Goal: Information Seeking & Learning: Learn about a topic

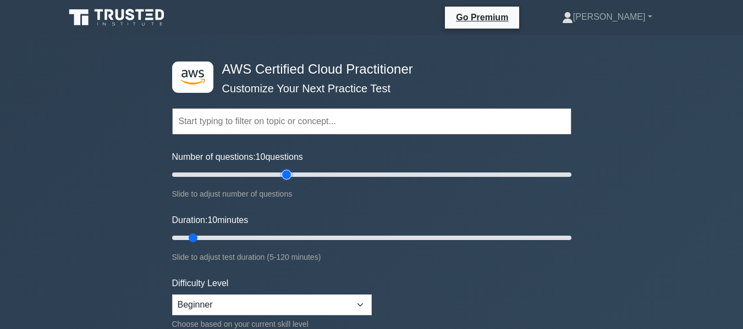
click at [286, 173] on input "Number of questions: 10 questions" at bounding box center [371, 174] width 399 height 13
click at [262, 171] on input "Number of questions: 60 questions" at bounding box center [371, 174] width 399 height 13
click at [234, 170] on input "Number of questions: 50 questions" at bounding box center [371, 174] width 399 height 13
click at [220, 173] on input "Number of questions: 25 questions" at bounding box center [371, 174] width 399 height 13
type input "30"
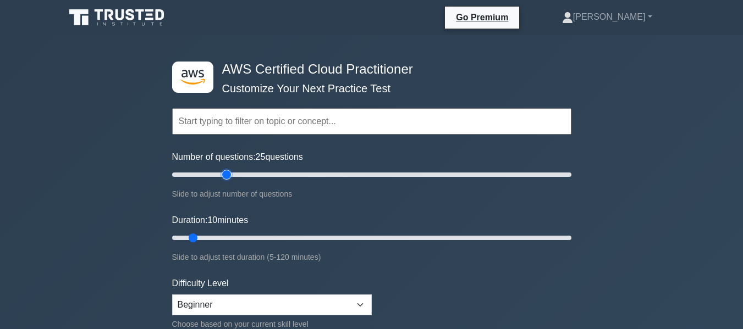
click at [228, 175] on input "Number of questions: 25 questions" at bounding box center [371, 174] width 399 height 13
click at [249, 235] on input "Duration: 10 minutes" at bounding box center [371, 237] width 399 height 13
type input "30"
click at [261, 236] on input "Duration: 30 minutes" at bounding box center [371, 237] width 399 height 13
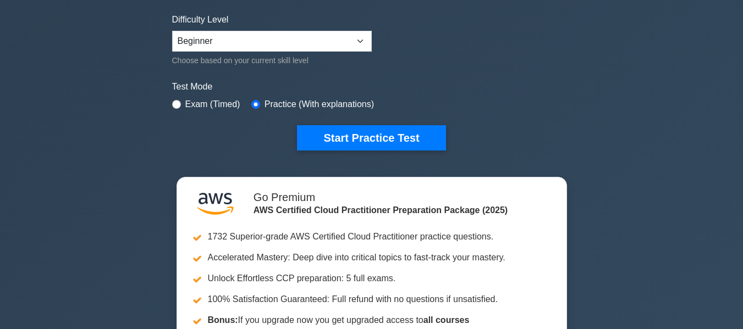
scroll to position [275, 0]
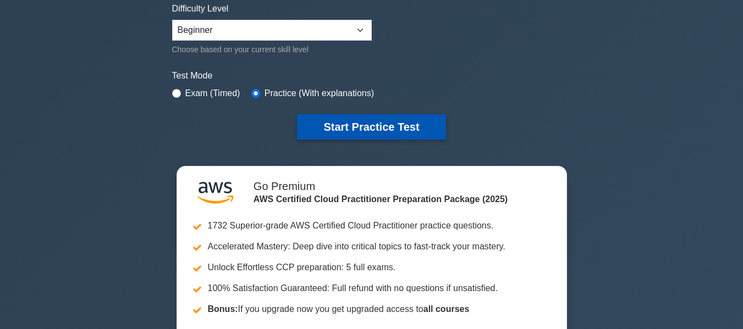
click at [339, 131] on button "Start Practice Test" at bounding box center [371, 126] width 148 height 25
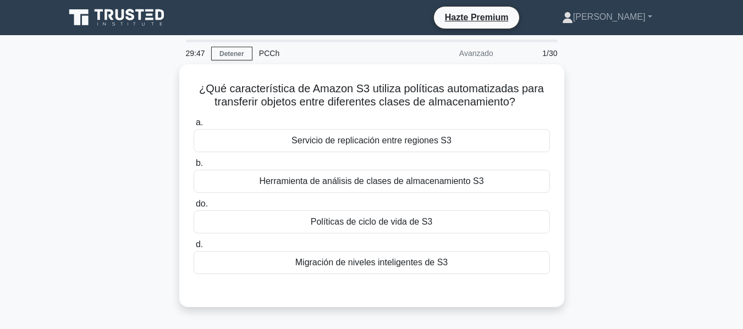
click at [39, 121] on main "29:47 Detener PCCh Avanzado 1/30 ¿Qué característica de Amazon S3 utiliza polít…" at bounding box center [371, 314] width 743 height 559
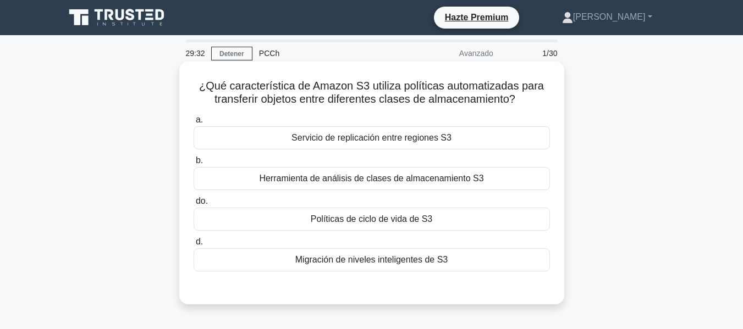
click at [302, 137] on font "Servicio de replicación entre regiones S3" at bounding box center [371, 137] width 160 height 9
click at [194, 124] on input "a. Servicio de replicación entre regiones S3" at bounding box center [194, 120] width 0 height 7
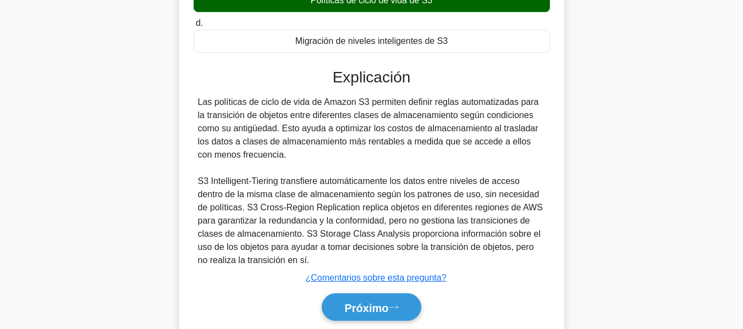
scroll to position [264, 0]
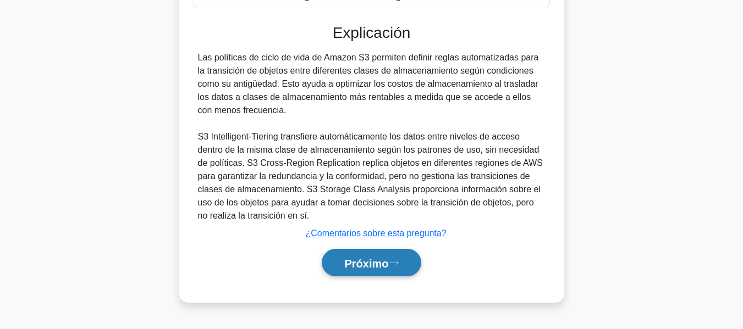
click at [367, 269] on font "Próximo" at bounding box center [366, 263] width 44 height 12
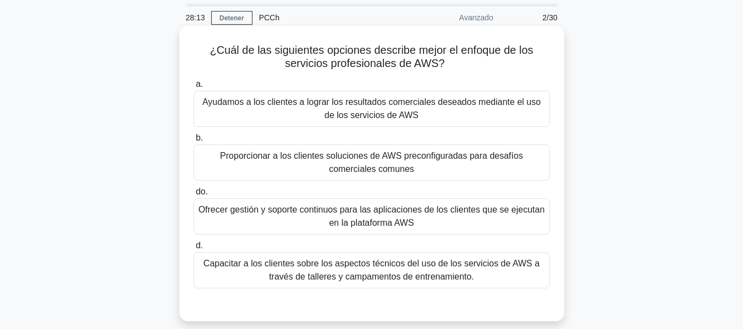
scroll to position [55, 0]
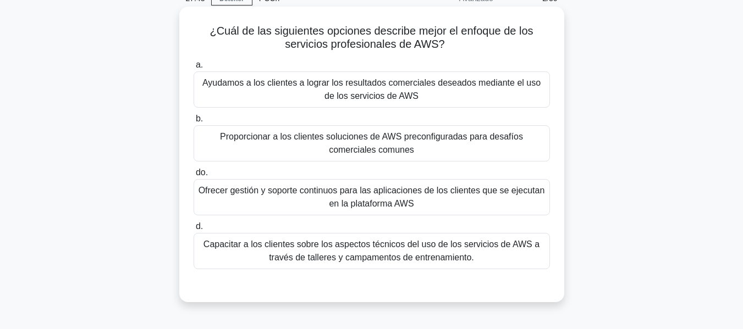
click at [428, 76] on div "Ayudamos a los clientes a lograr los resultados comerciales deseados mediante e…" at bounding box center [372, 89] width 356 height 36
click at [194, 69] on input "a. Ayudamos a los clientes a lograr los resultados comerciales deseados mediant…" at bounding box center [194, 65] width 0 height 7
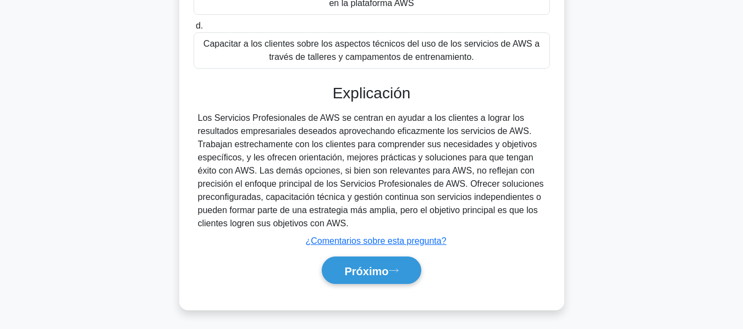
scroll to position [264, 0]
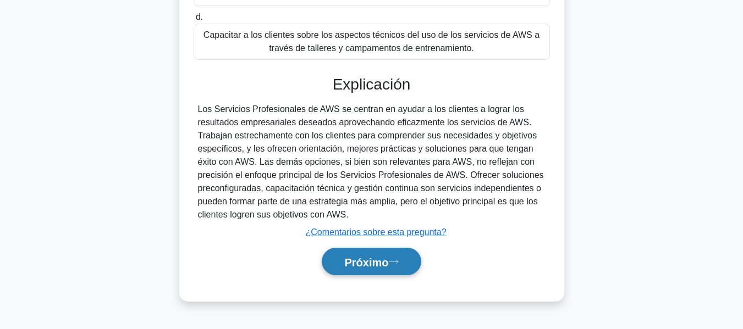
click at [387, 262] on font "Próximo" at bounding box center [366, 262] width 44 height 12
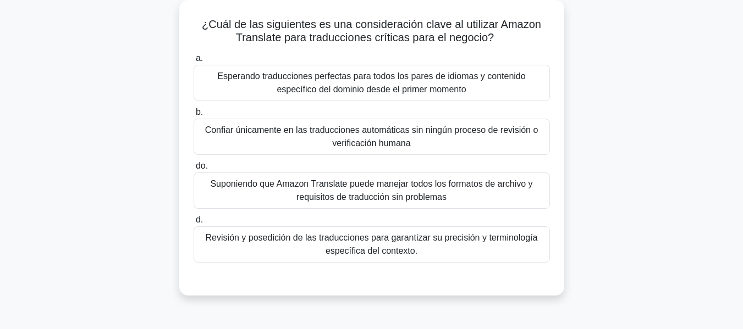
scroll to position [45, 0]
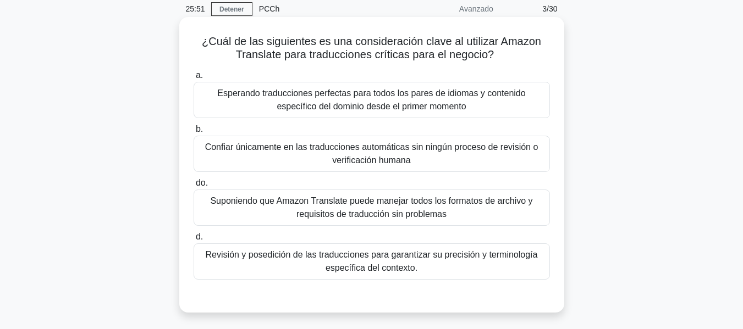
click at [322, 93] on font "Esperando traducciones perfectas para todos los pares de idiomas y contenido es…" at bounding box center [371, 100] width 308 height 23
click at [194, 79] on input "a. Esperando traducciones perfectas para todos los pares de idiomas y contenido…" at bounding box center [194, 75] width 0 height 7
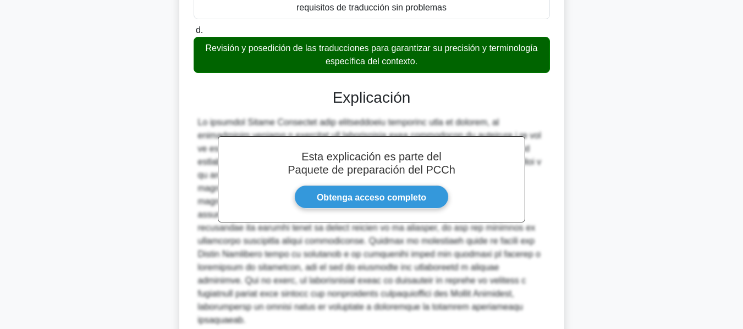
scroll to position [339, 0]
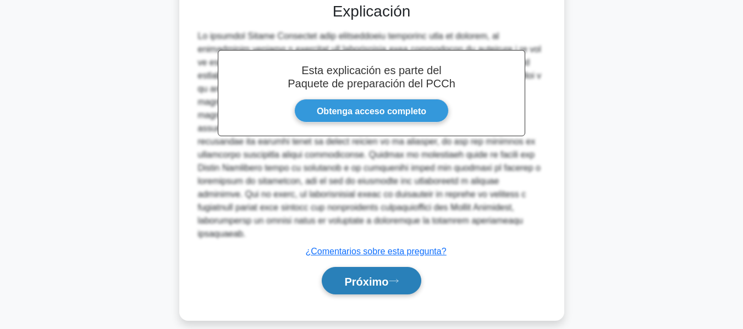
click at [362, 275] on font "Próximo" at bounding box center [366, 281] width 44 height 12
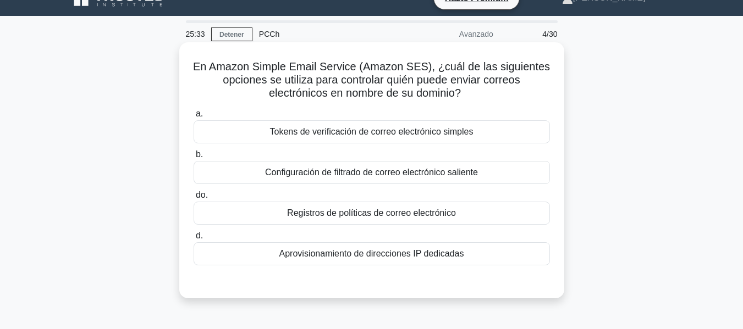
scroll to position [0, 0]
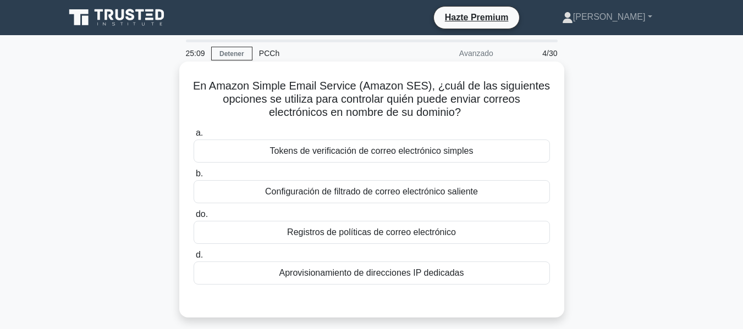
click at [314, 239] on font "Registros de políticas de correo electrónico" at bounding box center [371, 232] width 169 height 13
click at [194, 218] on input "do. Registros de políticas de correo electrónico" at bounding box center [194, 214] width 0 height 7
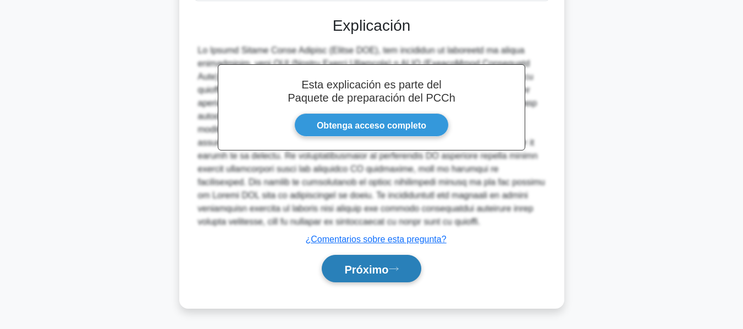
click at [360, 277] on button "Próximo" at bounding box center [371, 269] width 99 height 28
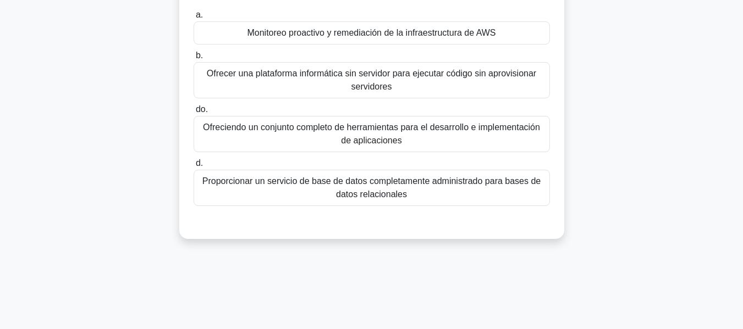
scroll to position [45, 0]
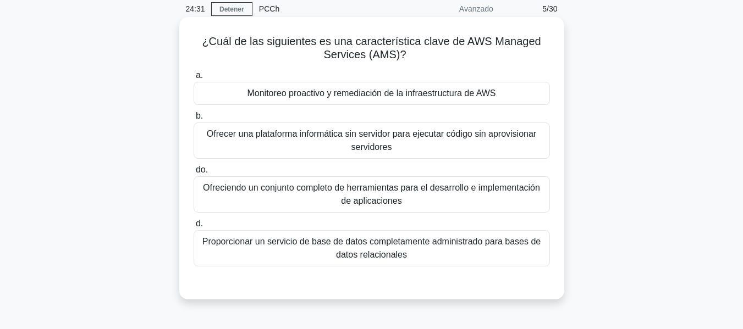
click at [351, 190] on font "Ofreciendo un conjunto completo de herramientas para el desarrollo e implementa…" at bounding box center [371, 194] width 337 height 23
click at [194, 174] on input "do. Ofreciendo un conjunto completo de herramientas para el desarrollo e implem…" at bounding box center [194, 170] width 0 height 7
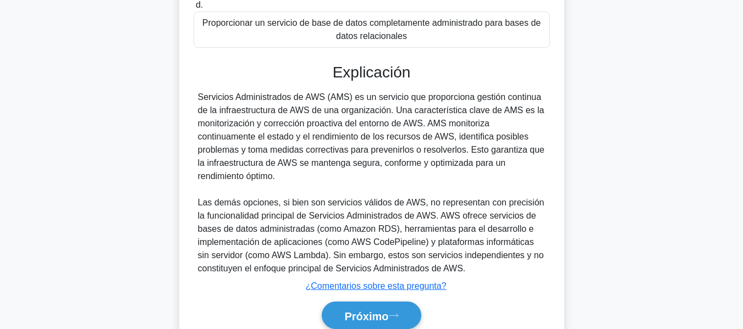
scroll to position [312, 0]
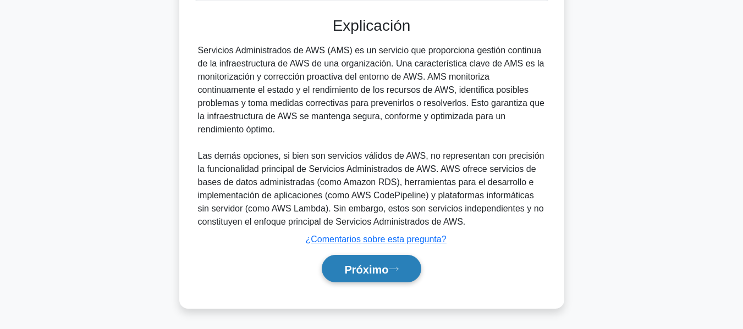
click at [365, 280] on button "Próximo" at bounding box center [371, 269] width 99 height 28
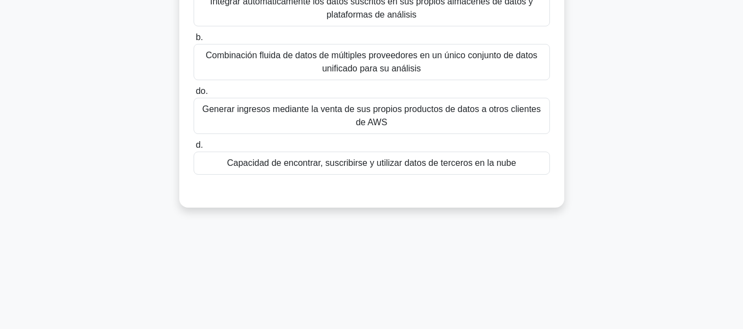
scroll to position [45, 0]
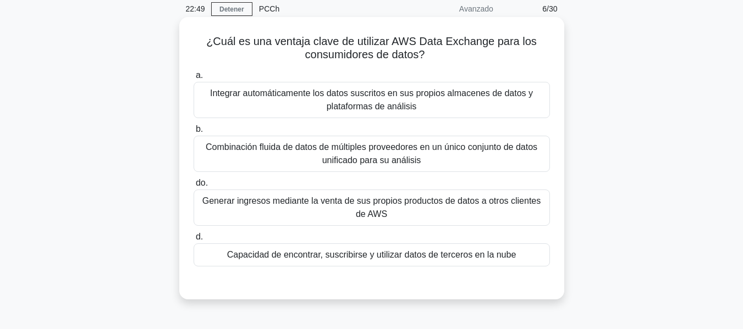
click at [225, 154] on font "Combinación fluida de datos de múltiples proveedores en un único conjunto de da…" at bounding box center [371, 154] width 346 height 26
click at [194, 133] on input "b. Combinación fluida de datos de múltiples proveedores en un único conjunto de…" at bounding box center [194, 129] width 0 height 7
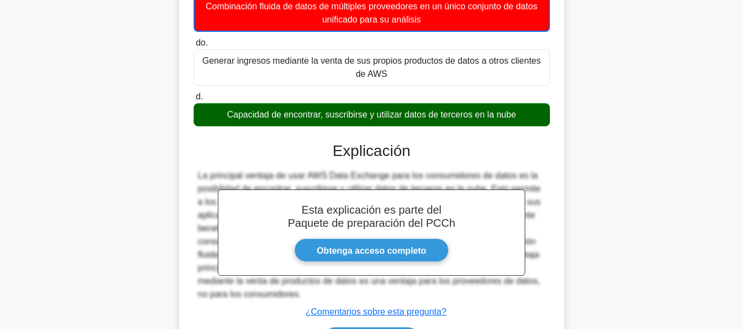
scroll to position [264, 0]
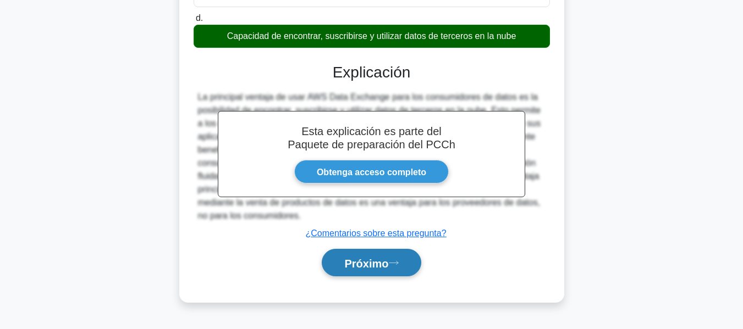
click at [378, 262] on font "Próximo" at bounding box center [366, 263] width 44 height 12
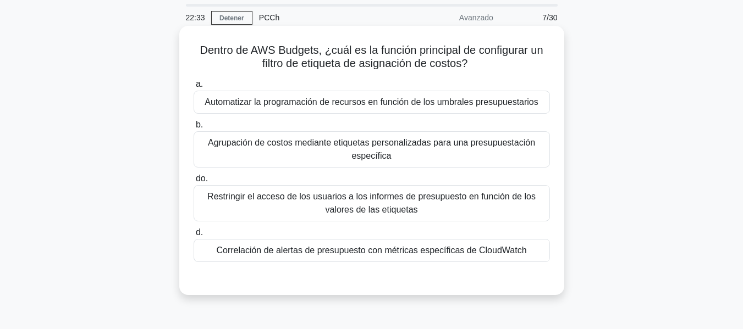
scroll to position [55, 0]
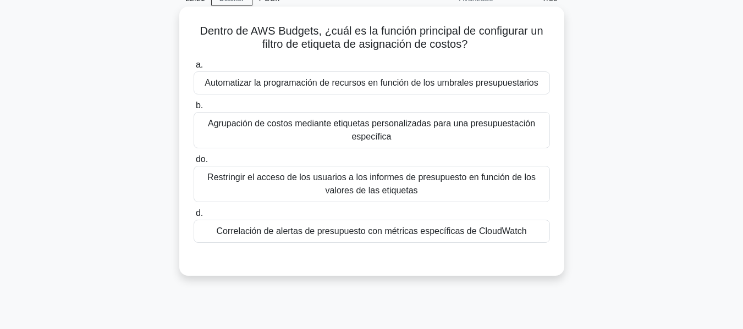
click at [351, 136] on font "Agrupación de costos mediante etiquetas personalizadas para una presupuestación…" at bounding box center [371, 130] width 346 height 26
click at [194, 109] on input "b. Agrupación de costos mediante etiquetas personalizadas para una presupuestac…" at bounding box center [194, 105] width 0 height 7
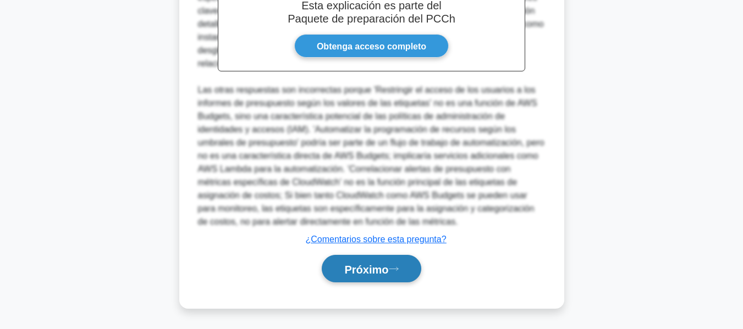
click at [378, 263] on font "Próximo" at bounding box center [366, 269] width 44 height 12
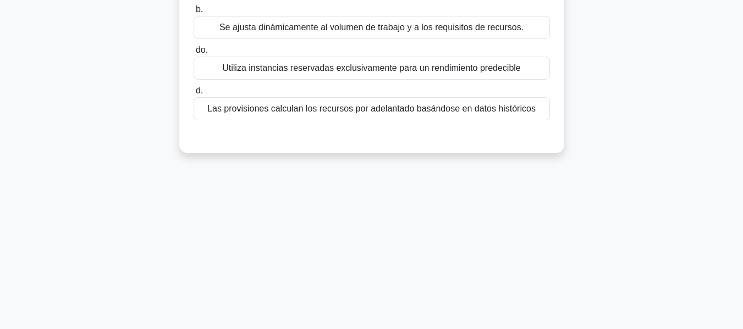
scroll to position [45, 0]
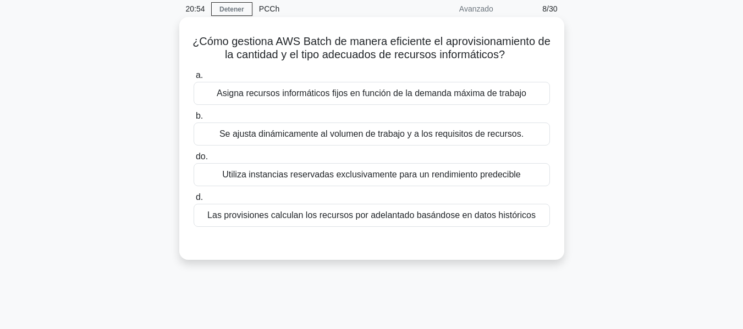
click at [360, 137] on font "Se ajusta dinámicamente al volumen de trabajo y a los requisitos de recursos." at bounding box center [371, 133] width 304 height 9
click at [194, 120] on input "b. Se ajusta dinámicamente al volumen de trabajo y a los requisitos de recursos." at bounding box center [194, 116] width 0 height 7
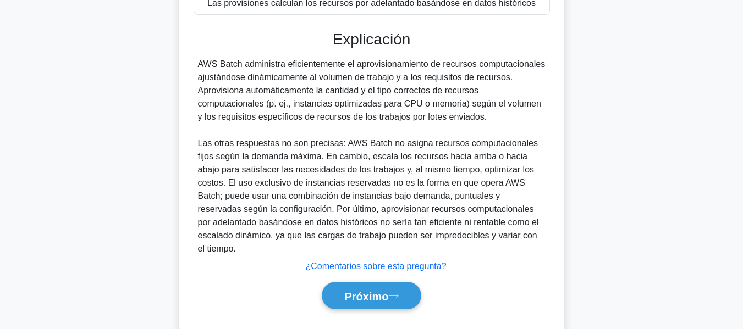
scroll to position [272, 0]
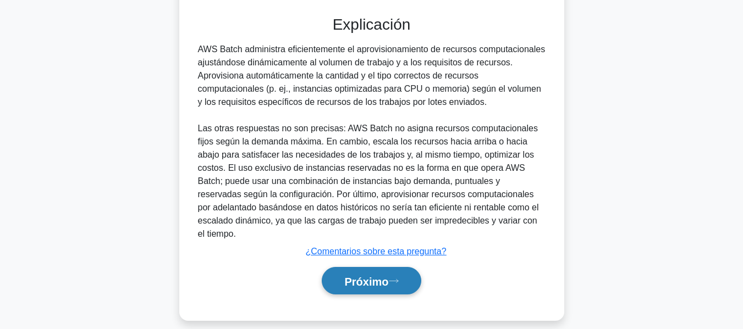
click at [359, 275] on font "Próximo" at bounding box center [366, 281] width 44 height 12
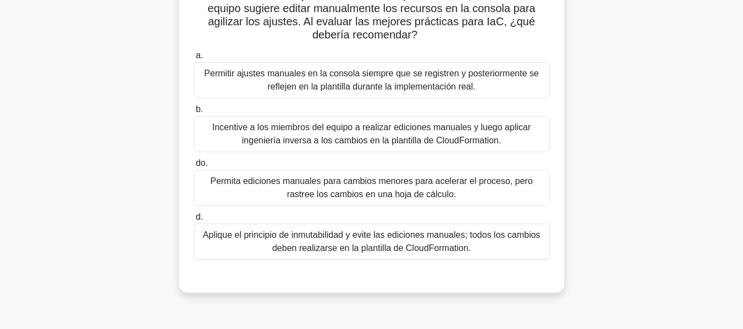
scroll to position [154, 0]
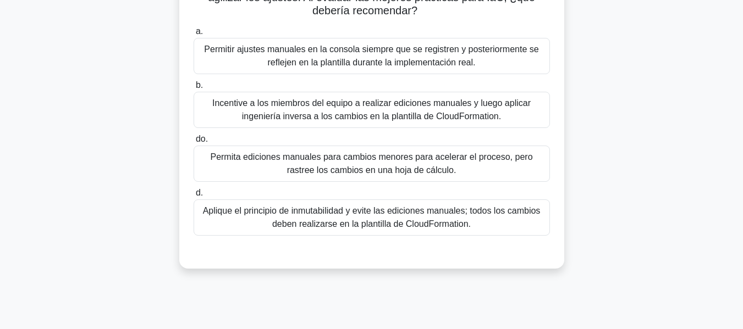
click at [276, 221] on font "Aplique el principio de inmutabilidad y evite las ediciones manuales; todos los…" at bounding box center [372, 217] width 338 height 23
click at [194, 197] on input "d. Aplique el principio de inmutabilidad y evite las ediciones manuales; todos …" at bounding box center [194, 193] width 0 height 7
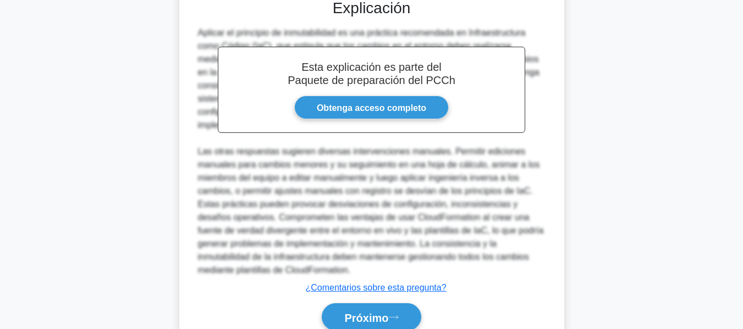
scroll to position [456, 0]
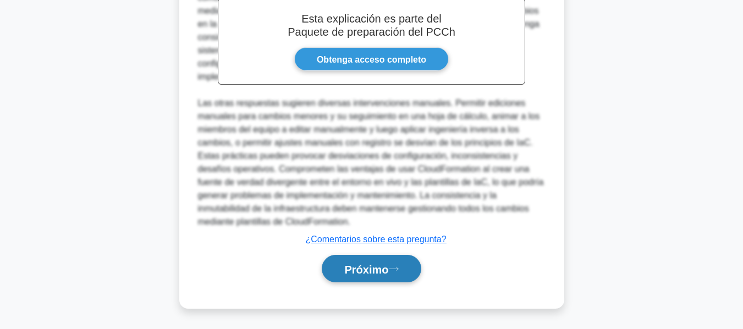
click at [386, 269] on font "Próximo" at bounding box center [366, 269] width 44 height 12
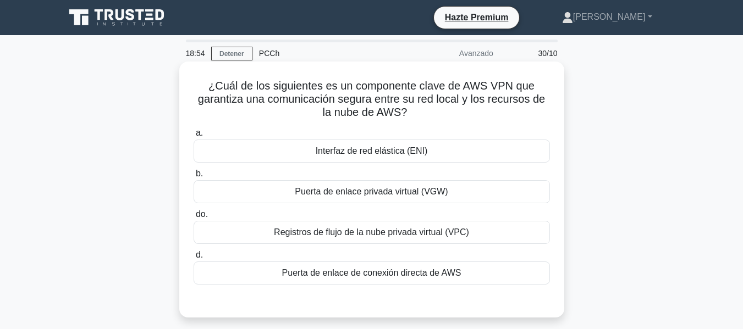
scroll to position [55, 0]
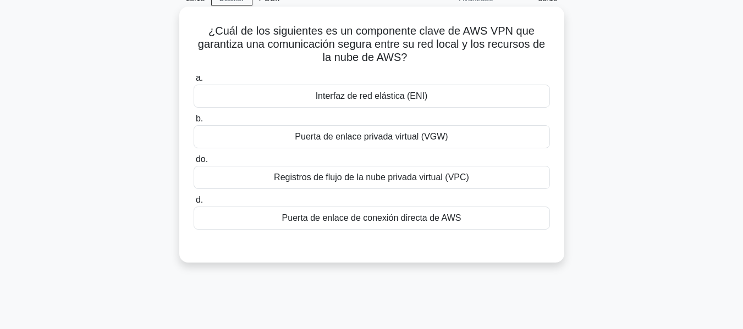
click at [322, 220] on font "Puerta de enlace de conexión directa de AWS" at bounding box center [371, 217] width 179 height 9
click at [194, 204] on input "d. Puerta de enlace de conexión directa de AWS" at bounding box center [194, 200] width 0 height 7
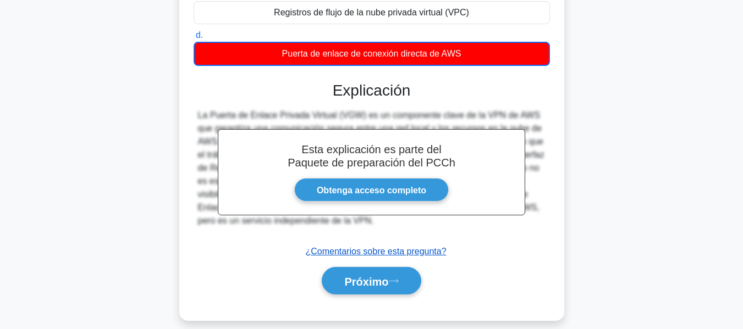
scroll to position [264, 0]
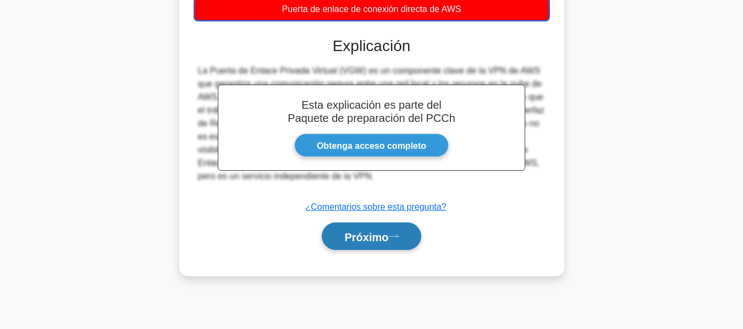
click at [373, 227] on button "Próximo" at bounding box center [371, 237] width 99 height 28
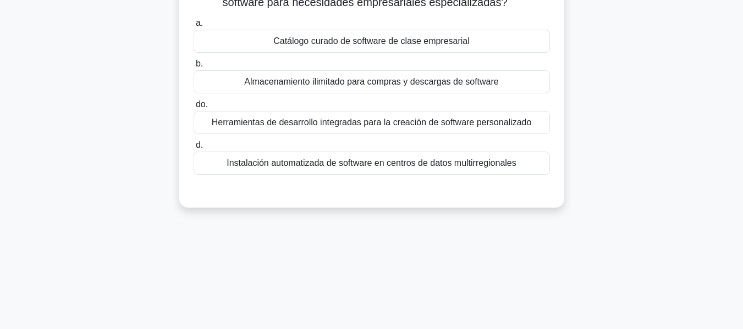
scroll to position [45, 0]
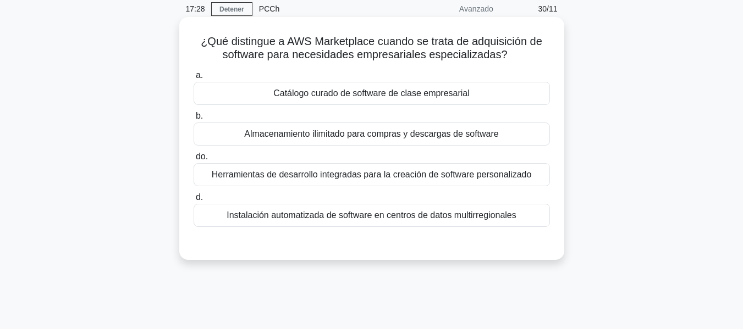
click at [336, 122] on label "b. Almacenamiento ilimitado para compras y descargas de software" at bounding box center [372, 127] width 356 height 36
click at [194, 120] on input "b. Almacenamiento ilimitado para compras y descargas de software" at bounding box center [194, 116] width 0 height 7
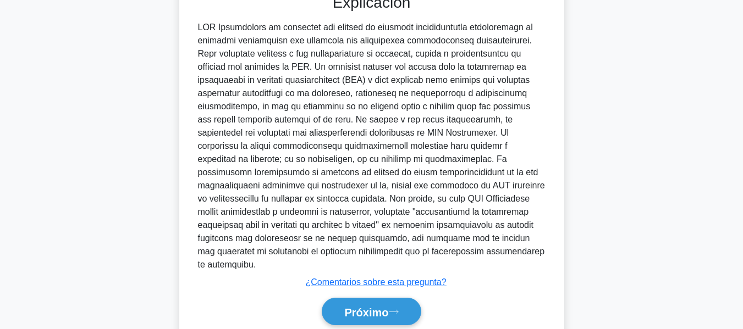
scroll to position [325, 0]
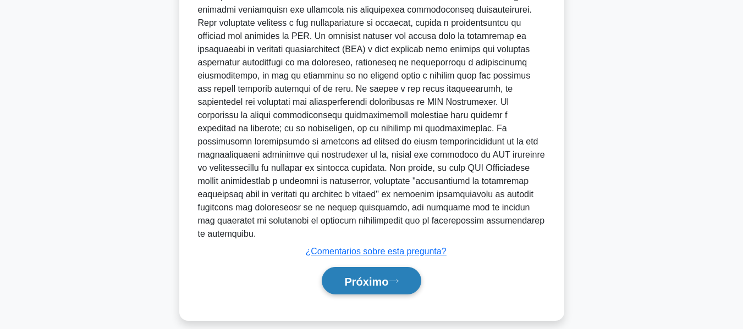
click at [346, 275] on font "Próximo" at bounding box center [366, 281] width 44 height 12
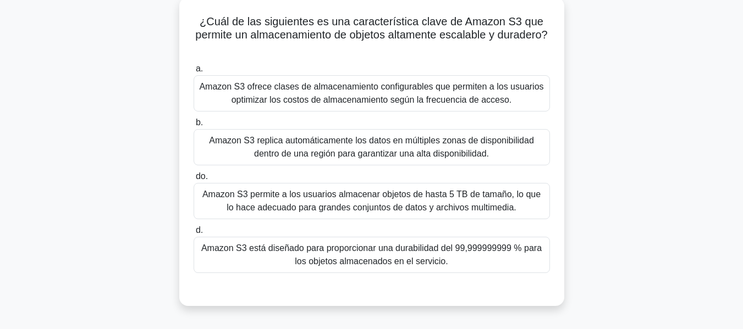
scroll to position [45, 0]
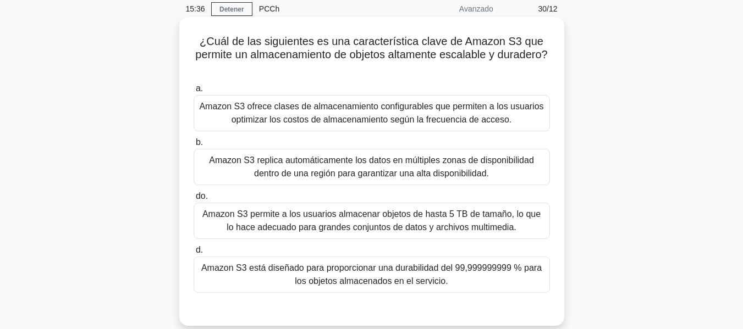
click at [404, 208] on div "Amazon S3 permite a los usuarios almacenar objetos de hasta 5 TB de tamaño, lo …" at bounding box center [372, 221] width 356 height 36
click at [194, 200] on input "do. Amazon S3 permite a los usuarios almacenar objetos de hasta 5 TB de tamaño,…" at bounding box center [194, 196] width 0 height 7
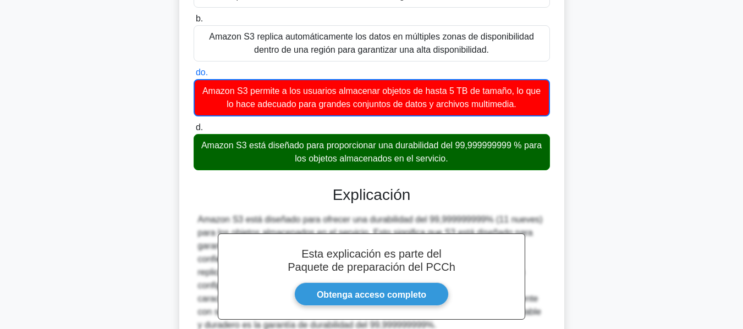
scroll to position [264, 0]
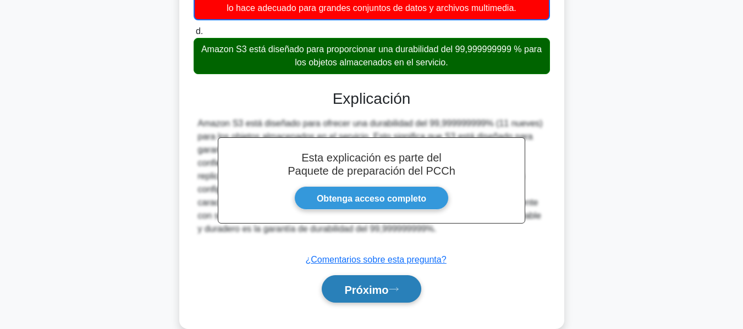
click at [361, 289] on font "Próximo" at bounding box center [366, 290] width 44 height 12
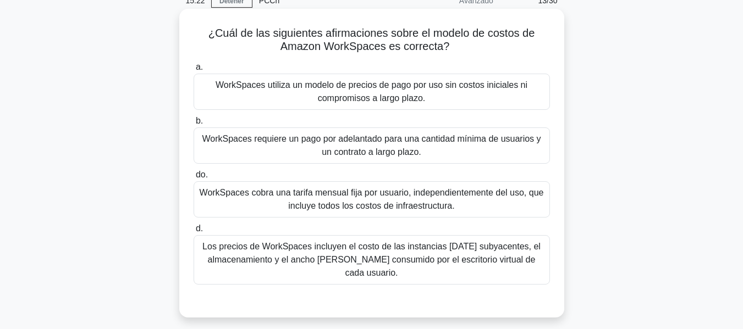
scroll to position [45, 0]
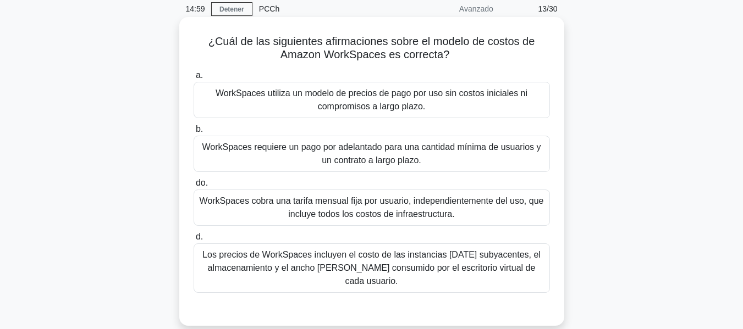
click at [327, 264] on font "Los precios de WorkSpaces incluyen el costo de las instancias EC2 subyacentes, …" at bounding box center [371, 268] width 338 height 36
click at [194, 241] on input "d. Los precios de WorkSpaces incluyen el costo de las instancias EC2 subyacente…" at bounding box center [194, 237] width 0 height 7
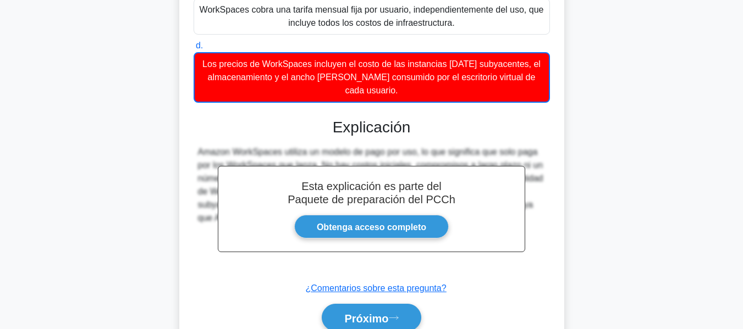
scroll to position [286, 0]
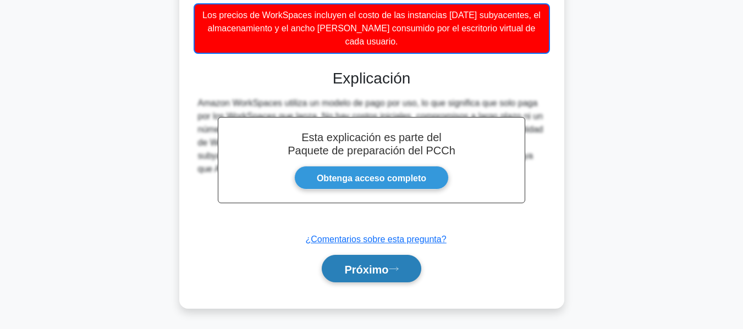
click at [394, 276] on button "Próximo" at bounding box center [371, 269] width 99 height 28
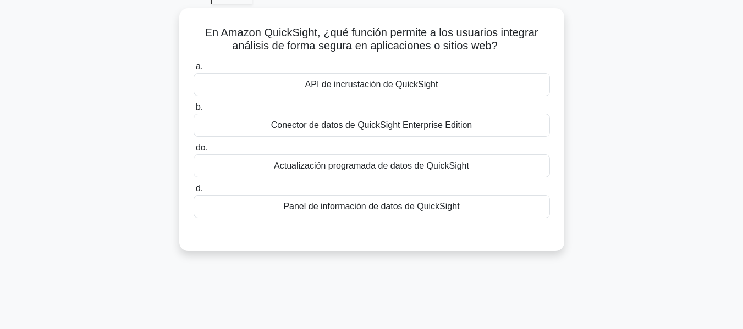
scroll to position [0, 0]
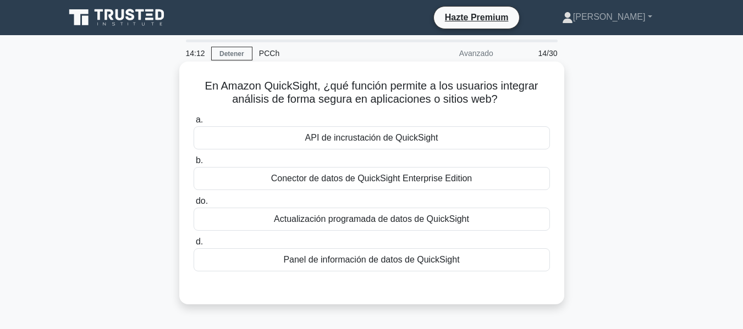
click at [316, 140] on font "API de incrustación de QuickSight" at bounding box center [371, 137] width 133 height 9
click at [194, 124] on input "a. API de incrustación de QuickSight" at bounding box center [194, 120] width 0 height 7
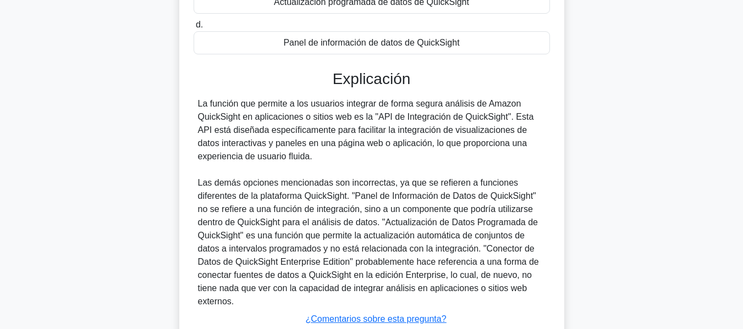
scroll to position [220, 0]
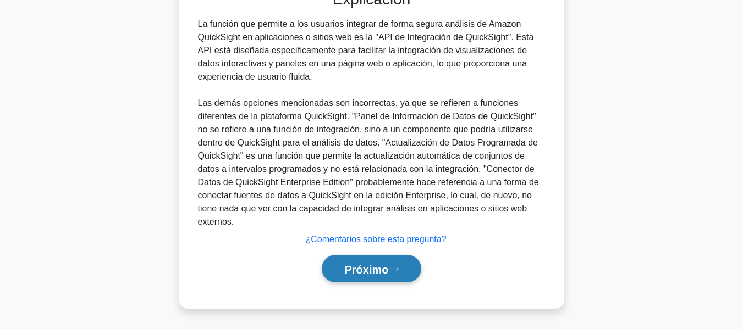
click at [367, 271] on font "Próximo" at bounding box center [366, 269] width 44 height 12
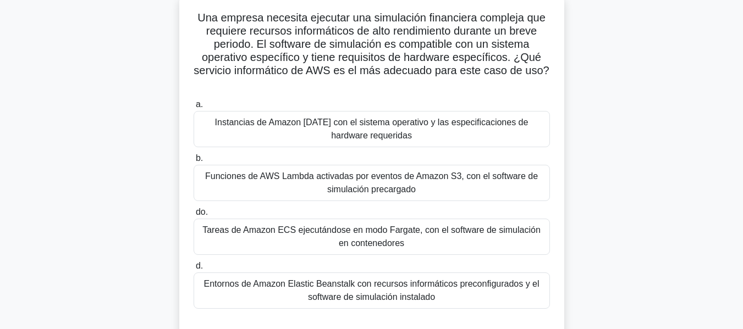
scroll to position [79, 0]
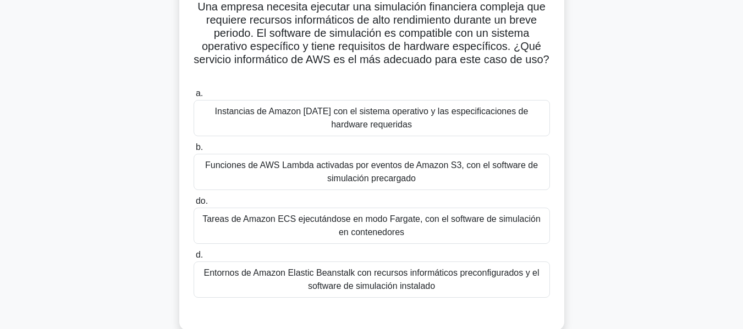
click at [280, 225] on font "Tareas de Amazon ECS ejecutándose en modo Fargate, con el software de simulació…" at bounding box center [371, 225] width 338 height 23
click at [194, 205] on input "do. Tareas de Amazon ECS ejecutándose en modo Fargate, con el software de simul…" at bounding box center [194, 201] width 0 height 7
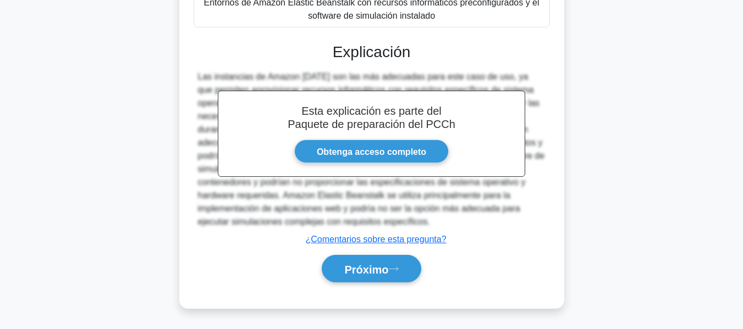
scroll to position [352, 0]
click at [369, 270] on font "Próximo" at bounding box center [366, 269] width 44 height 12
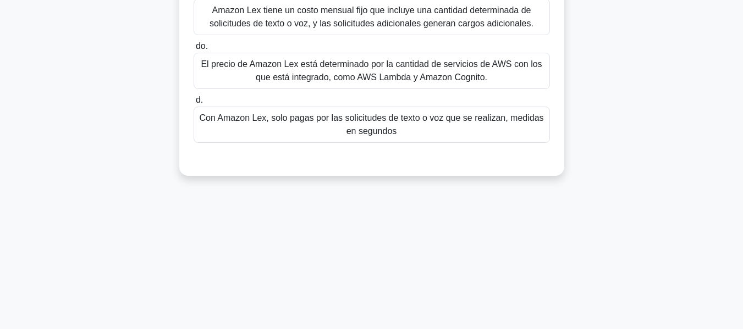
scroll to position [45, 0]
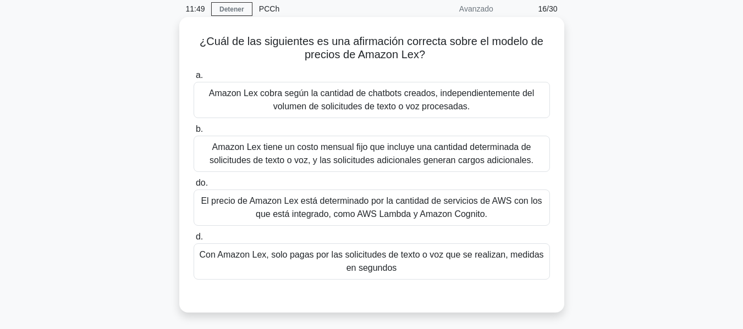
click at [338, 268] on font "Con Amazon Lex, solo pagas por las solicitudes de texto o voz que se realizan, …" at bounding box center [371, 262] width 346 height 26
click at [194, 241] on input "d. Con Amazon Lex, solo pagas por las solicitudes de texto o voz que se realiza…" at bounding box center [194, 237] width 0 height 7
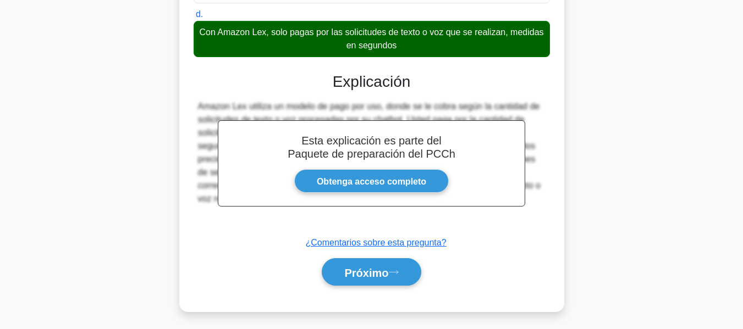
scroll to position [272, 0]
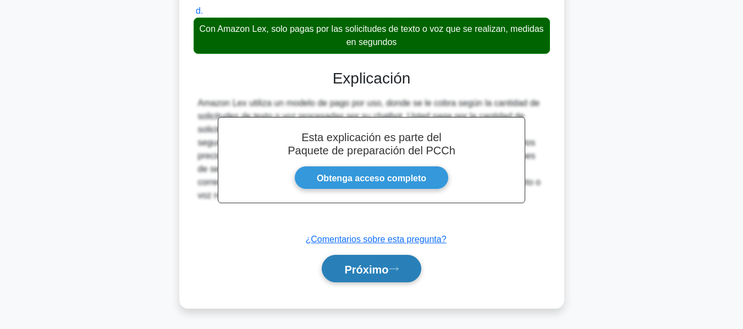
click at [356, 260] on button "Próximo" at bounding box center [371, 269] width 99 height 28
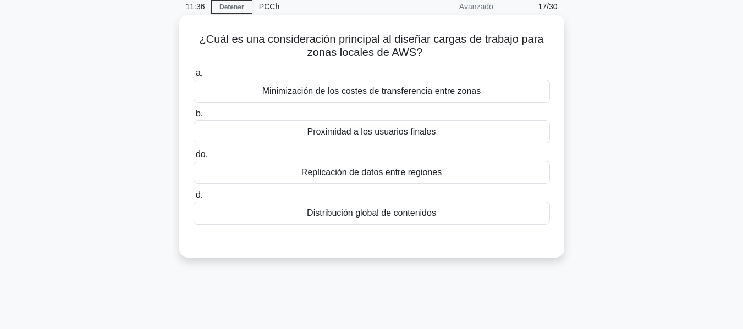
scroll to position [45, 0]
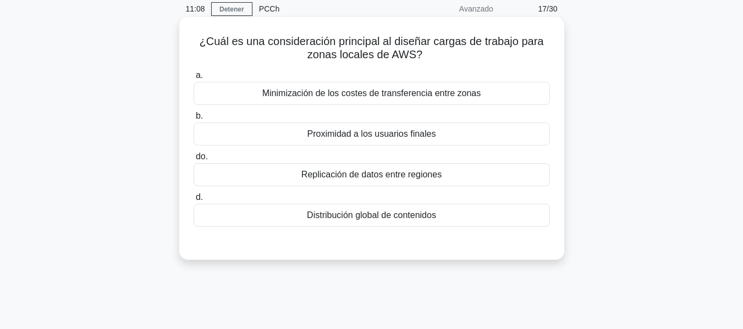
click at [362, 128] on font "Proximidad a los usuarios finales" at bounding box center [371, 134] width 129 height 13
click at [194, 120] on input "b. Proximidad a los usuarios finales" at bounding box center [194, 116] width 0 height 7
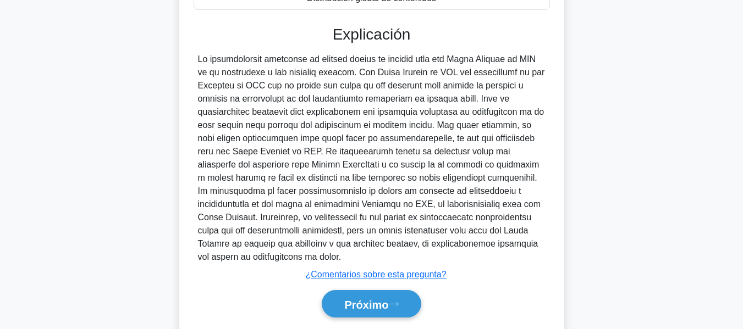
scroll to position [243, 0]
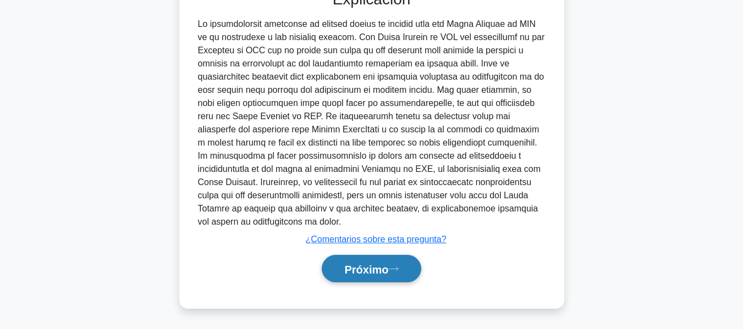
click at [394, 272] on button "Próximo" at bounding box center [371, 269] width 99 height 28
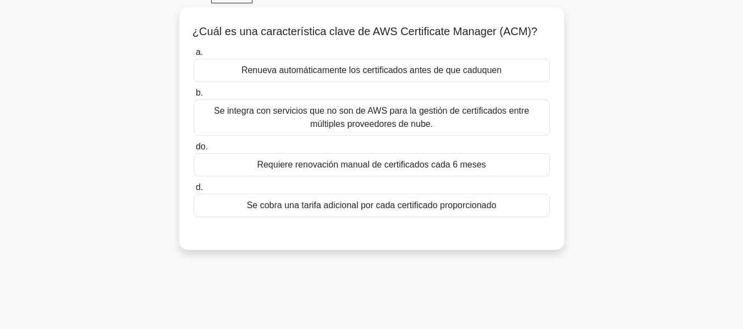
scroll to position [45, 0]
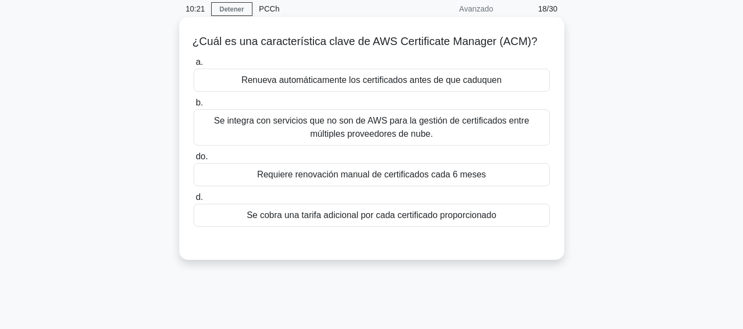
click at [365, 128] on font "Se integra con servicios que no son de AWS para la gestión de certificados entr…" at bounding box center [371, 127] width 346 height 26
click at [194, 107] on input "b. Se integra con servicios que no son de AWS para la gestión de certificados e…" at bounding box center [194, 103] width 0 height 7
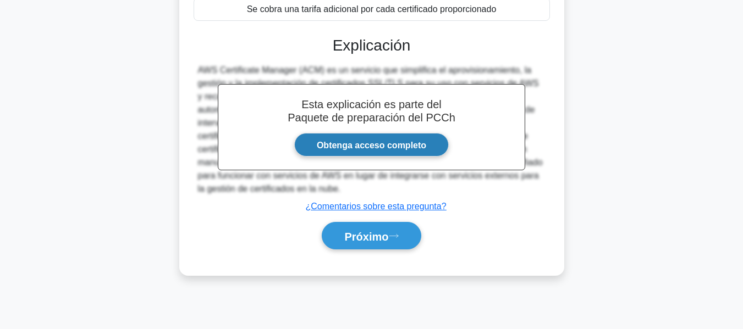
scroll to position [264, 0]
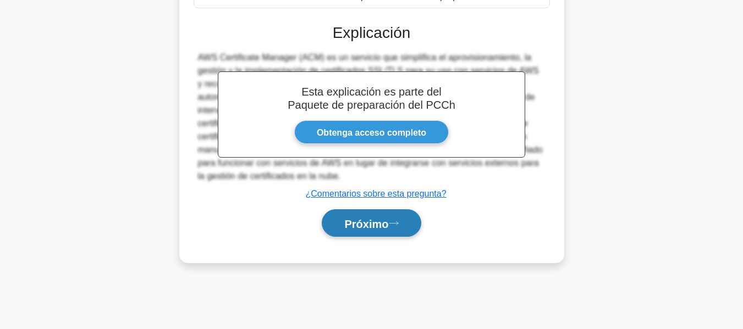
click at [368, 226] on font "Próximo" at bounding box center [366, 224] width 44 height 12
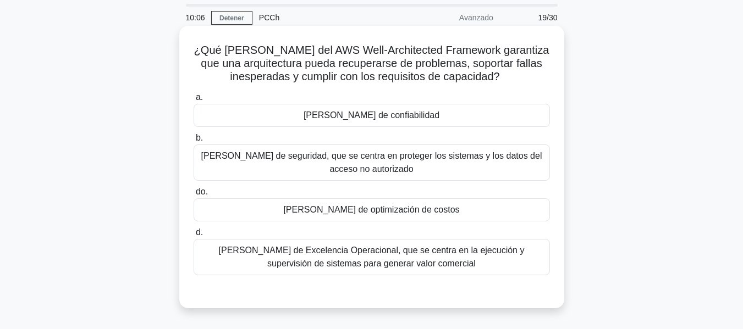
scroll to position [55, 0]
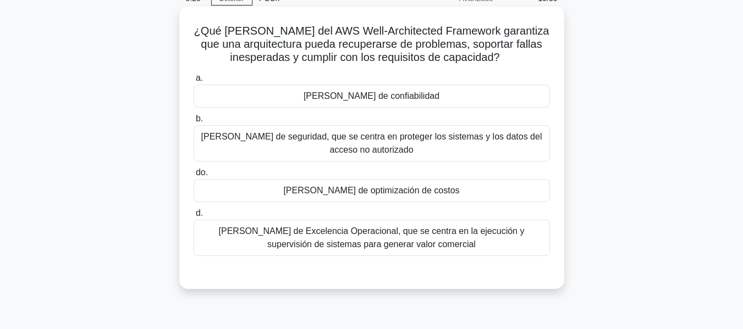
click at [347, 95] on font "Pilar de confiabilidad" at bounding box center [371, 95] width 136 height 9
click at [194, 82] on input "a. Pilar de confiabilidad" at bounding box center [194, 78] width 0 height 7
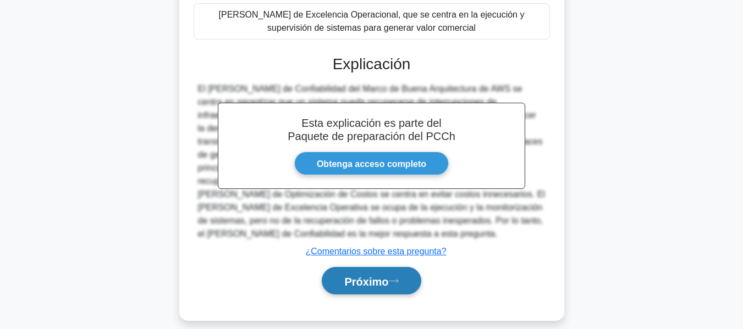
click at [365, 275] on font "Próximo" at bounding box center [366, 281] width 44 height 12
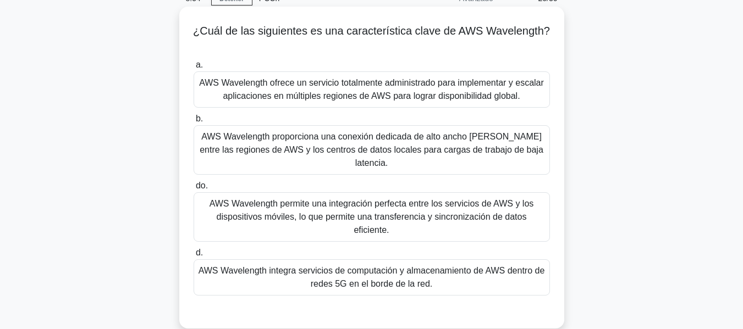
click at [278, 198] on font "AWS Wavelength permite una integración perfecta entre los servicios de AWS y lo…" at bounding box center [371, 217] width 346 height 40
click at [194, 190] on input "do. AWS Wavelength permite una integración perfecta entre los servicios de AWS …" at bounding box center [194, 186] width 0 height 7
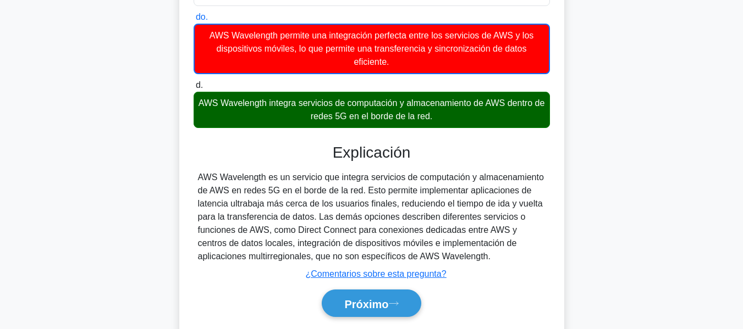
scroll to position [264, 0]
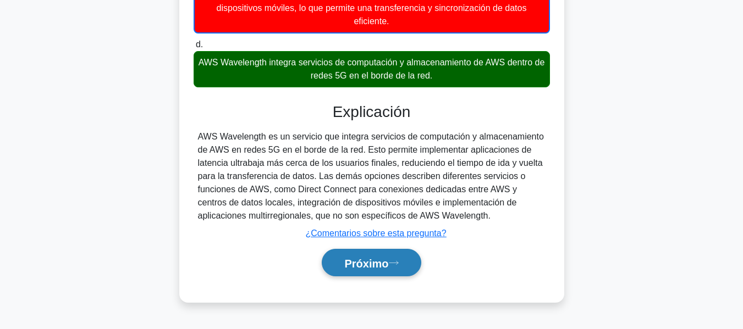
click at [364, 257] on font "Próximo" at bounding box center [366, 263] width 44 height 12
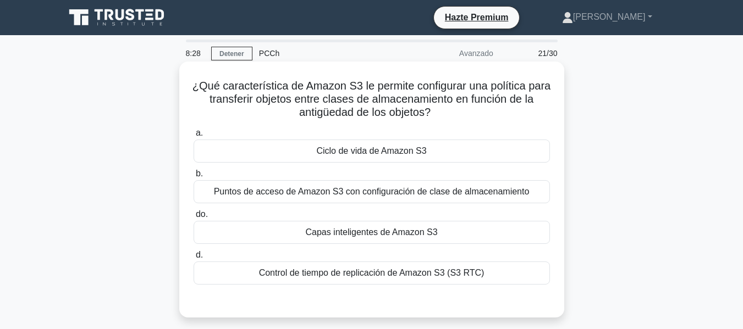
scroll to position [55, 0]
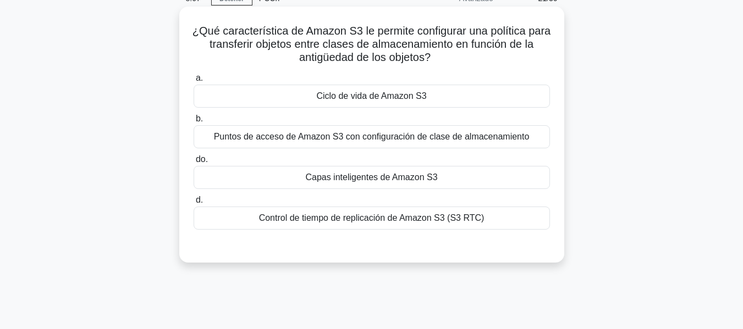
click at [338, 173] on font "Capas inteligentes de Amazon S3" at bounding box center [371, 177] width 132 height 9
click at [194, 163] on input "do. Capas inteligentes de Amazon S3" at bounding box center [194, 159] width 0 height 7
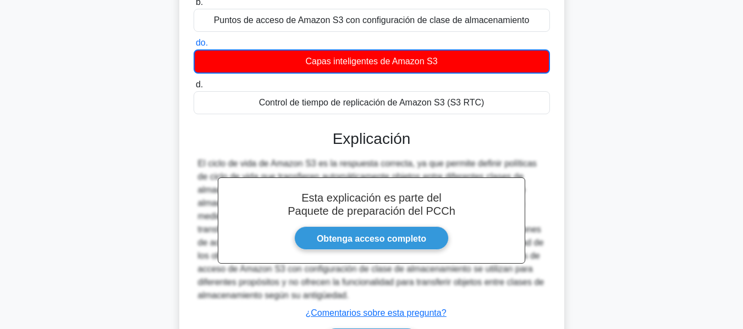
scroll to position [220, 0]
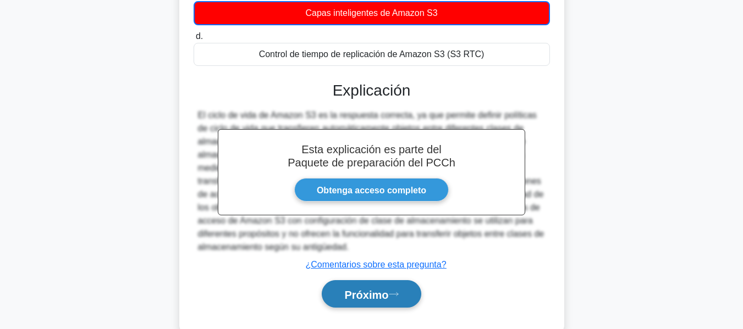
click at [355, 297] on font "Próximo" at bounding box center [366, 295] width 44 height 12
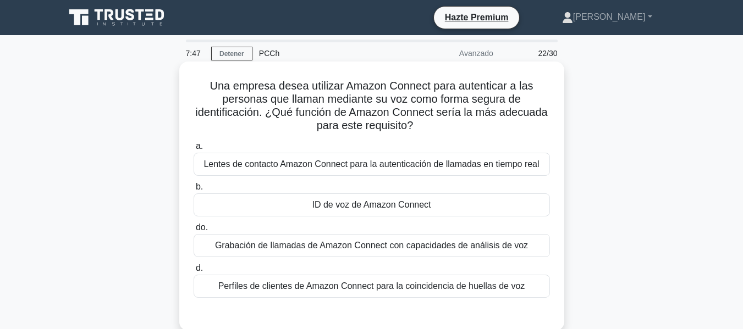
scroll to position [55, 0]
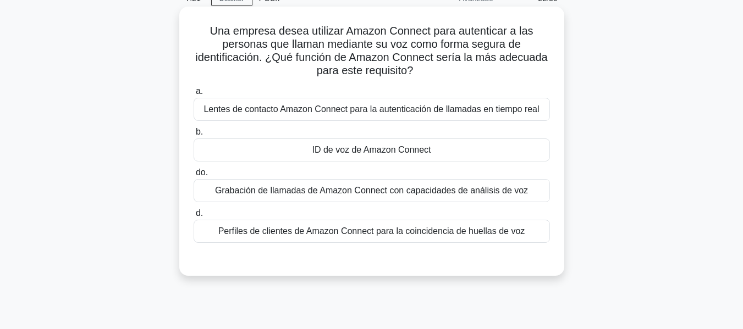
click at [283, 234] on font "Perfiles de clientes de Amazon Connect para la coincidencia de huellas de voz" at bounding box center [371, 231] width 307 height 9
click at [194, 217] on input "d. Perfiles de clientes de Amazon Connect para la coincidencia de huellas de voz" at bounding box center [194, 213] width 0 height 7
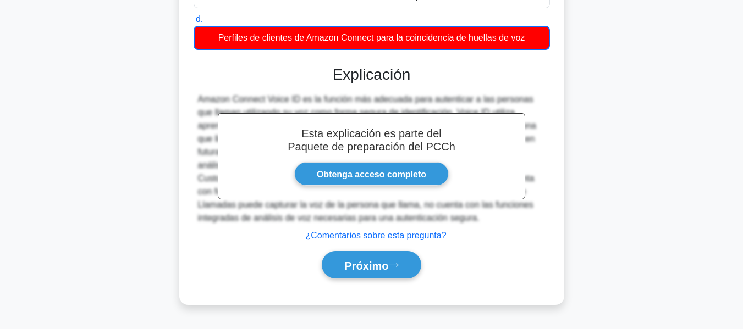
scroll to position [264, 0]
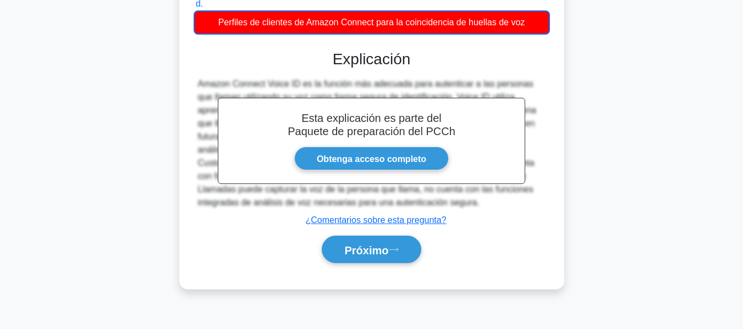
click at [385, 229] on div "Esta explicación es parte del Paquete de preparación del PCCh Obtenga acceso co…" at bounding box center [372, 152] width 356 height 231
click at [382, 241] on button "Próximo" at bounding box center [371, 250] width 99 height 28
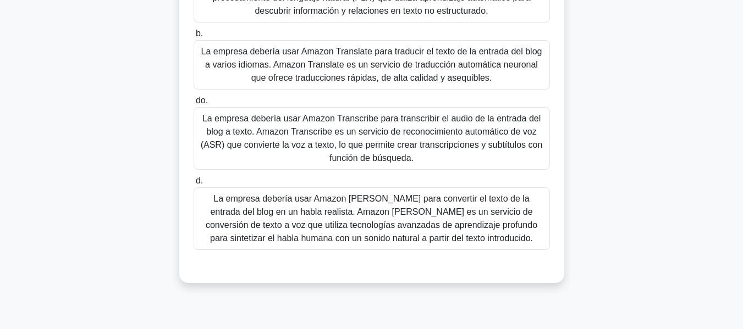
scroll to position [220, 0]
click at [284, 124] on font "La empresa debería usar Amazon Transcribe para transcribir el audio de la entra…" at bounding box center [372, 137] width 342 height 49
click at [194, 104] on input "do. La empresa debería usar Amazon Transcribe para transcribir el audio de la e…" at bounding box center [194, 100] width 0 height 7
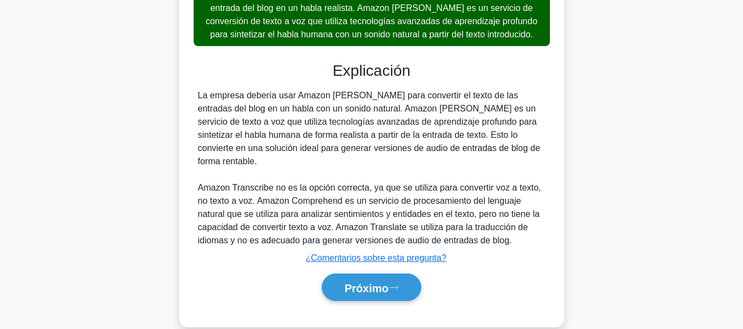
scroll to position [431, 0]
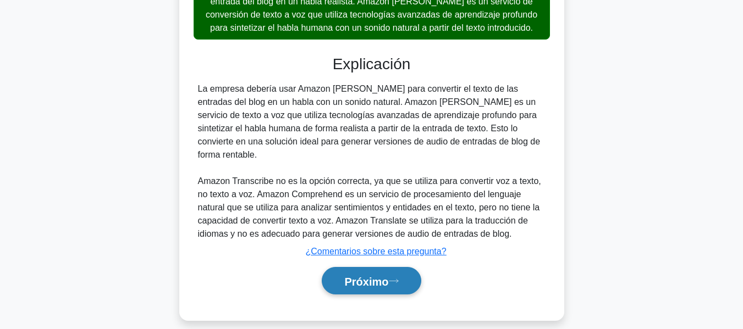
click at [361, 275] on font "Próximo" at bounding box center [366, 281] width 44 height 12
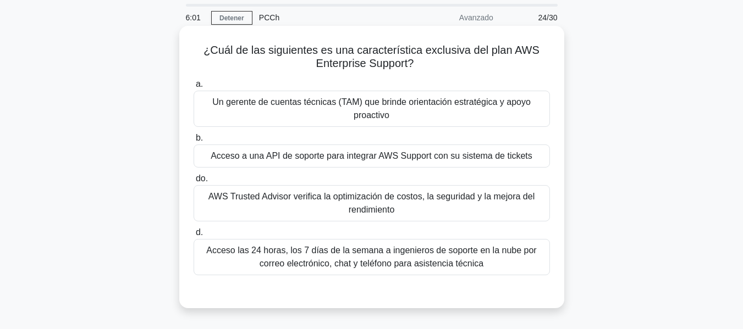
scroll to position [55, 0]
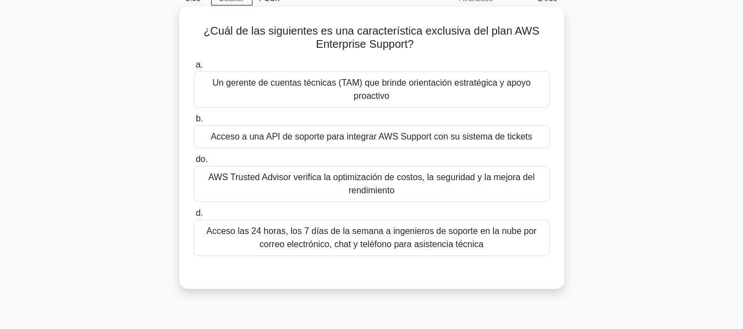
click at [405, 221] on div "Acceso las 24 horas, los 7 días de la semana a ingenieros de soporte en la nube…" at bounding box center [372, 238] width 356 height 36
click at [194, 217] on input "d. Acceso las 24 horas, los 7 días de la semana a ingenieros de soporte en la n…" at bounding box center [194, 213] width 0 height 7
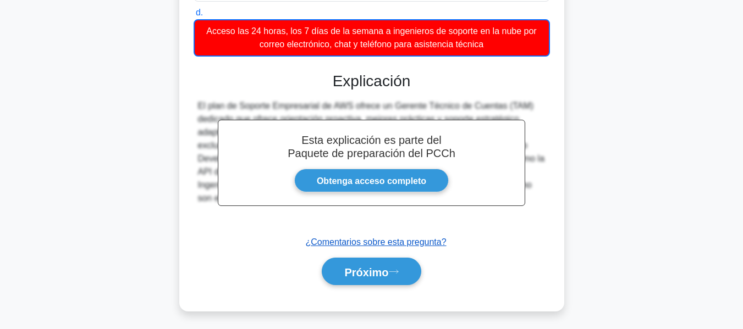
scroll to position [264, 0]
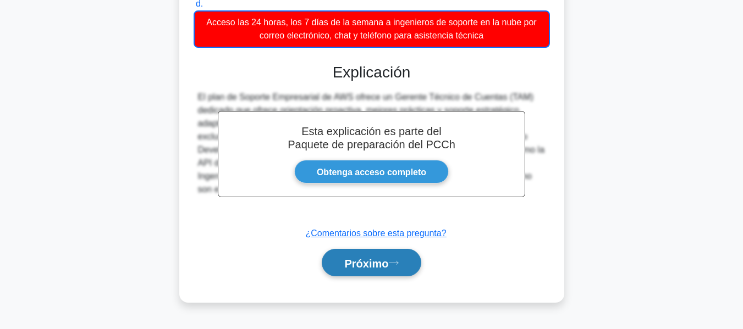
click at [344, 264] on font "Próximo" at bounding box center [366, 263] width 44 height 12
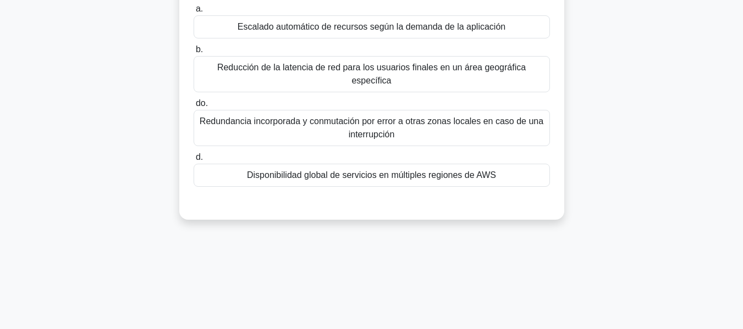
scroll to position [45, 0]
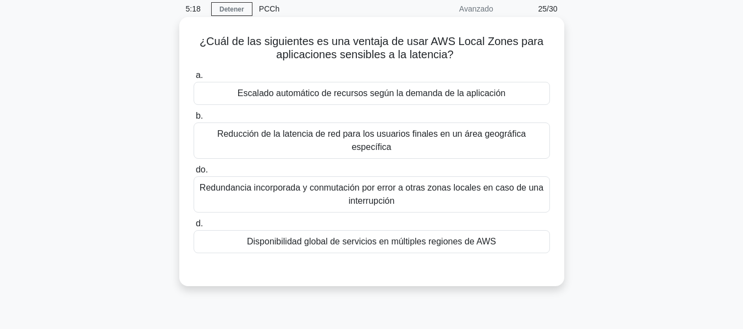
click at [356, 181] on font "Redundancia incorporada y conmutación por error a otras zonas locales en caso d…" at bounding box center [371, 194] width 346 height 26
click at [194, 174] on input "do. Redundancia incorporada y conmutación por error a otras zonas locales en ca…" at bounding box center [194, 170] width 0 height 7
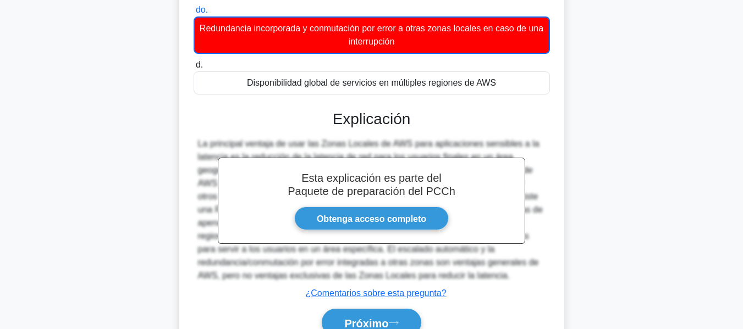
scroll to position [264, 0]
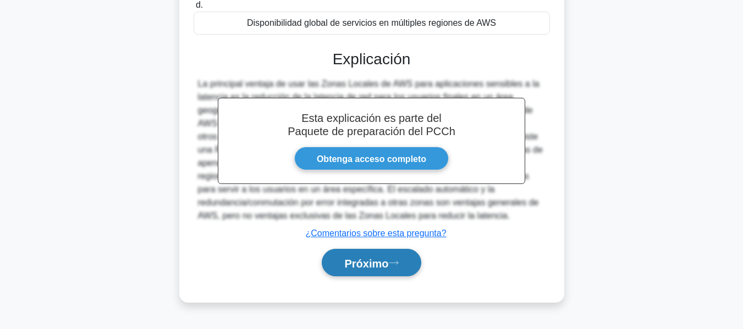
click at [358, 264] on font "Próximo" at bounding box center [366, 263] width 44 height 12
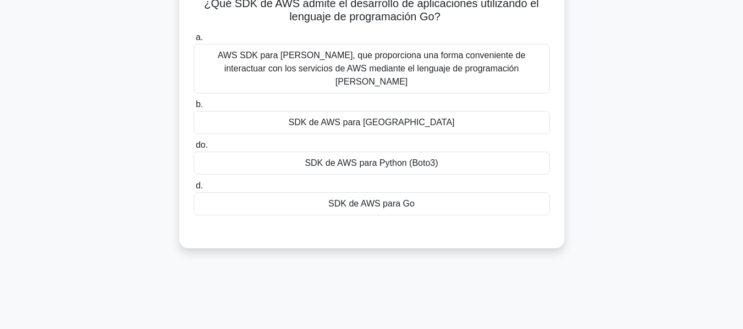
scroll to position [45, 0]
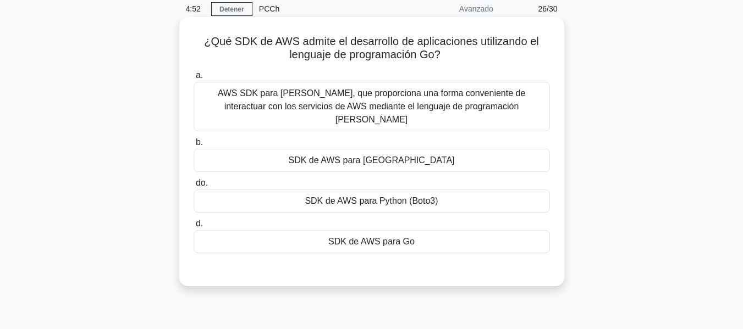
click at [367, 237] on font "SDK de AWS para Go" at bounding box center [371, 241] width 86 height 9
click at [194, 228] on input "d. SDK de AWS para Go" at bounding box center [194, 223] width 0 height 7
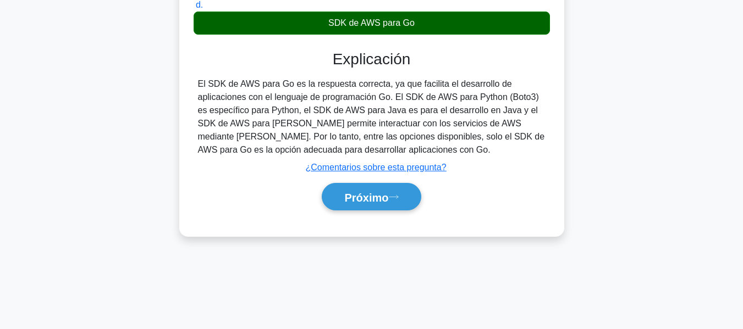
scroll to position [264, 0]
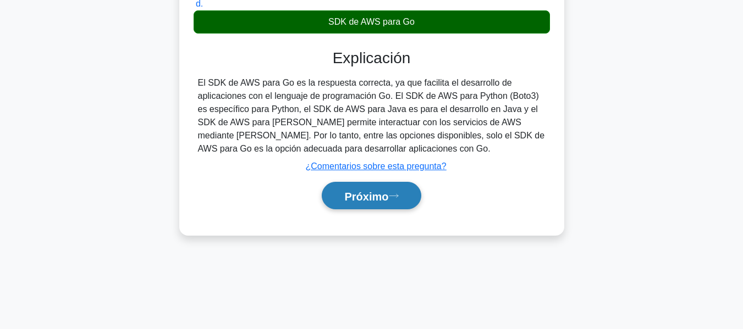
click at [401, 182] on button "Próximo" at bounding box center [371, 196] width 99 height 28
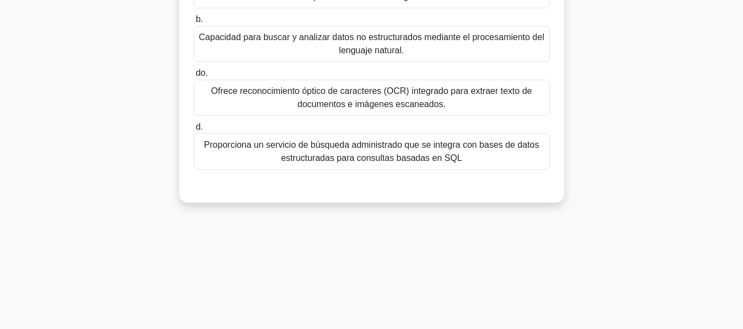
scroll to position [45, 0]
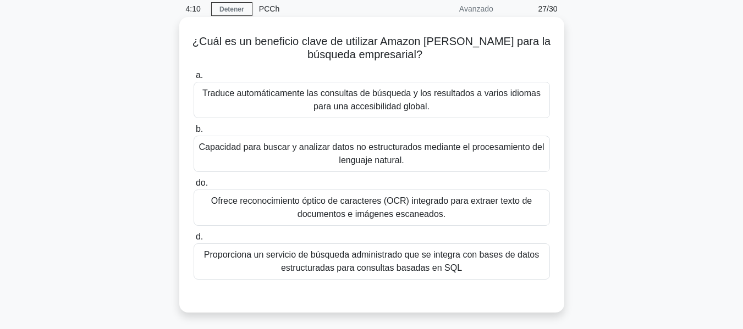
click at [405, 153] on font "Capacidad para buscar y analizar datos no estructurados mediante el procesamien…" at bounding box center [371, 153] width 345 height 23
click at [194, 133] on input "b. Capacidad para buscar y analizar datos no estructurados mediante el procesam…" at bounding box center [194, 129] width 0 height 7
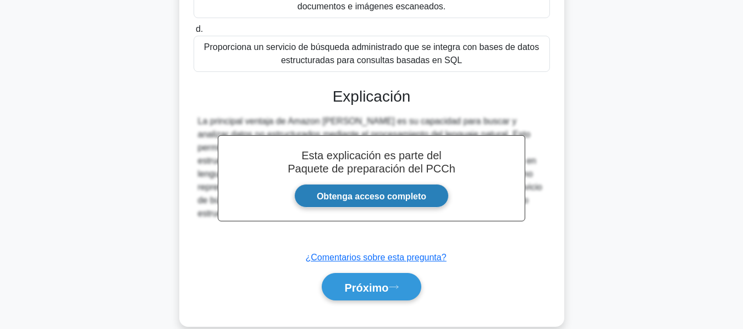
scroll to position [272, 0]
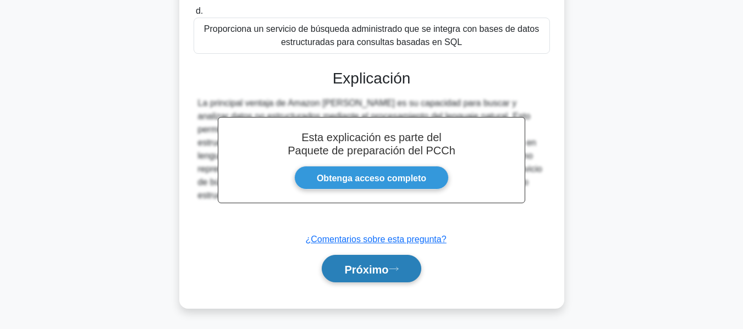
click at [364, 273] on font "Próximo" at bounding box center [366, 269] width 44 height 12
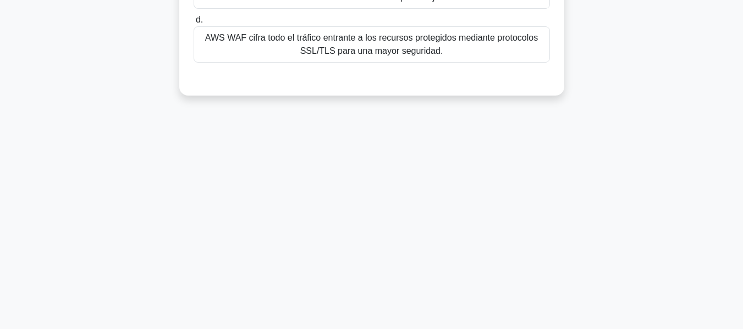
scroll to position [45, 0]
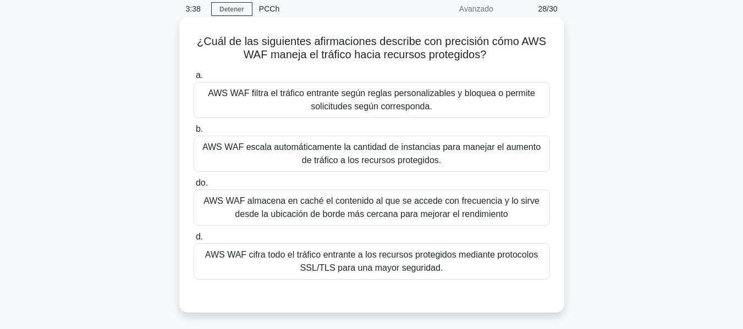
click at [342, 106] on font "AWS WAF filtra el tráfico entrante según reglas personalizables y bloquea o per…" at bounding box center [371, 100] width 327 height 23
click at [194, 79] on input "a. AWS WAF filtra el tráfico entrante según reglas personalizables y bloquea o …" at bounding box center [194, 75] width 0 height 7
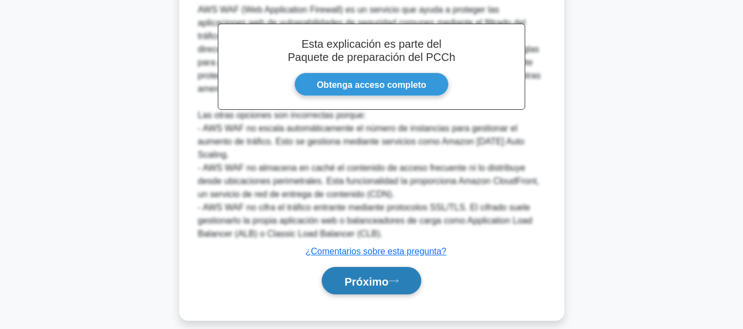
click at [352, 275] on font "Próximo" at bounding box center [366, 281] width 44 height 12
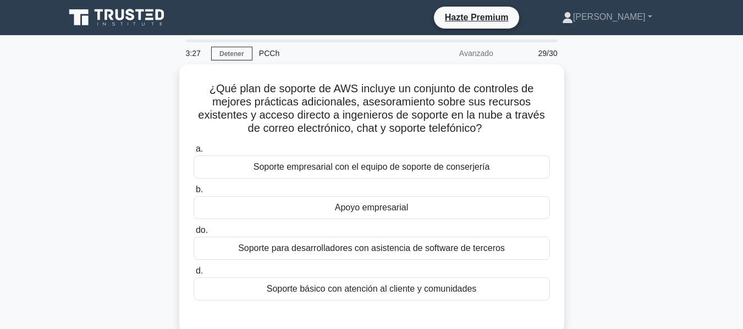
scroll to position [55, 0]
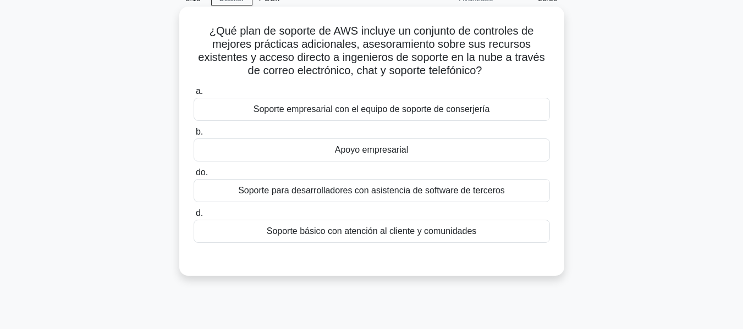
click at [341, 108] on font "Soporte empresarial con el equipo de soporte de conserjería" at bounding box center [371, 108] width 236 height 9
click at [194, 95] on input "a. Soporte empresarial con el equipo de soporte de conserjería" at bounding box center [194, 91] width 0 height 7
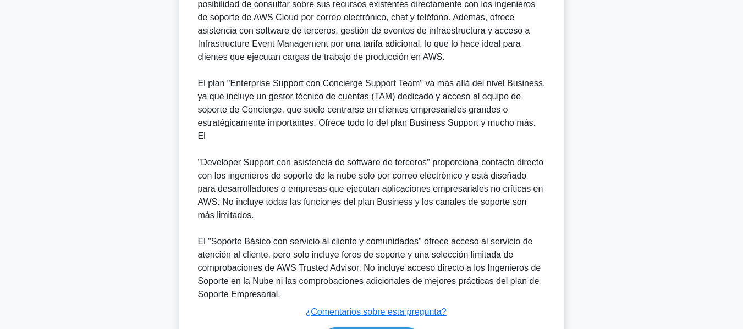
scroll to position [431, 0]
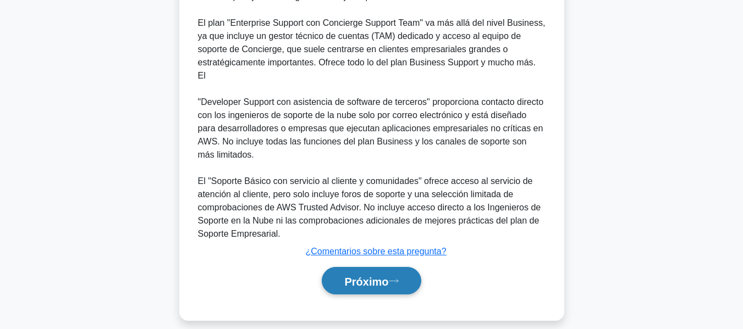
click at [350, 275] on font "Próximo" at bounding box center [366, 281] width 44 height 12
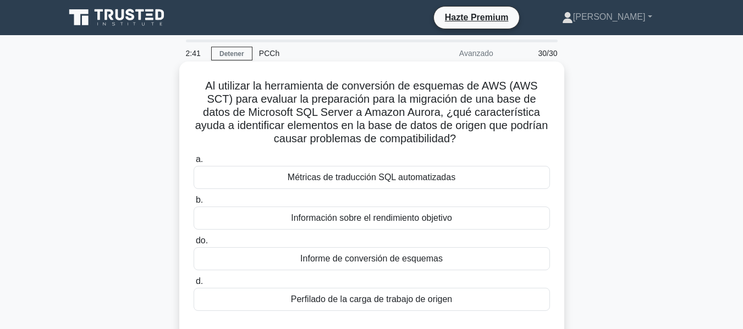
scroll to position [55, 0]
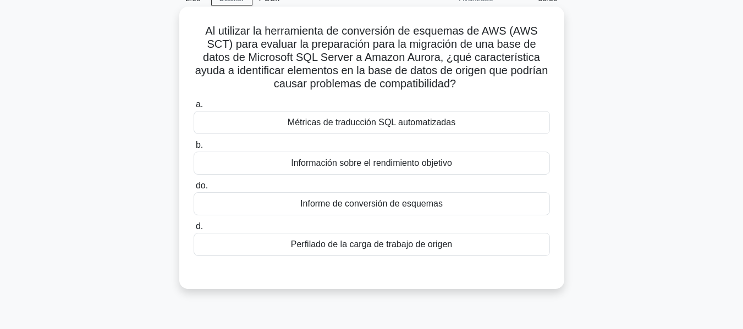
click at [343, 198] on font "Informe de conversión de esquemas" at bounding box center [371, 203] width 142 height 13
click at [194, 190] on input "do. Informe de conversión de esquemas" at bounding box center [194, 186] width 0 height 7
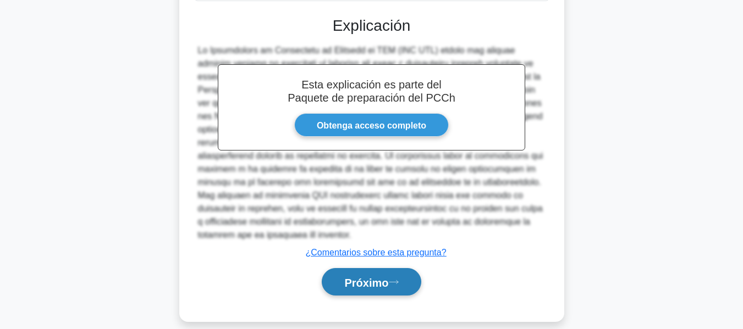
scroll to position [324, 0]
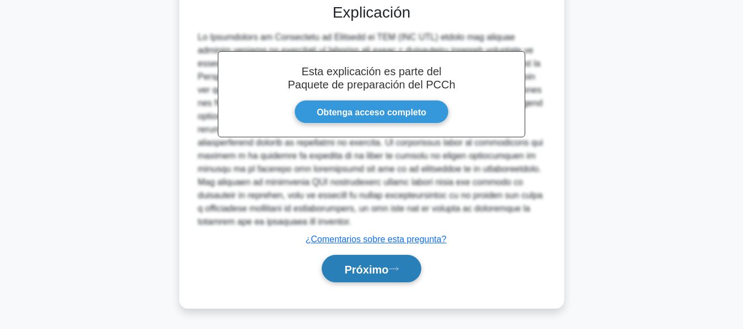
click at [375, 267] on font "Próximo" at bounding box center [366, 269] width 44 height 12
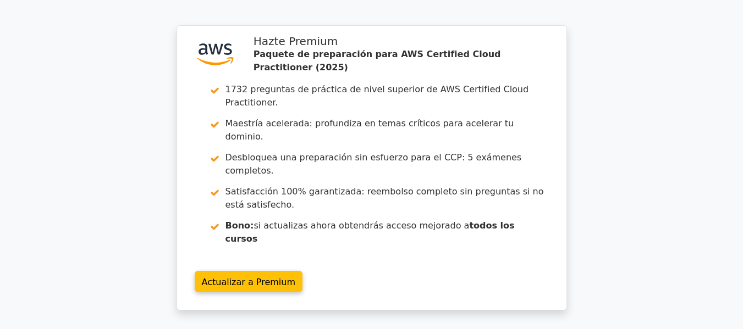
scroll to position [2652, 0]
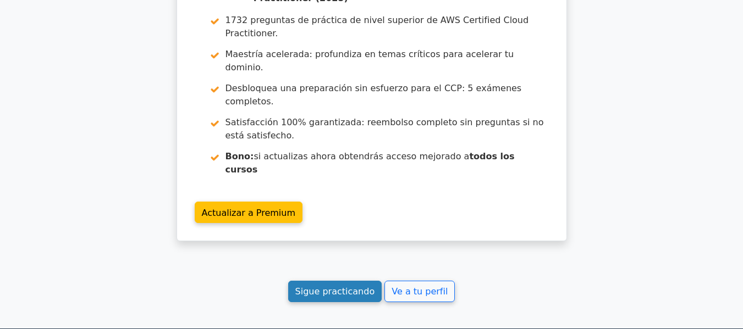
click at [345, 286] on font "Sigue practicando" at bounding box center [335, 291] width 80 height 10
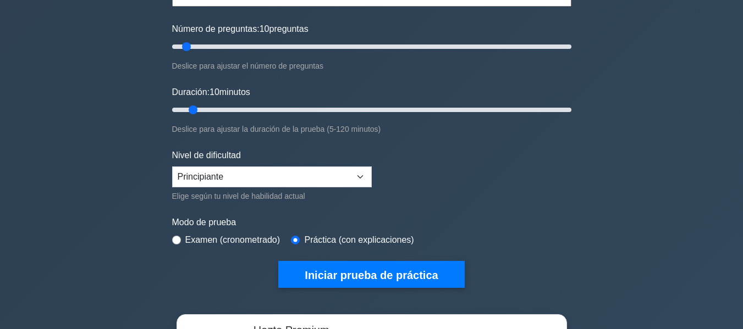
scroll to position [110, 0]
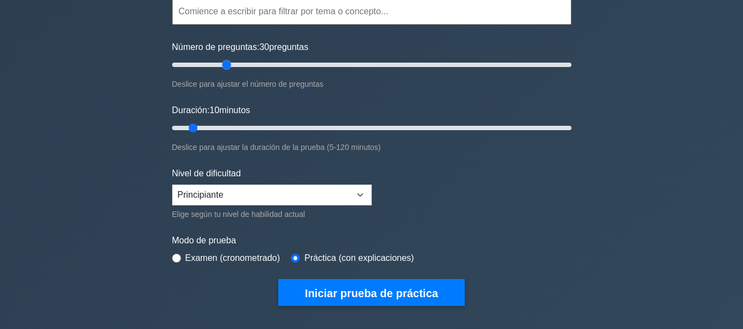
drag, startPoint x: 206, startPoint y: 67, endPoint x: 225, endPoint y: 58, distance: 21.2
type input "30"
click at [225, 58] on input "Número de preguntas: 30 preguntas" at bounding box center [371, 64] width 399 height 13
drag, startPoint x: 193, startPoint y: 125, endPoint x: 258, endPoint y: 127, distance: 64.9
type input "30"
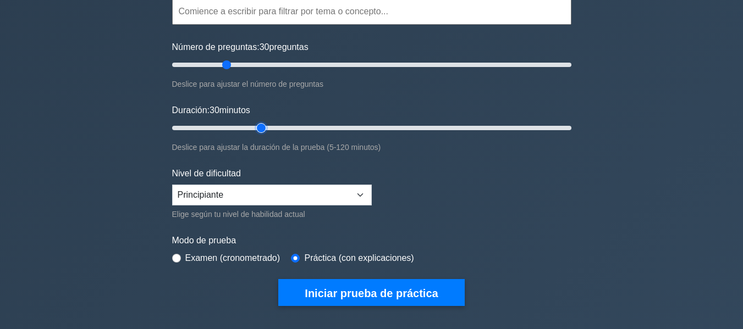
click at [258, 127] on input "Duración: 30 minutos" at bounding box center [371, 128] width 399 height 13
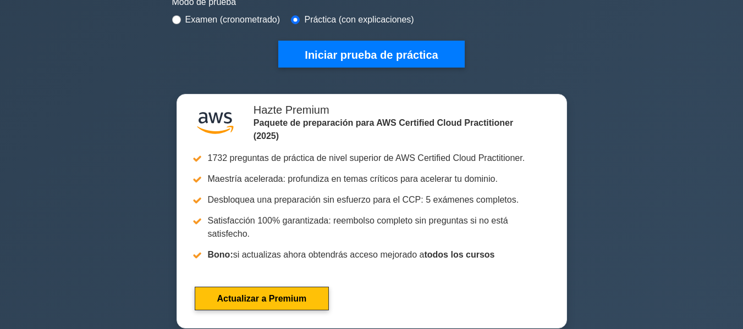
scroll to position [330, 0]
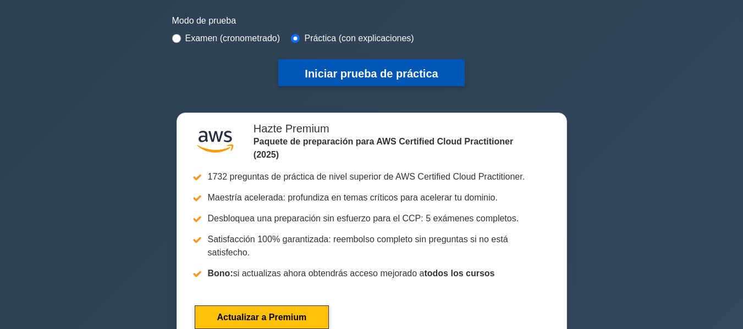
click at [338, 76] on font "Iniciar prueba de práctica" at bounding box center [371, 74] width 133 height 12
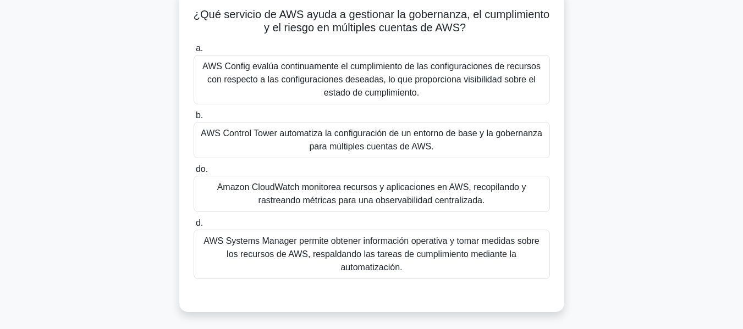
scroll to position [55, 0]
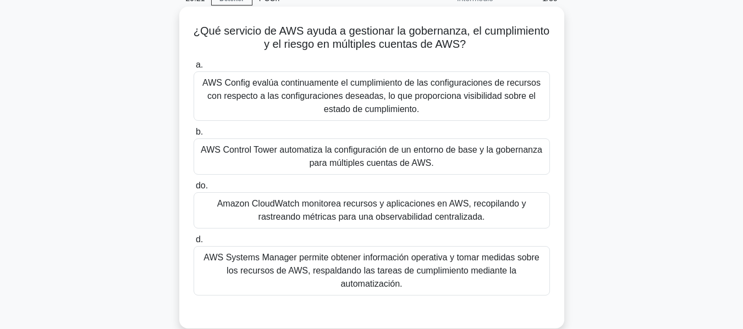
click at [280, 167] on font "AWS Control Tower automatiza la configuración de un entorno de base y la gobern…" at bounding box center [371, 156] width 346 height 26
click at [194, 136] on input "b. AWS Control Tower automatiza la configuración de un entorno de base y la gob…" at bounding box center [194, 132] width 0 height 7
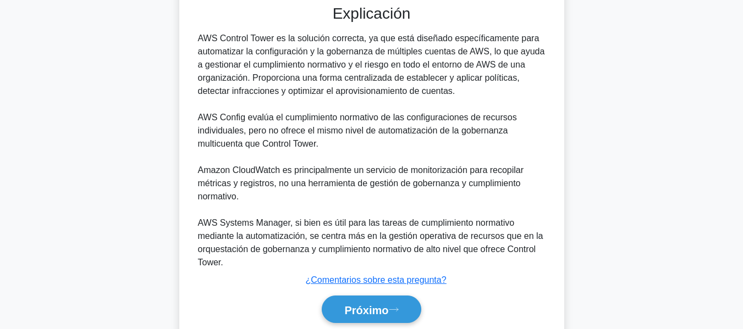
scroll to position [404, 0]
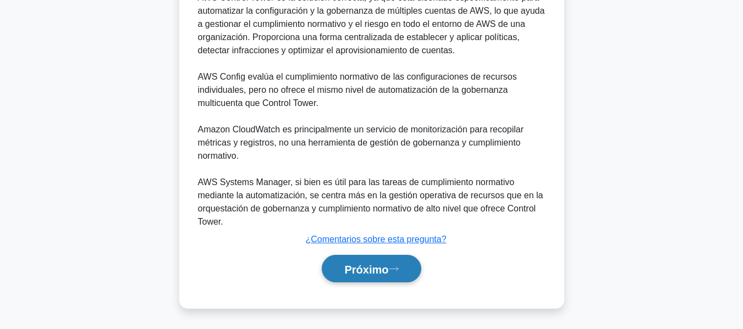
click at [361, 266] on font "Próximo" at bounding box center [366, 269] width 44 height 12
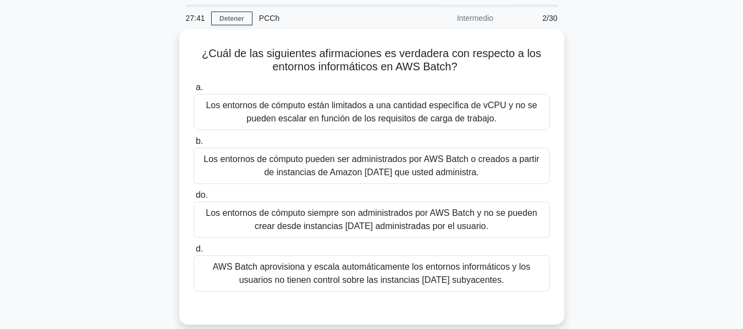
scroll to position [55, 0]
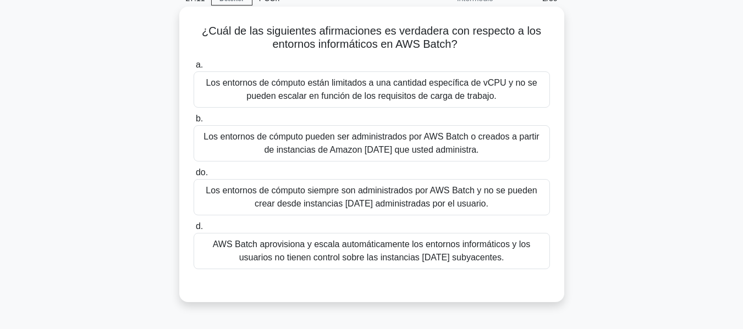
click at [336, 136] on font "Los entornos de cómputo pueden ser administrados por AWS Batch o creados a part…" at bounding box center [370, 143] width 335 height 23
click at [194, 123] on input "b. Los entornos de cómputo pueden ser administrados por AWS Batch o creados a p…" at bounding box center [194, 118] width 0 height 7
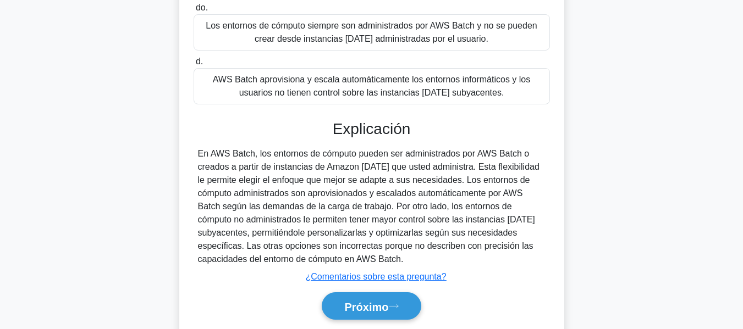
scroll to position [264, 0]
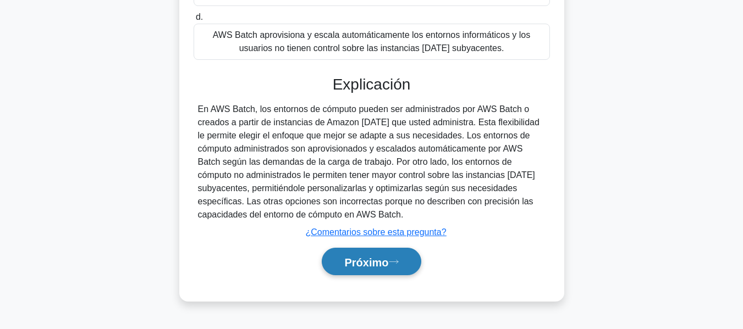
click at [366, 272] on button "Próximo" at bounding box center [371, 262] width 99 height 28
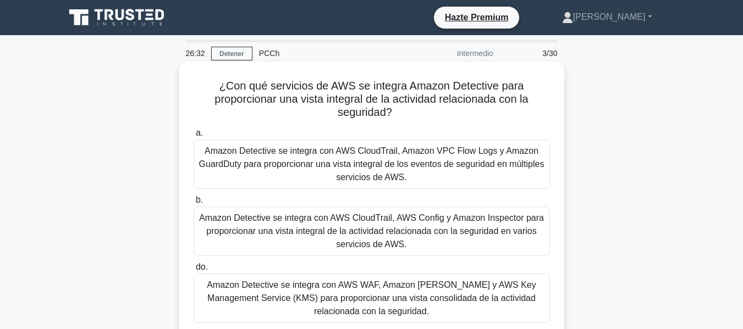
scroll to position [55, 0]
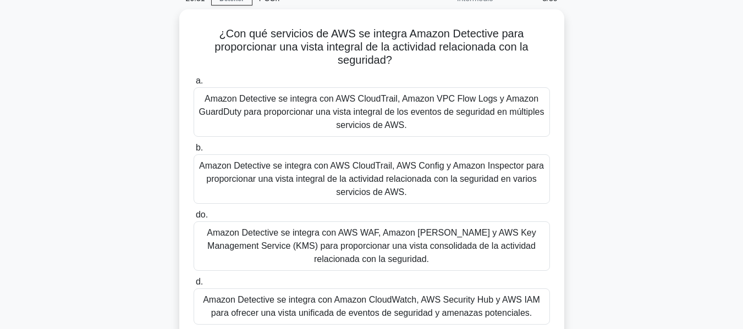
click at [60, 68] on div "¿Con qué servicios de AWS se integra Amazon Detective para proporcionar una vis…" at bounding box center [371, 190] width 627 height 362
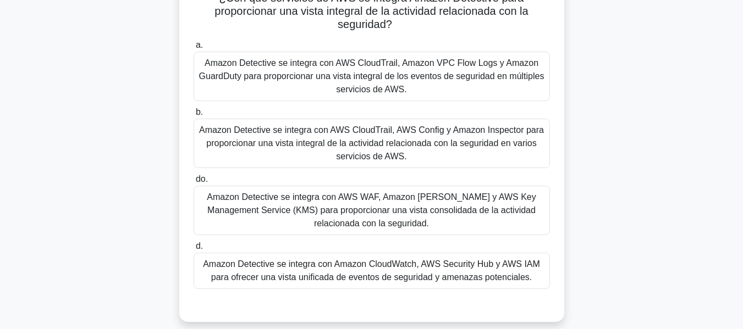
scroll to position [110, 0]
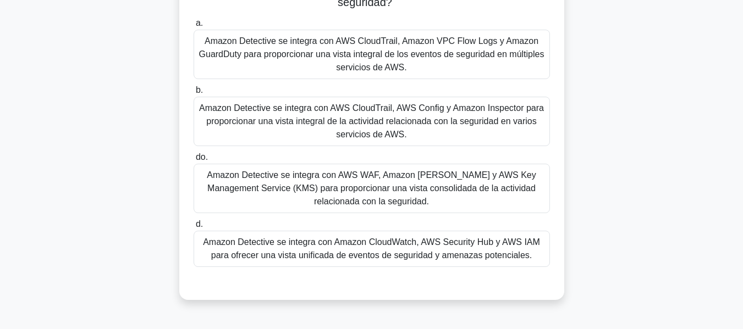
click at [229, 238] on font "Amazon Detective se integra con Amazon CloudWatch, AWS Security Hub y AWS IAM p…" at bounding box center [371, 249] width 337 height 23
click at [194, 228] on input "d. Amazon Detective se integra con Amazon CloudWatch, AWS Security Hub y AWS IA…" at bounding box center [194, 224] width 0 height 7
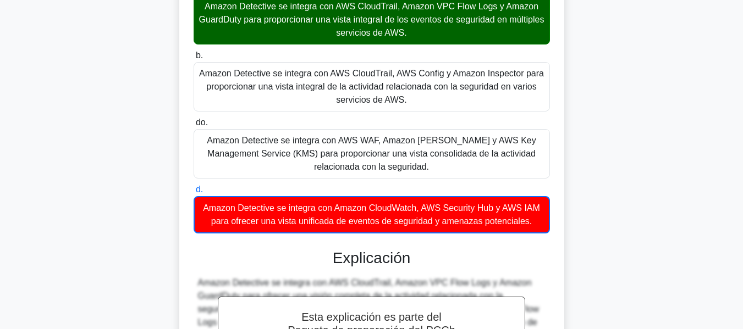
scroll to position [325, 0]
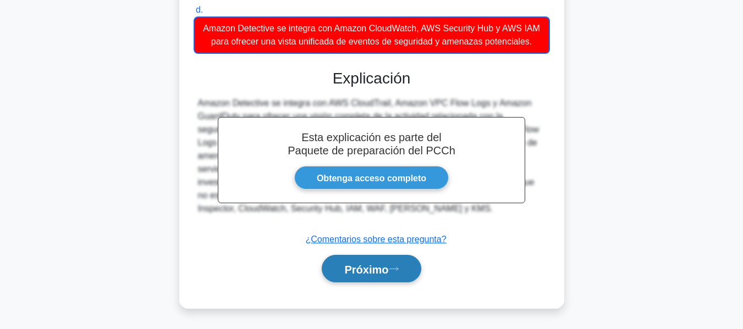
click at [366, 273] on font "Próximo" at bounding box center [366, 269] width 44 height 12
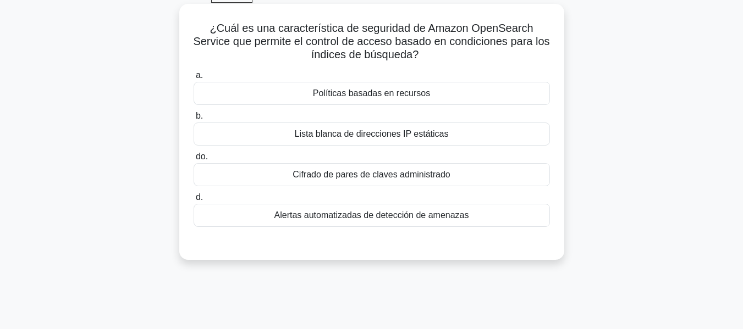
scroll to position [3, 0]
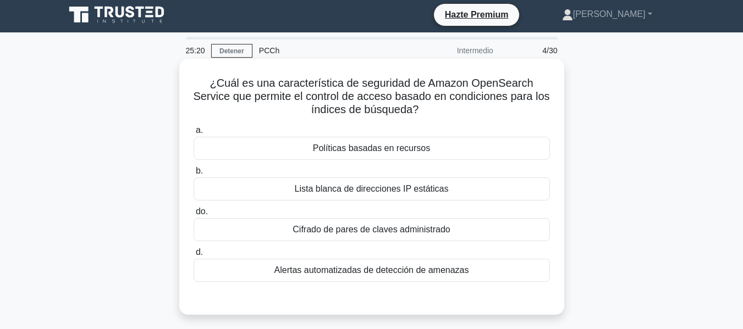
click at [296, 147] on div "Políticas basadas en recursos" at bounding box center [372, 148] width 356 height 23
click at [194, 134] on input "a. Políticas basadas en recursos" at bounding box center [194, 130] width 0 height 7
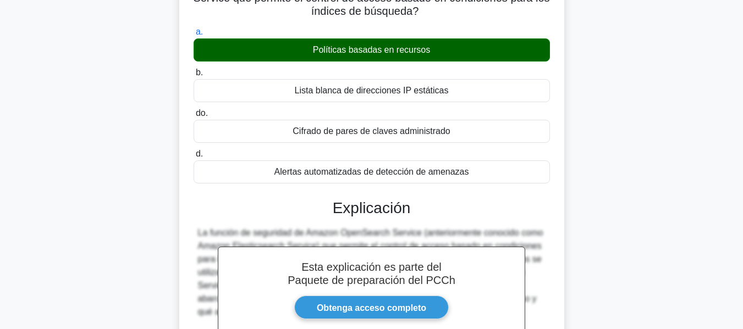
scroll to position [278, 0]
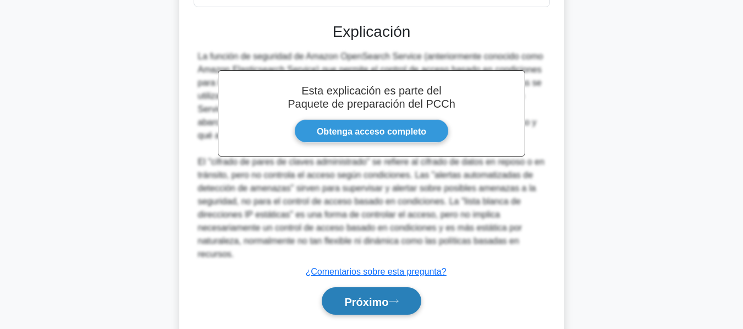
click at [367, 296] on font "Próximo" at bounding box center [366, 302] width 44 height 12
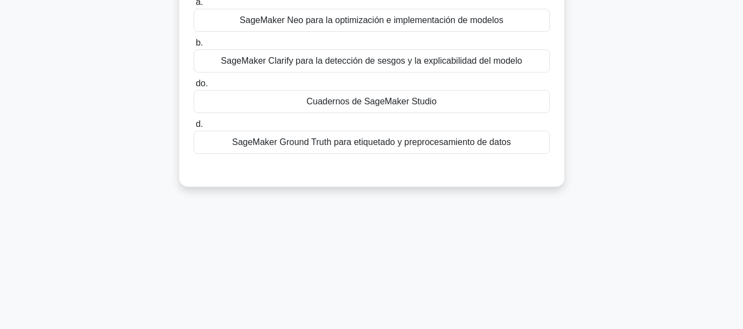
scroll to position [45, 0]
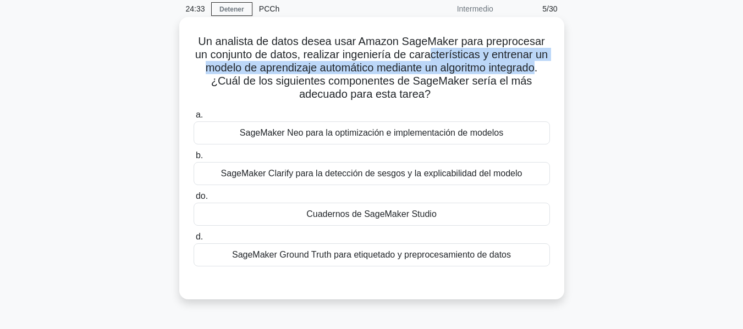
drag, startPoint x: 438, startPoint y: 57, endPoint x: 242, endPoint y: 88, distance: 198.1
click at [242, 88] on font "Un analista de datos desea usar Amazon SageMaker para preprocesar un conjunto d…" at bounding box center [371, 67] width 352 height 65
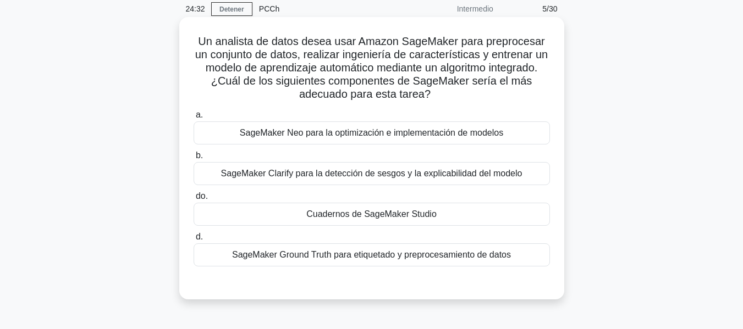
click at [300, 135] on font "SageMaker Neo para la optimización e implementación de modelos" at bounding box center [371, 132] width 263 height 9
click at [194, 119] on input "a. SageMaker Neo para la optimización e implementación de modelos" at bounding box center [194, 115] width 0 height 7
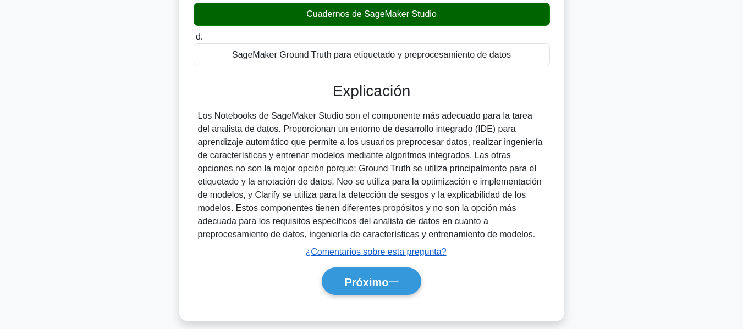
scroll to position [264, 0]
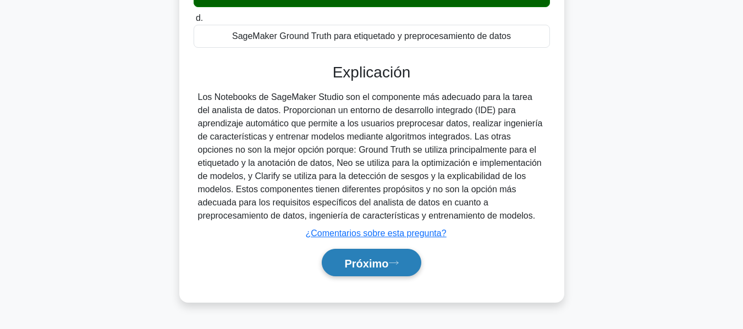
click at [345, 271] on button "Próximo" at bounding box center [371, 263] width 99 height 28
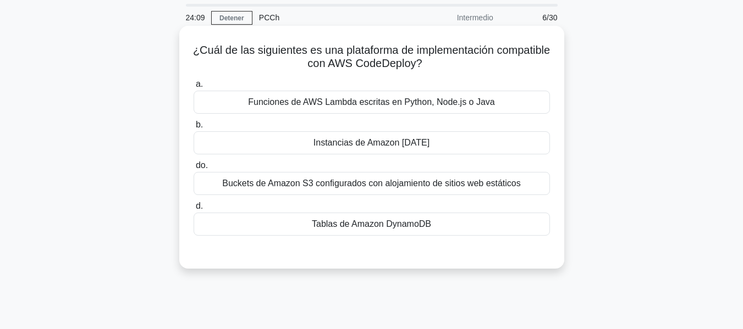
scroll to position [55, 0]
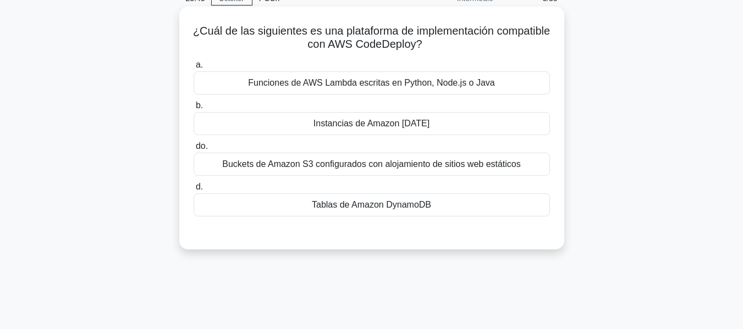
click at [402, 80] on font "Funciones de AWS Lambda escritas en Python, Node.js o Java" at bounding box center [371, 82] width 247 height 9
click at [194, 69] on input "a. Funciones de AWS Lambda escritas en Python, Node.js o Java" at bounding box center [194, 65] width 0 height 7
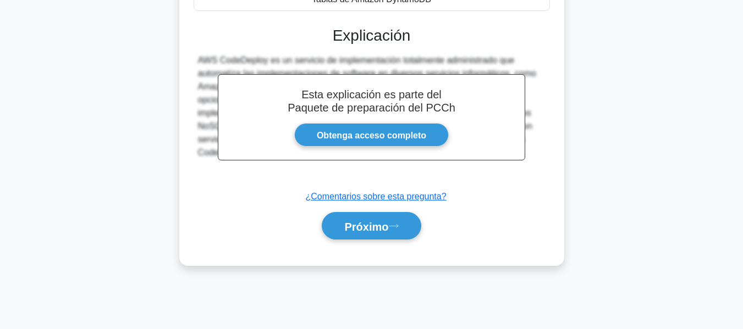
scroll to position [264, 0]
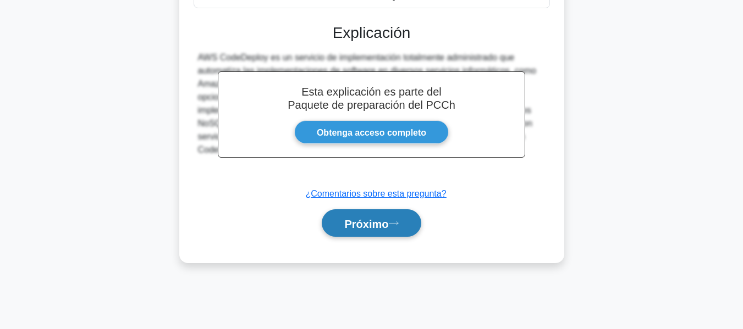
click at [329, 238] on button "Próximo" at bounding box center [371, 223] width 99 height 28
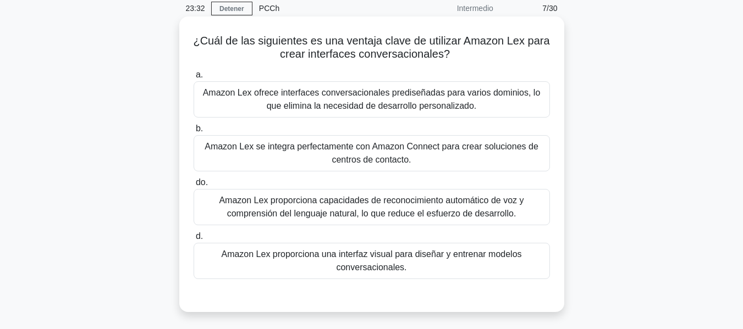
scroll to position [45, 0]
click at [320, 95] on font "Amazon Lex ofrece interfaces conversacionales prediseñadas para varios dominios…" at bounding box center [372, 100] width 338 height 23
click at [194, 79] on input "a. Amazon Lex ofrece interfaces conversacionales prediseñadas para varios domin…" at bounding box center [194, 75] width 0 height 7
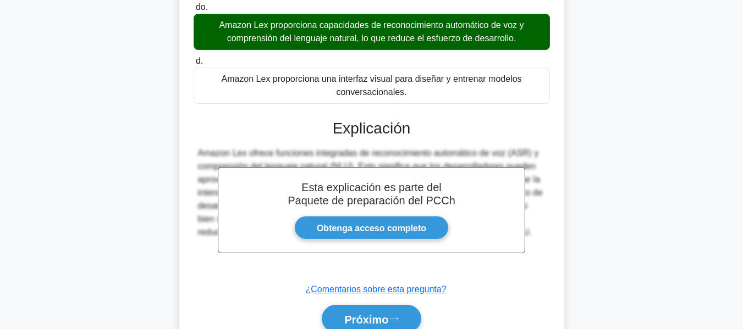
scroll to position [273, 0]
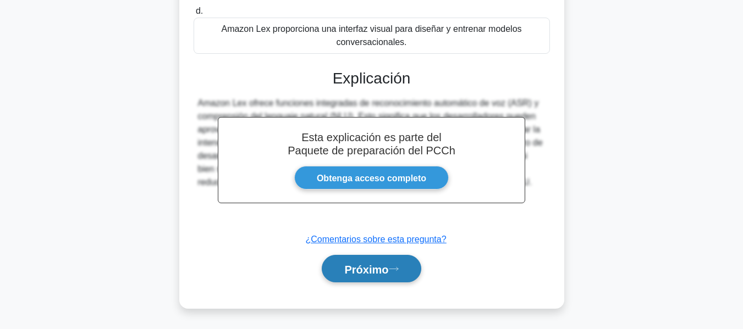
click at [364, 269] on font "Próximo" at bounding box center [366, 269] width 44 height 12
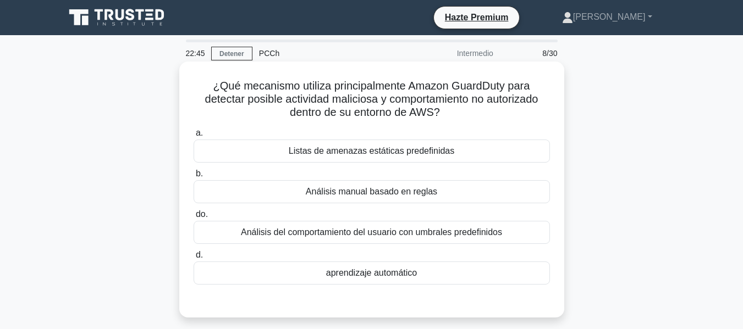
scroll to position [55, 0]
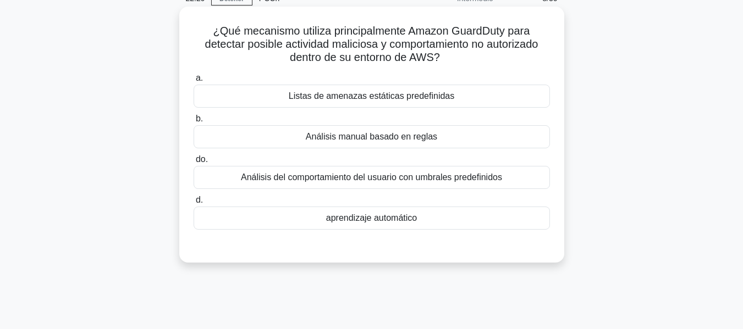
click at [353, 223] on font "aprendizaje automático" at bounding box center [371, 217] width 91 height 9
click at [194, 204] on input "d. aprendizaje automático" at bounding box center [194, 200] width 0 height 7
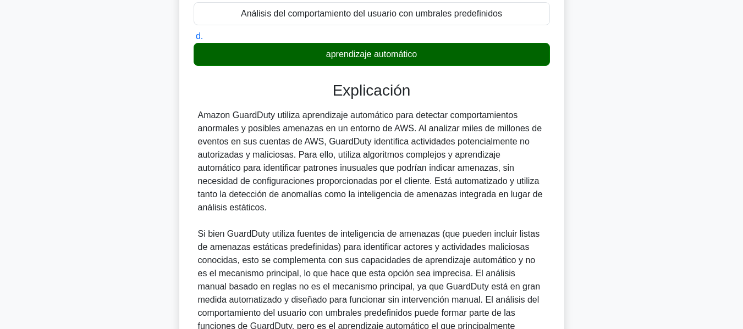
scroll to position [275, 0]
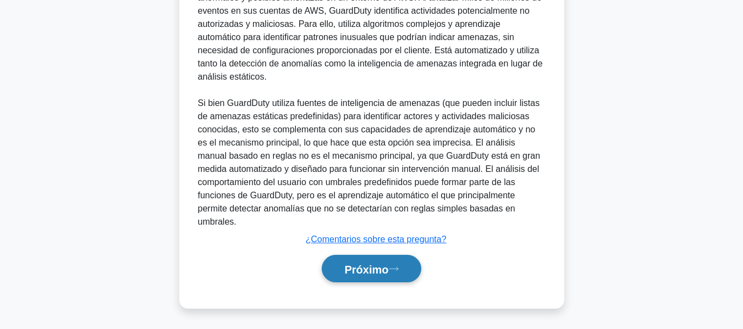
click at [386, 275] on font "Próximo" at bounding box center [366, 269] width 44 height 12
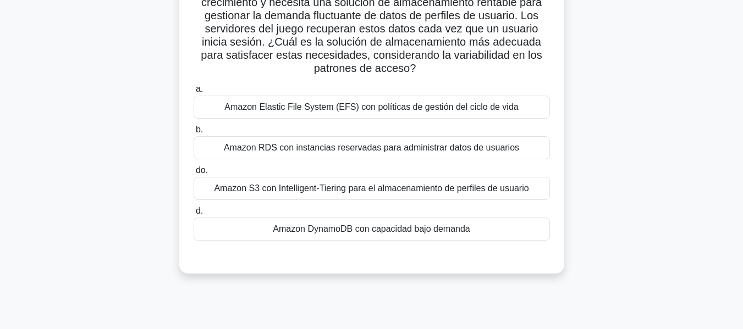
scroll to position [45, 0]
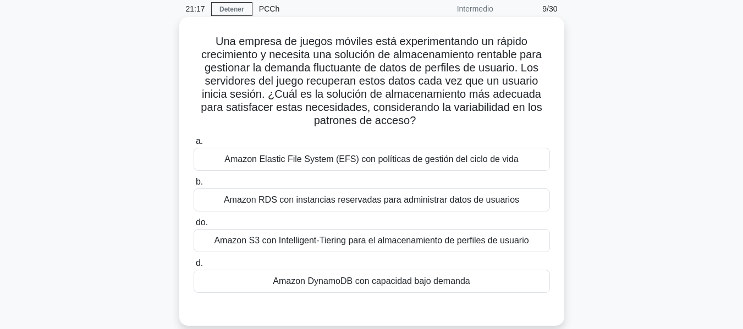
click at [290, 153] on font "Amazon Elastic File System (EFS) con políticas de gestión del ciclo de vida" at bounding box center [371, 159] width 294 height 13
click at [194, 145] on input "a. Amazon Elastic File System (EFS) con políticas de gestión del ciclo de vida" at bounding box center [194, 141] width 0 height 7
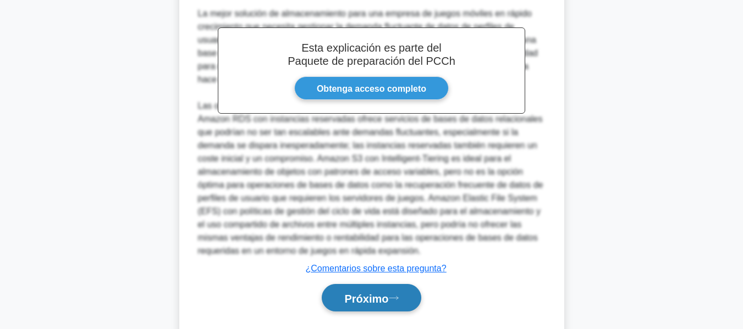
click at [341, 286] on button "Próximo" at bounding box center [371, 298] width 99 height 28
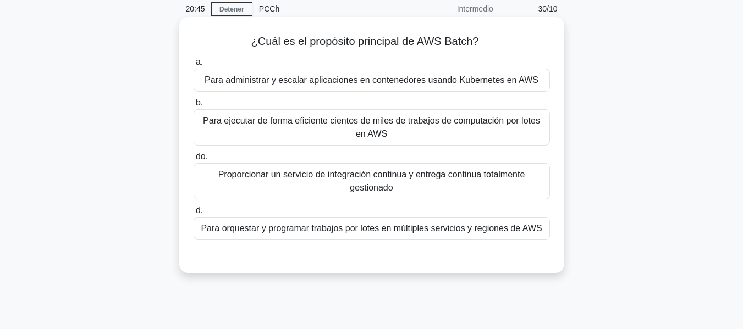
click at [264, 123] on font "Para ejecutar de forma eficiente cientos de miles de trabajos de computación po…" at bounding box center [371, 127] width 337 height 23
click at [194, 107] on input "b. Para ejecutar de forma eficiente cientos de miles de trabajos de computación…" at bounding box center [194, 103] width 0 height 7
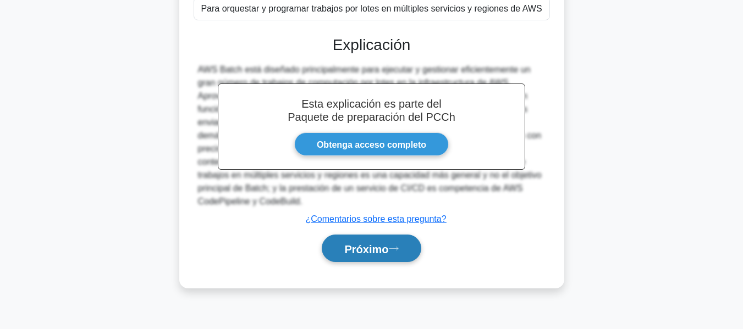
click at [377, 244] on button "Próximo" at bounding box center [371, 249] width 99 height 28
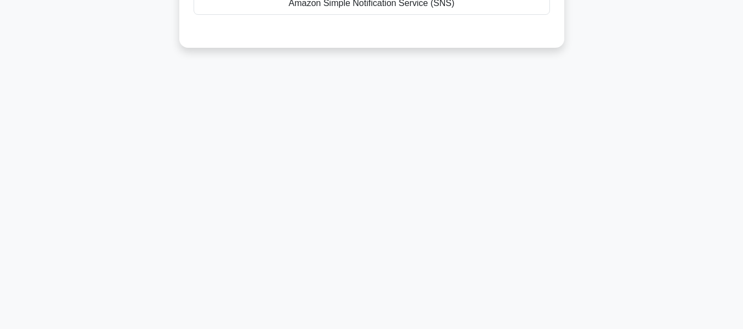
scroll to position [48, 0]
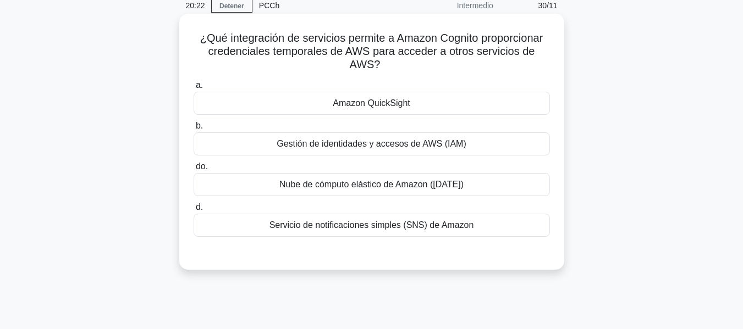
click at [322, 147] on font "Gestión de identidades y accesos de AWS (IAM)" at bounding box center [371, 143] width 189 height 9
click at [194, 130] on input "b. Gestión de identidades y accesos de AWS (IAM)" at bounding box center [194, 126] width 0 height 7
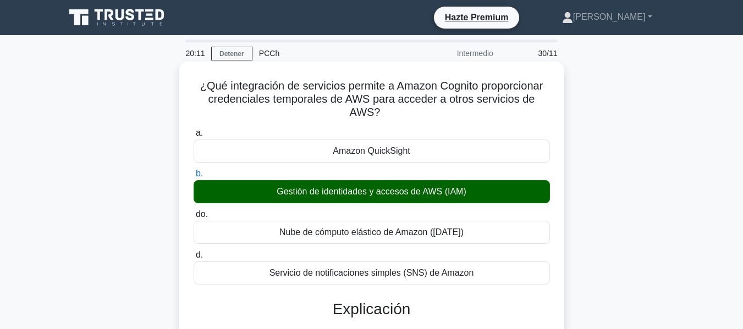
scroll to position [298, 0]
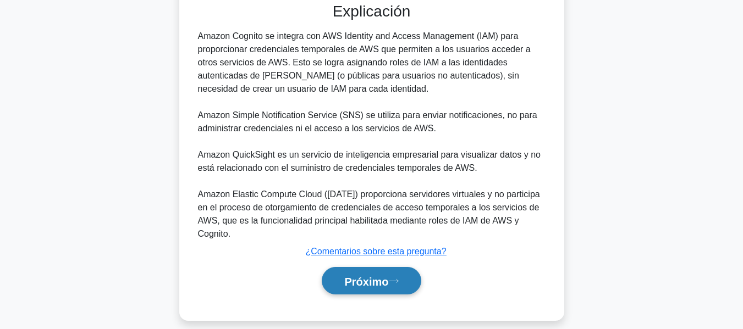
click at [380, 275] on font "Próximo" at bounding box center [366, 281] width 44 height 12
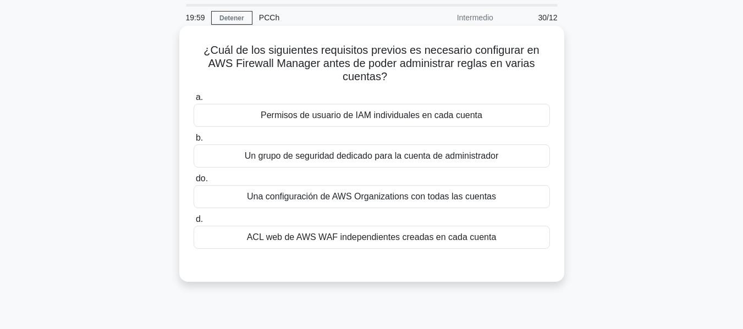
scroll to position [55, 0]
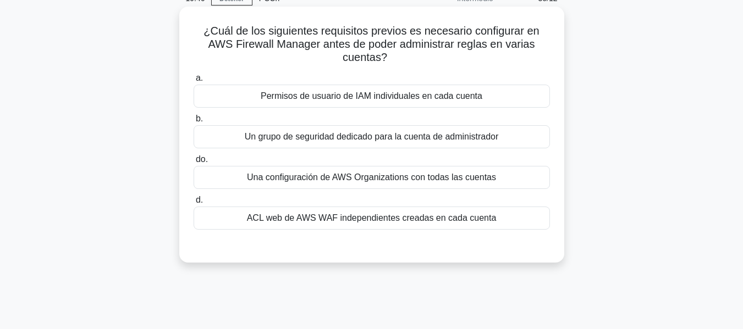
click at [386, 217] on font "ACL web de AWS WAF independientes creadas en cada cuenta" at bounding box center [372, 217] width 250 height 9
click at [194, 204] on input "d. ACL web de AWS WAF independientes creadas en cada cuenta" at bounding box center [194, 200] width 0 height 7
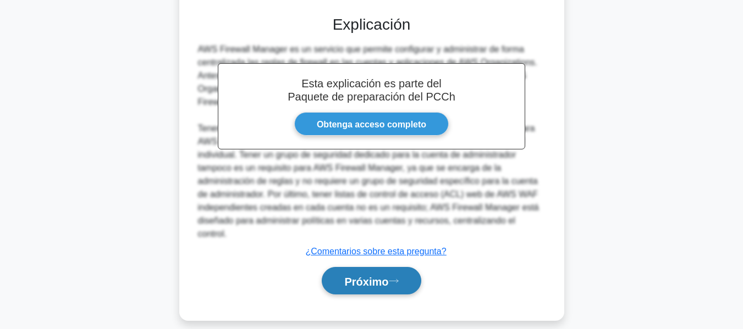
click at [359, 275] on font "Próximo" at bounding box center [366, 281] width 44 height 12
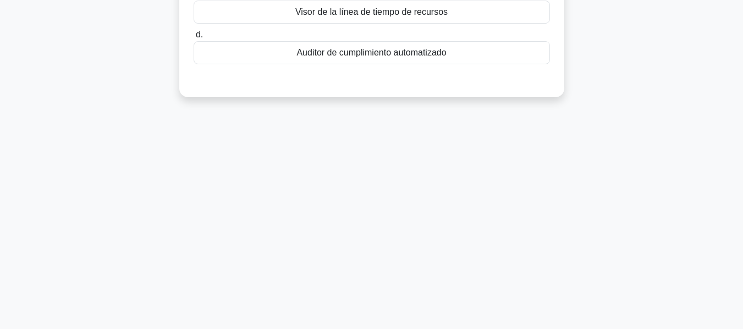
scroll to position [45, 0]
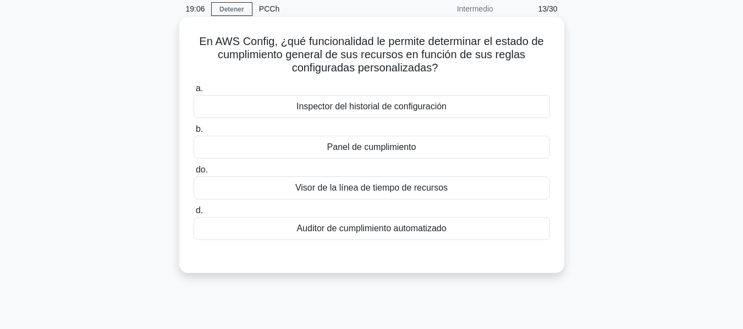
click at [332, 160] on div "a. Inspector del historial de configuración b. Panel de cumplimiento do. d." at bounding box center [371, 161] width 369 height 163
click at [331, 150] on font "Panel de cumplimiento" at bounding box center [371, 146] width 89 height 9
click at [194, 133] on input "b. Panel de cumplimiento" at bounding box center [194, 129] width 0 height 7
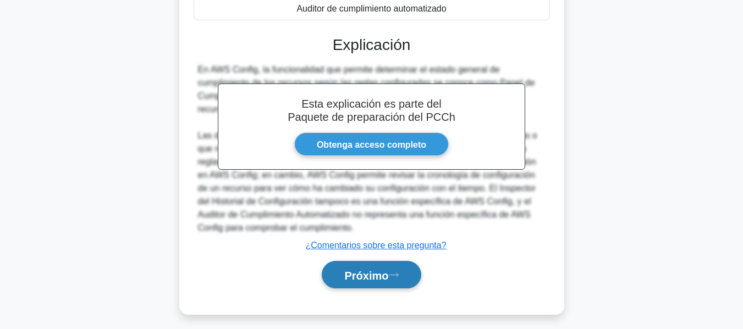
click at [365, 285] on button "Próximo" at bounding box center [371, 275] width 99 height 28
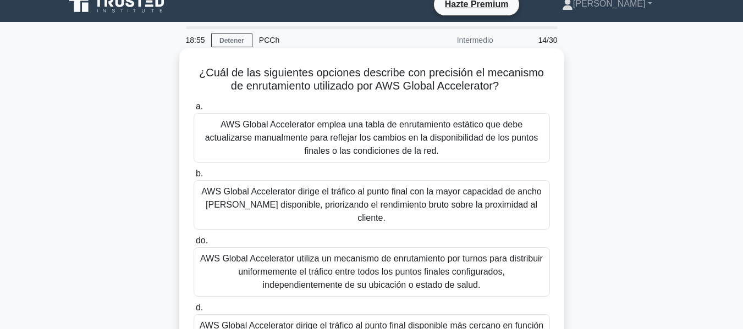
scroll to position [68, 0]
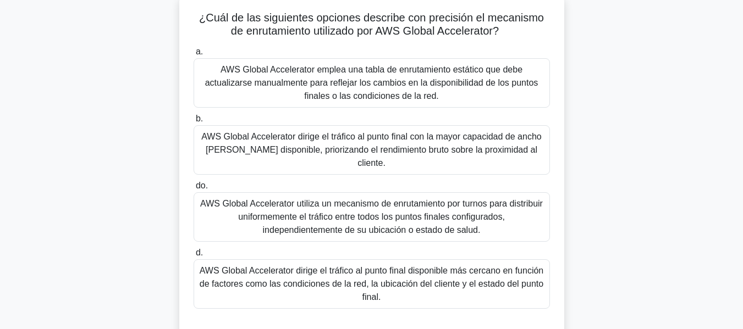
click at [329, 142] on font "AWS Global Accelerator dirige el tráfico al punto final con la mayor capacidad …" at bounding box center [371, 150] width 340 height 36
click at [194, 123] on input "b. AWS Global Accelerator dirige el tráfico al punto final con la mayor capacid…" at bounding box center [194, 118] width 0 height 7
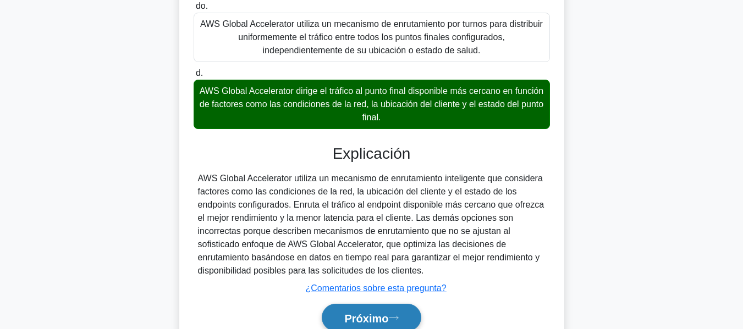
scroll to position [288, 0]
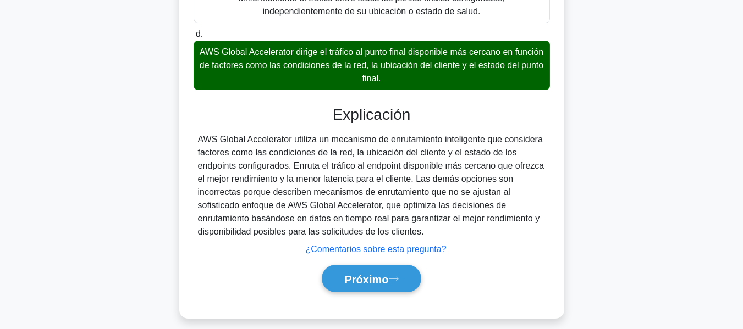
drag, startPoint x: 398, startPoint y: 280, endPoint x: 203, endPoint y: 129, distance: 246.5
click at [203, 129] on div "Explicación AWS Global Accelerator utiliza un mecanismo de enrutamiento intelig…" at bounding box center [372, 201] width 356 height 191
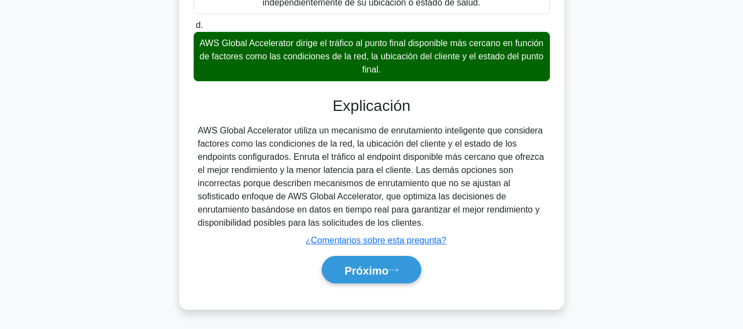
scroll to position [299, 0]
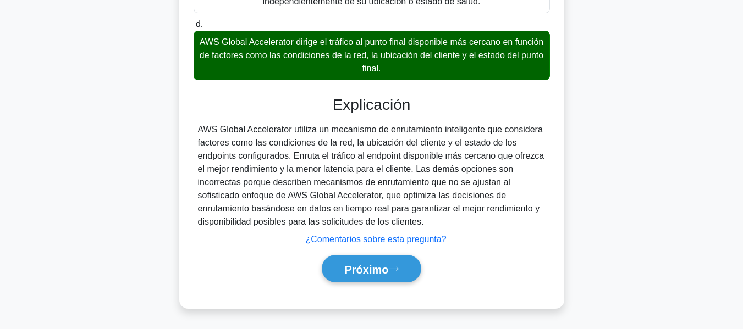
drag, startPoint x: 345, startPoint y: 267, endPoint x: 309, endPoint y: 266, distance: 35.8
click at [327, 261] on button "Próximo" at bounding box center [371, 269] width 99 height 28
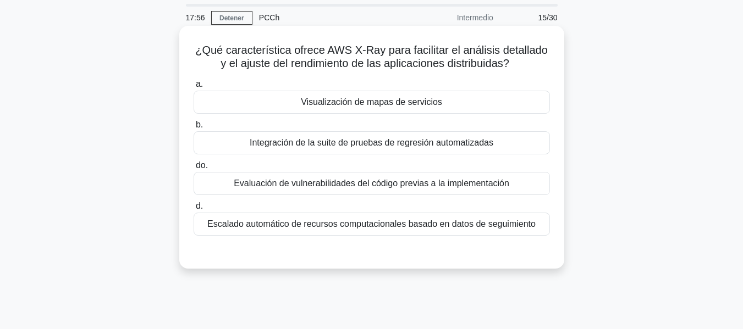
scroll to position [55, 0]
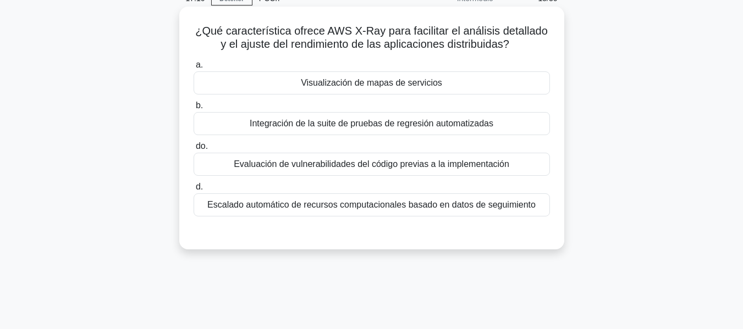
click at [325, 209] on font "Escalado automático de recursos computacionales basado en datos de seguimiento" at bounding box center [371, 204] width 328 height 9
click at [194, 191] on input "d. Escalado automático de recursos computacionales basado en datos de seguimien…" at bounding box center [194, 187] width 0 height 7
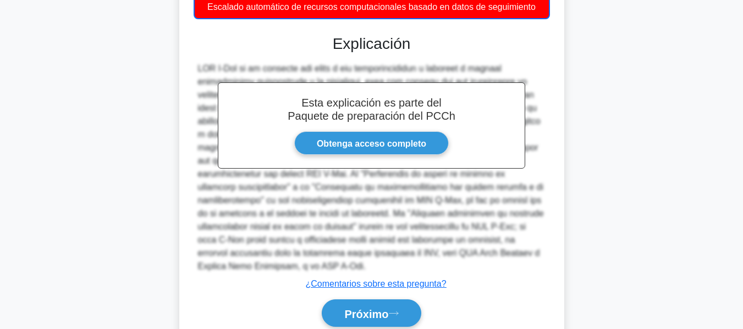
scroll to position [286, 0]
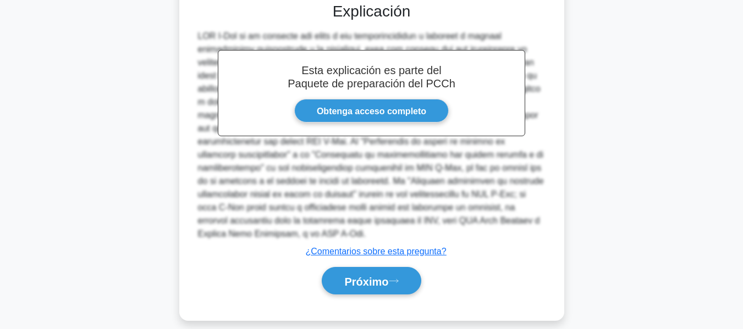
click at [360, 284] on div "Próximo" at bounding box center [372, 281] width 356 height 37
click at [357, 276] on button "Próximo" at bounding box center [371, 281] width 99 height 28
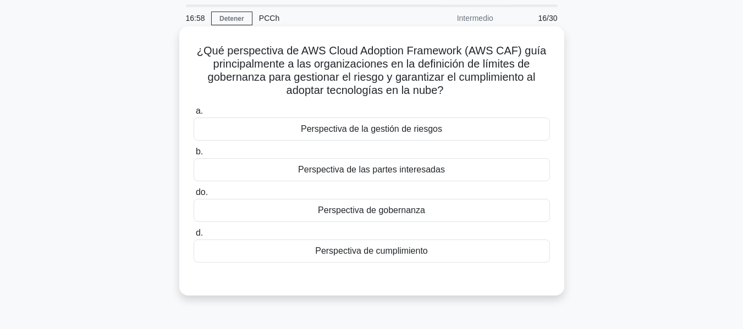
scroll to position [55, 0]
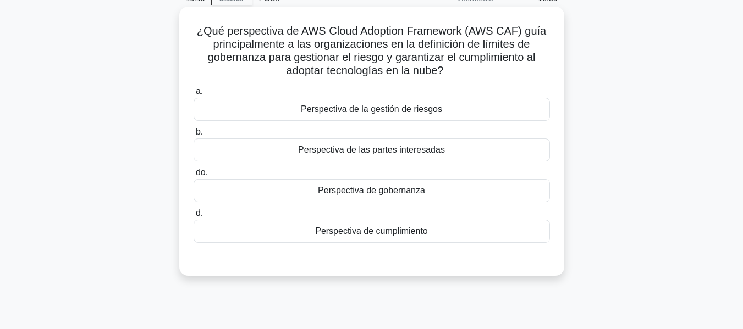
click at [368, 230] on font "Perspectiva de cumplimiento" at bounding box center [371, 231] width 113 height 9
click at [194, 217] on input "d. Perspectiva de cumplimiento" at bounding box center [194, 213] width 0 height 7
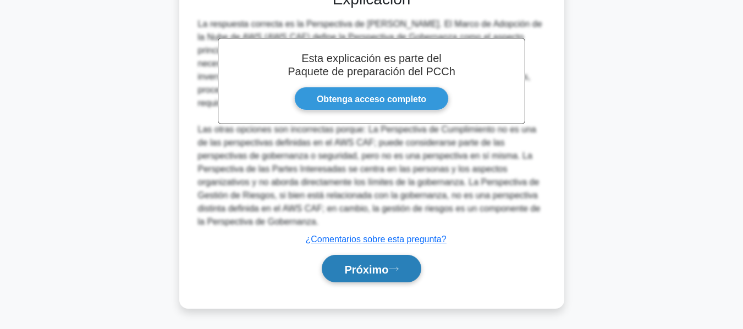
click at [363, 255] on button "Próximo" at bounding box center [371, 269] width 99 height 28
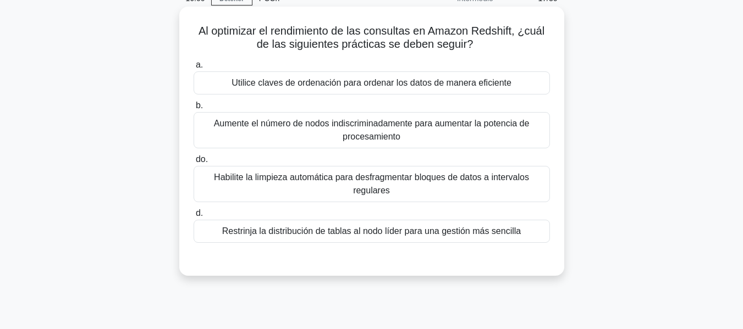
click at [329, 84] on font "Utilice claves de ordenación para ordenar los datos de manera eficiente" at bounding box center [371, 82] width 280 height 9
click at [194, 69] on input "a. Utilice claves de ordenación para ordenar los datos de manera eficiente" at bounding box center [194, 65] width 0 height 7
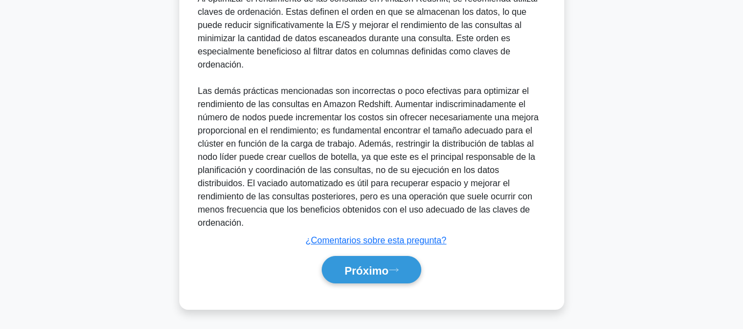
scroll to position [351, 0]
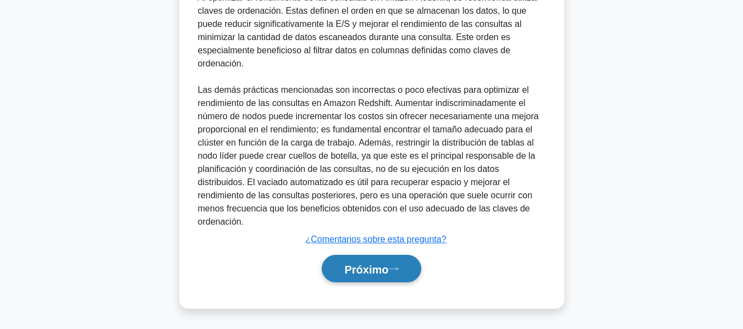
click at [383, 271] on font "Próximo" at bounding box center [366, 269] width 44 height 12
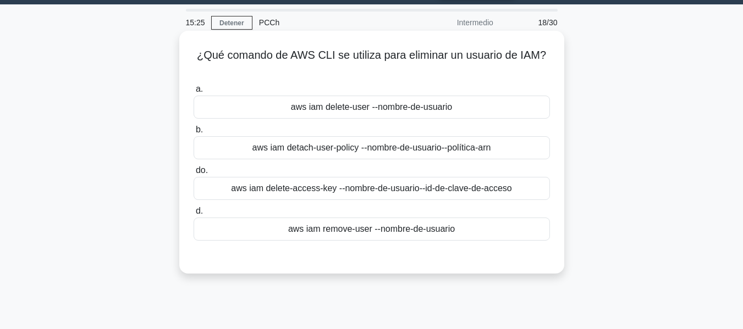
scroll to position [55, 0]
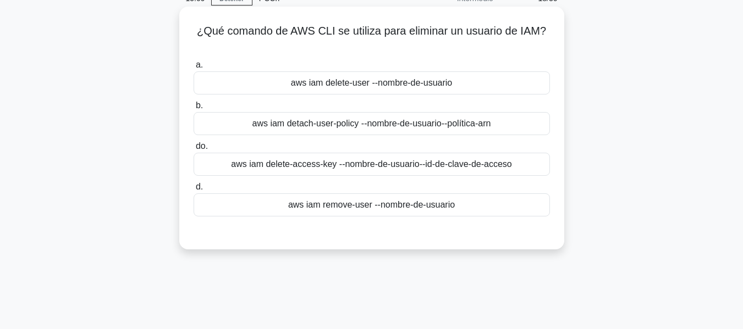
click at [334, 202] on font "aws iam remove-user --nombre-de-usuario" at bounding box center [371, 204] width 167 height 9
click at [194, 191] on input "d. aws iam remove-user --nombre-de-usuario" at bounding box center [194, 187] width 0 height 7
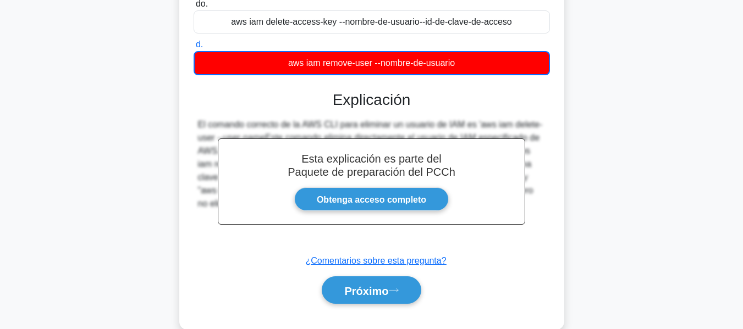
scroll to position [264, 0]
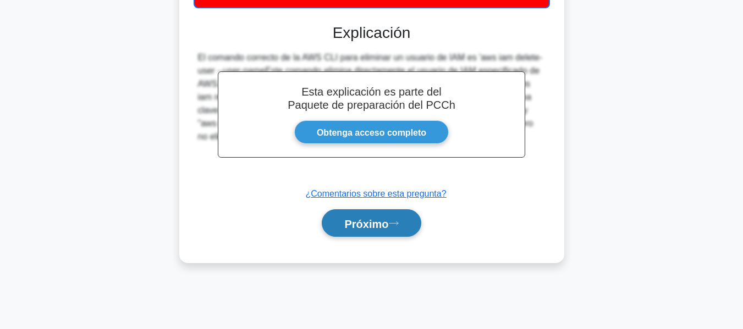
click at [372, 232] on button "Próximo" at bounding box center [371, 223] width 99 height 28
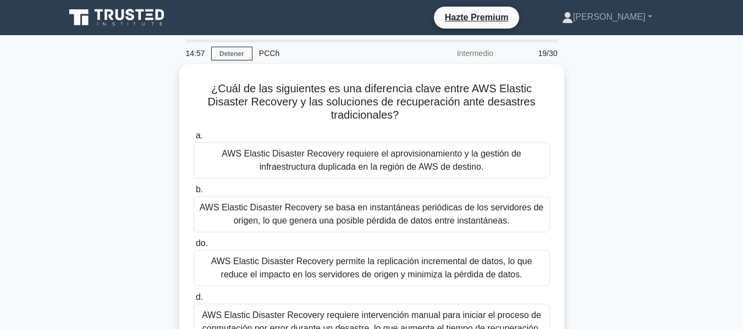
scroll to position [55, 0]
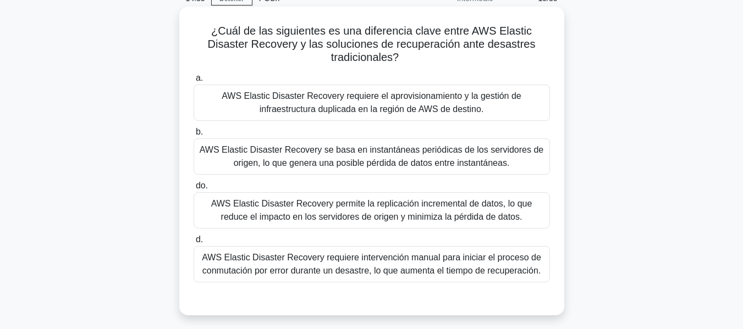
click at [366, 209] on font "AWS Elastic Disaster Recovery permite la replicación incremental de datos, lo q…" at bounding box center [371, 210] width 321 height 23
click at [194, 190] on input "do. AWS Elastic Disaster Recovery permite la replicación incremental de datos, …" at bounding box center [194, 186] width 0 height 7
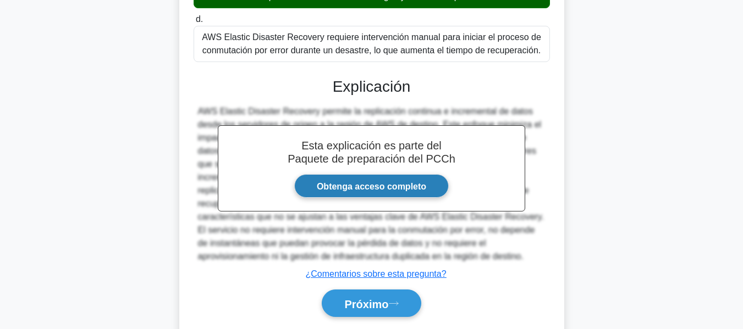
scroll to position [311, 0]
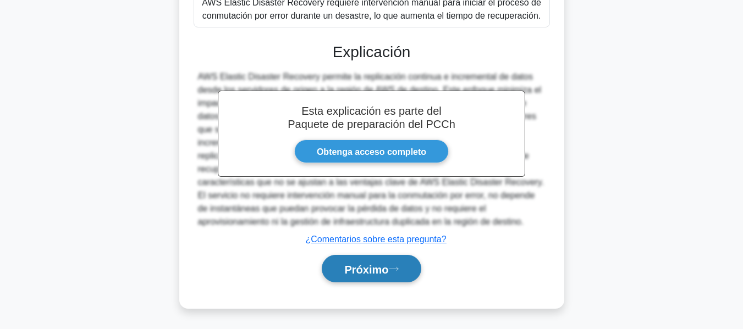
click at [360, 269] on font "Próximo" at bounding box center [366, 269] width 44 height 12
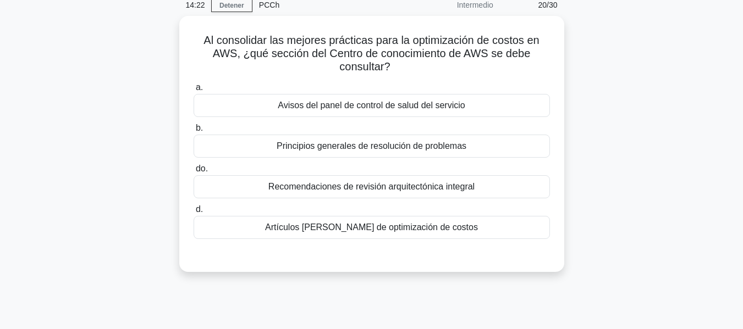
scroll to position [45, 0]
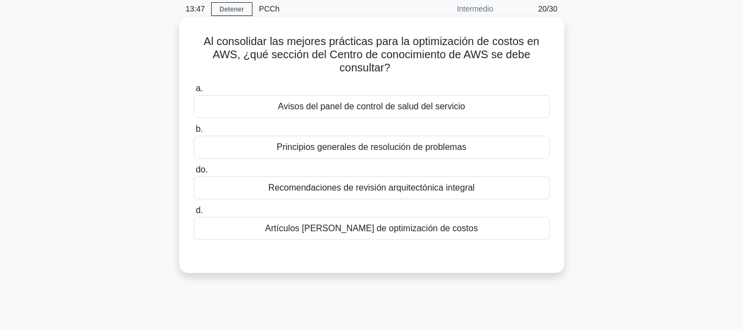
click at [350, 217] on label "d. Artículos del pilar de optimización de costos" at bounding box center [372, 222] width 356 height 36
click at [194, 214] on input "d. Artículos del pilar de optimización de costos" at bounding box center [194, 210] width 0 height 7
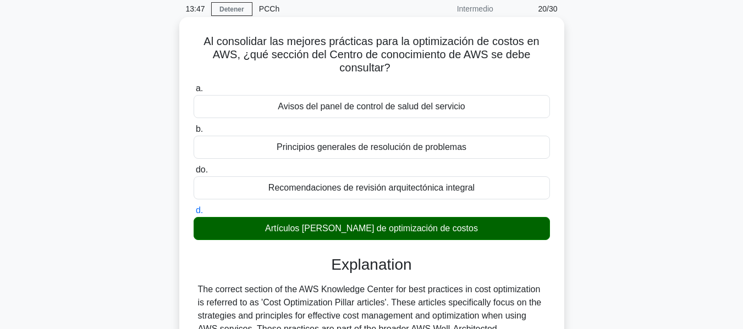
click at [350, 229] on font "Artículos del pilar de optimización de costos" at bounding box center [371, 228] width 213 height 9
click at [194, 214] on input "d. Artículos del pilar de optimización de costos" at bounding box center [194, 210] width 0 height 7
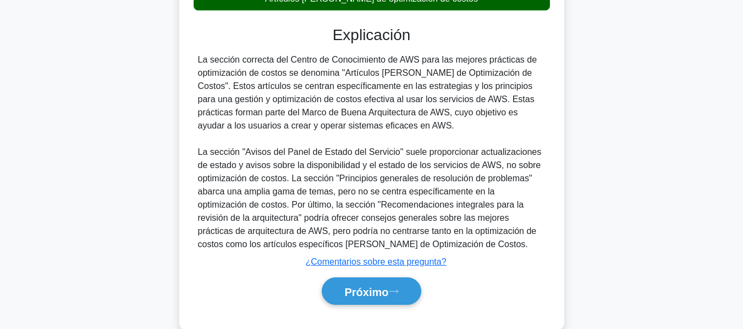
scroll to position [298, 0]
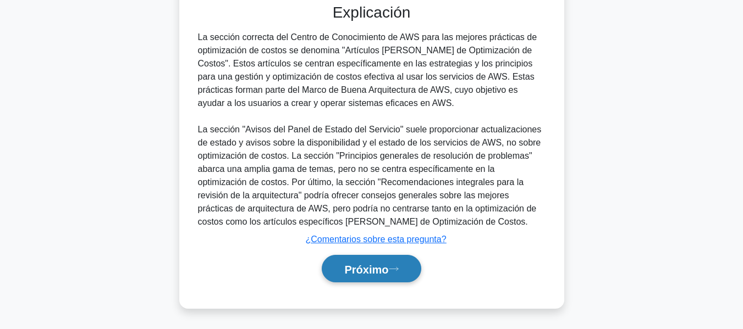
click at [366, 268] on font "Próximo" at bounding box center [366, 269] width 44 height 12
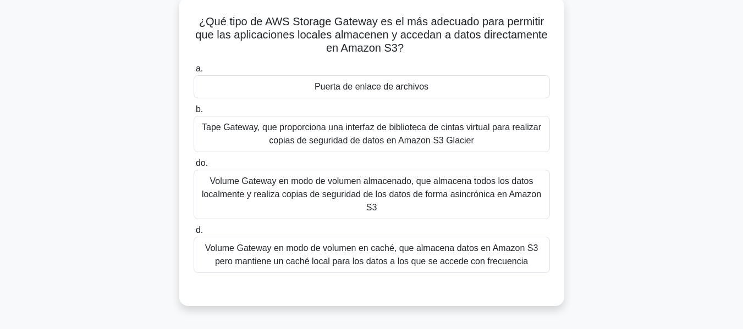
scroll to position [45, 0]
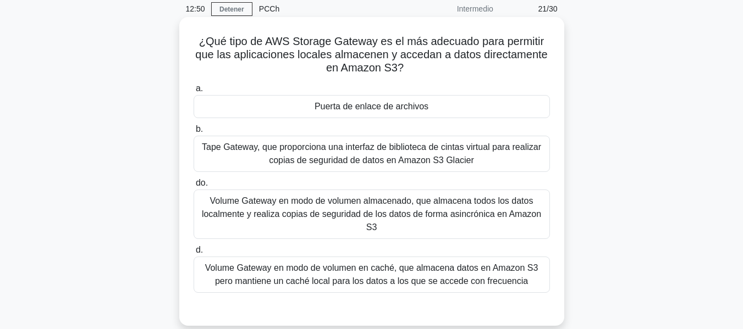
click at [296, 280] on font "Volume Gateway en modo de volumen en caché, que almacena datos en Amazon S3 per…" at bounding box center [371, 274] width 333 height 23
click at [194, 254] on input "d. Volume Gateway en modo de volumen en caché, que almacena datos en Amazon S3 …" at bounding box center [194, 250] width 0 height 7
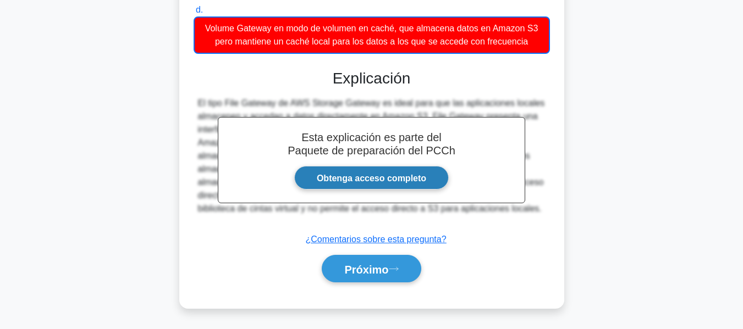
scroll to position [286, 0]
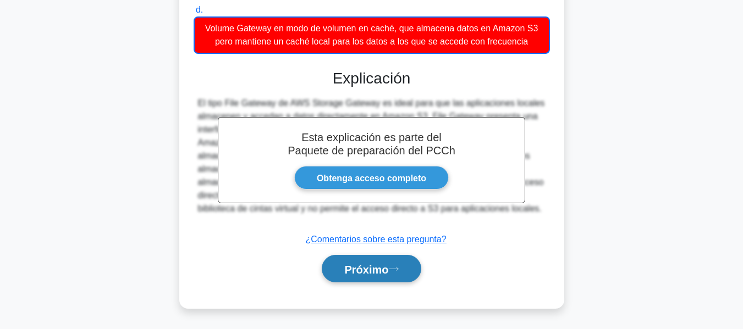
click at [385, 274] on font "Próximo" at bounding box center [366, 269] width 44 height 12
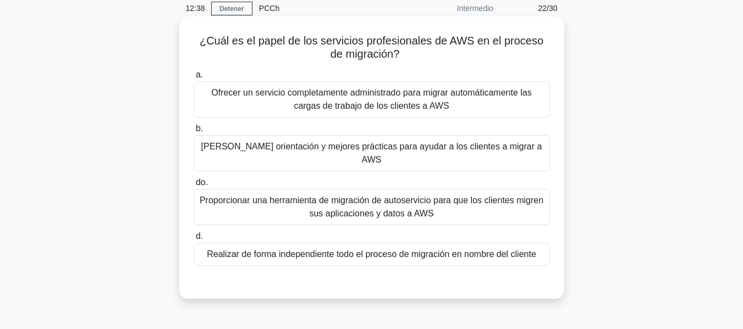
scroll to position [45, 0]
click at [294, 197] on font "Proporcionar una herramienta de migración de autoservicio para que los clientes…" at bounding box center [371, 208] width 346 height 26
click at [194, 187] on input "do. Proporcionar una herramienta de migración de autoservicio para que los clie…" at bounding box center [194, 183] width 0 height 7
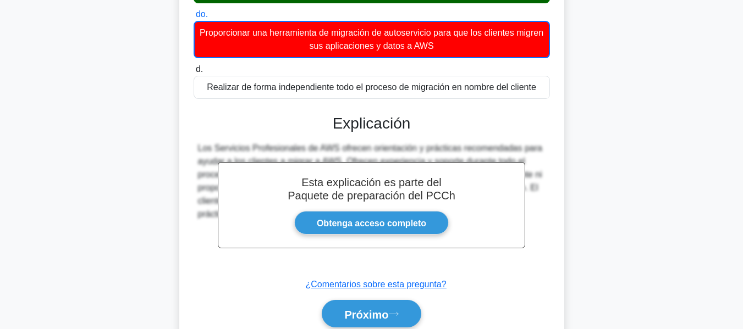
scroll to position [264, 0]
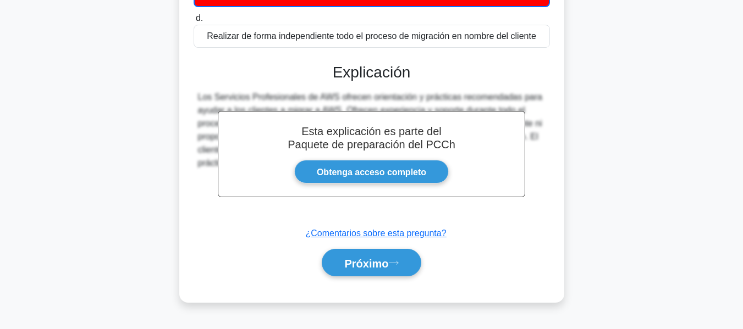
click at [387, 266] on div "Próximo" at bounding box center [372, 263] width 356 height 37
click at [387, 260] on button "Próximo" at bounding box center [371, 263] width 99 height 28
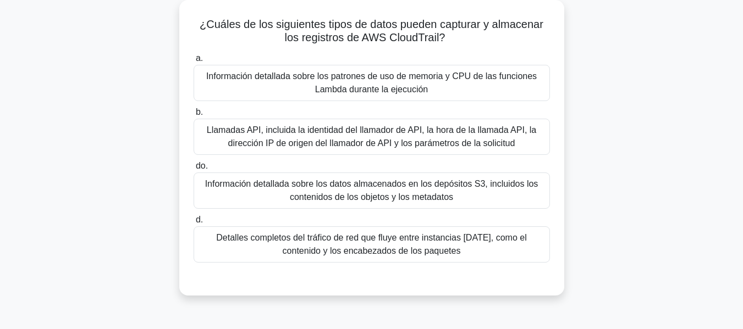
scroll to position [45, 0]
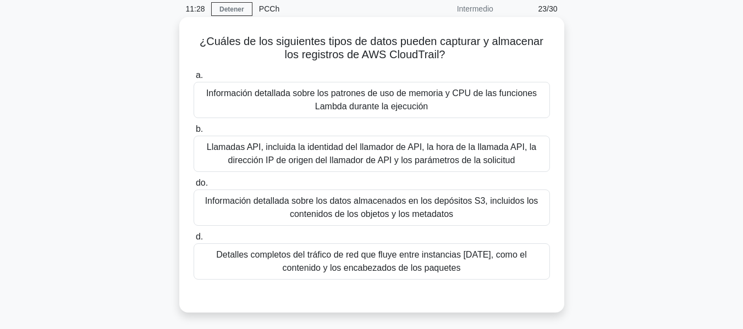
click at [334, 153] on font "Llamadas API, incluida la identidad del llamador de API, la hora de la llamada …" at bounding box center [371, 153] width 329 height 23
click at [194, 133] on input "b. Llamadas API, incluida la identidad del llamador de API, la hora de la llama…" at bounding box center [194, 129] width 0 height 7
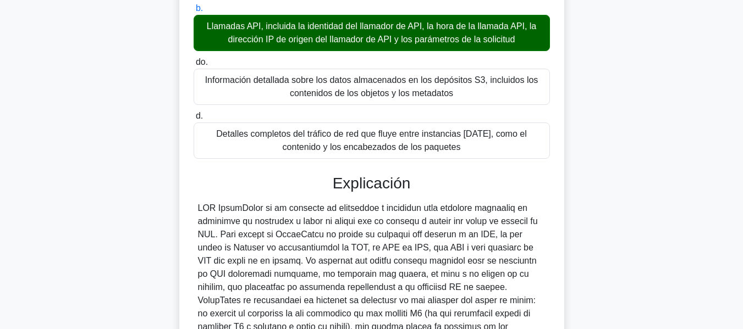
scroll to position [319, 0]
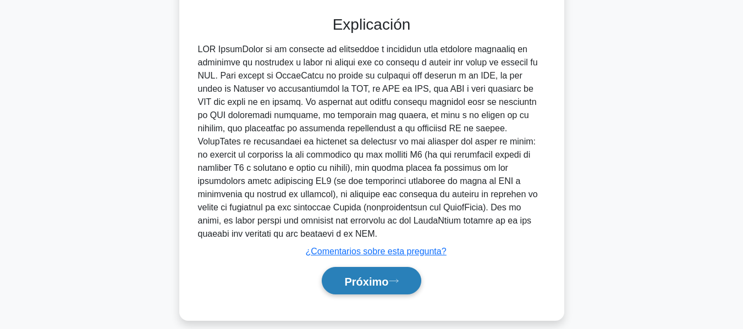
click at [357, 267] on button "Próximo" at bounding box center [371, 281] width 99 height 28
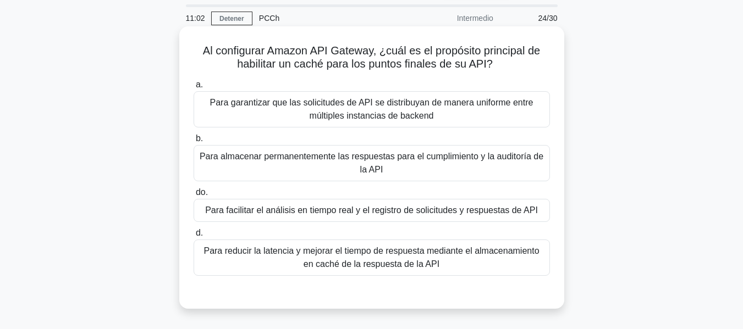
scroll to position [55, 0]
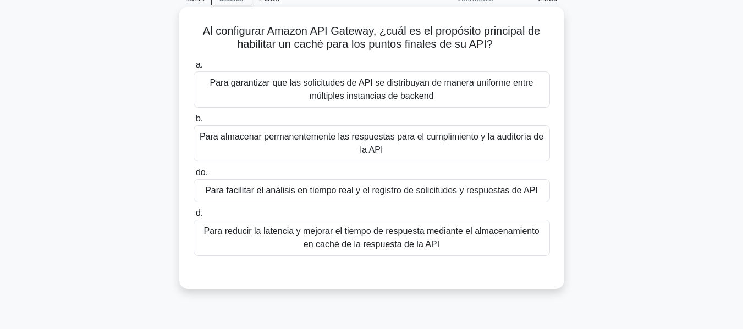
click at [373, 235] on font "Para reducir la latencia y mejorar el tiempo de respuesta mediante el almacenam…" at bounding box center [370, 238] width 335 height 23
click at [194, 217] on input "d. Para reducir la latencia y mejorar el tiempo de respuesta mediante el almace…" at bounding box center [194, 213] width 0 height 7
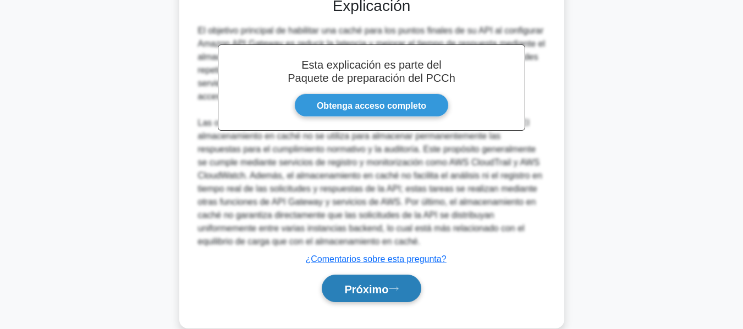
click at [327, 296] on button "Próximo" at bounding box center [371, 289] width 99 height 28
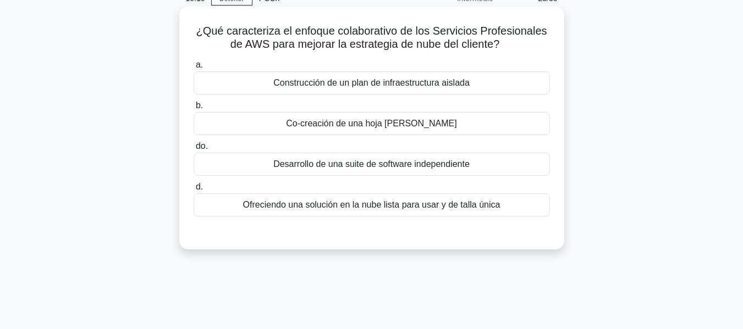
click at [268, 119] on div "Co-creación de una hoja de ruta" at bounding box center [372, 123] width 356 height 23
click at [194, 109] on input "b. Co-creación de una hoja de ruta" at bounding box center [194, 105] width 0 height 7
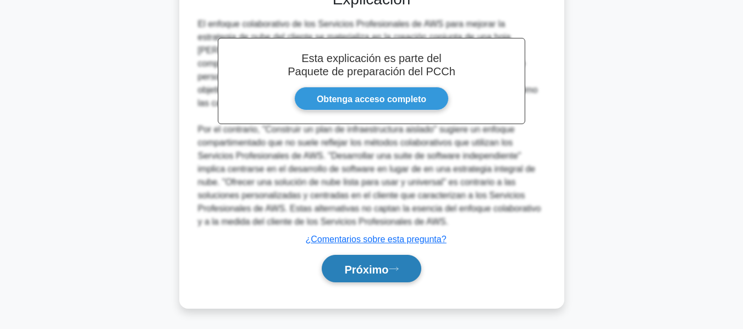
click at [381, 265] on font "Próximo" at bounding box center [366, 269] width 44 height 12
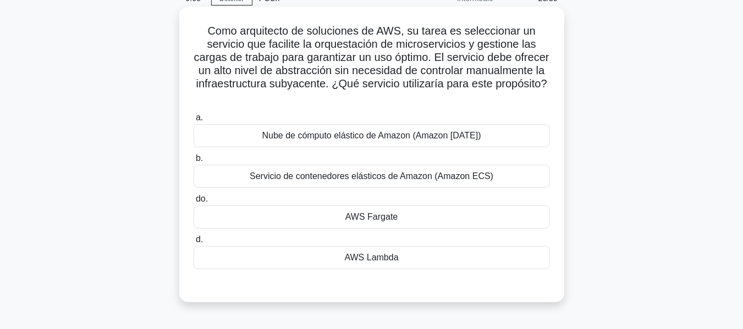
click at [370, 262] on font "AWS Lambda" at bounding box center [371, 257] width 54 height 9
click at [194, 244] on input "d. AWS Lambda" at bounding box center [194, 239] width 0 height 7
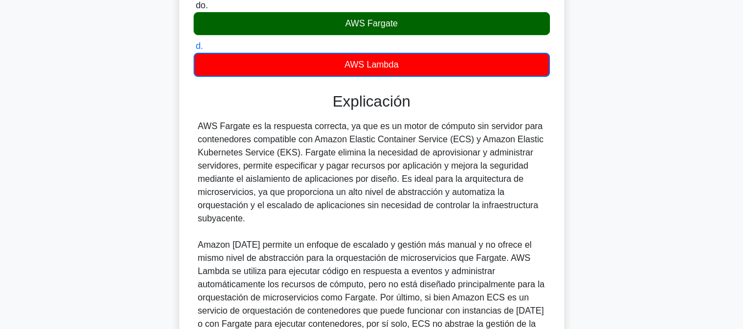
scroll to position [330, 0]
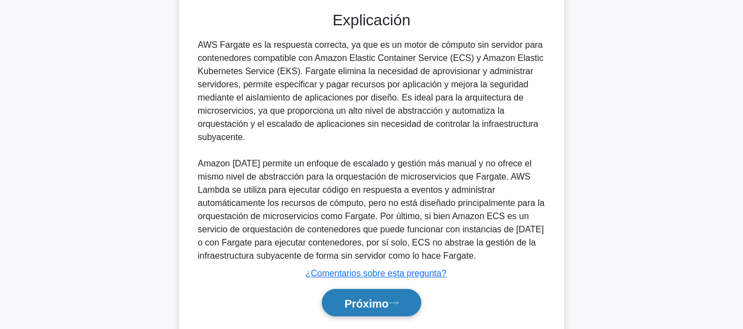
click at [345, 301] on font "Próximo" at bounding box center [366, 303] width 44 height 12
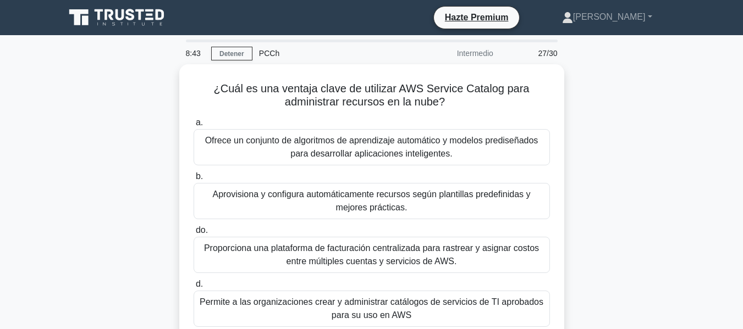
scroll to position [55, 0]
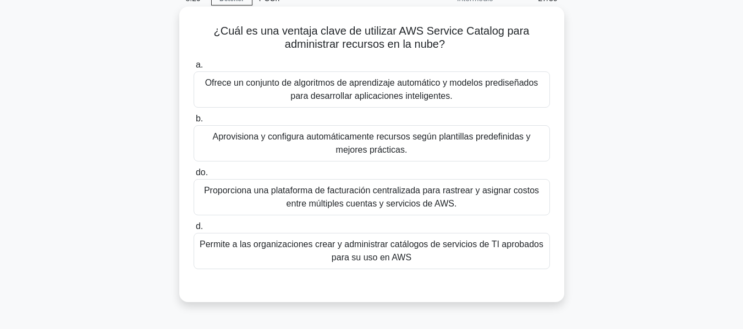
click at [347, 264] on font "Permite a las organizaciones crear y administrar catálogos de servicios de TI a…" at bounding box center [371, 251] width 346 height 26
click at [194, 230] on input "d. Permite a las organizaciones crear y administrar catálogos de servicios de T…" at bounding box center [194, 226] width 0 height 7
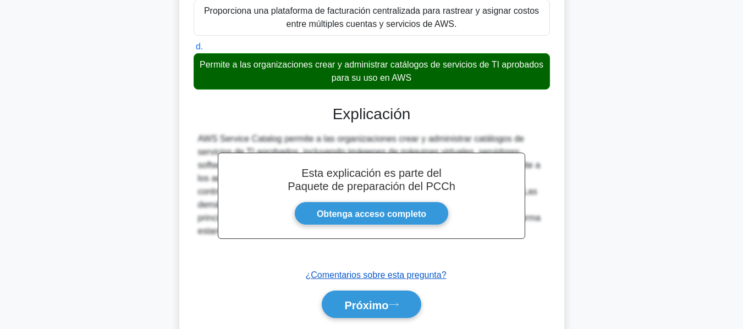
scroll to position [272, 0]
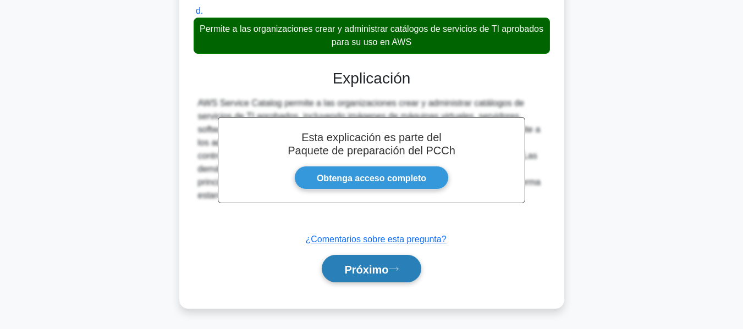
click at [396, 278] on button "Próximo" at bounding box center [371, 269] width 99 height 28
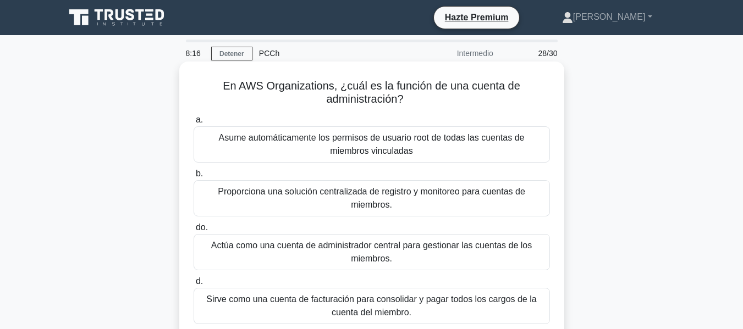
scroll to position [55, 0]
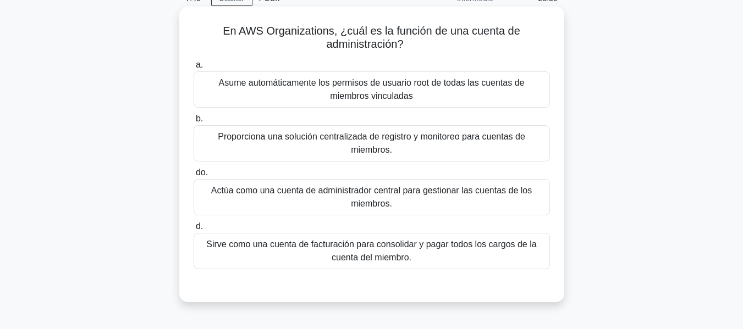
click at [298, 141] on font "Proporciona una solución centralizada de registro y monitoreo para cuentas de m…" at bounding box center [371, 143] width 307 height 23
click at [194, 123] on input "b. Proporciona una solución centralizada de registro y monitoreo para cuentas d…" at bounding box center [194, 118] width 0 height 7
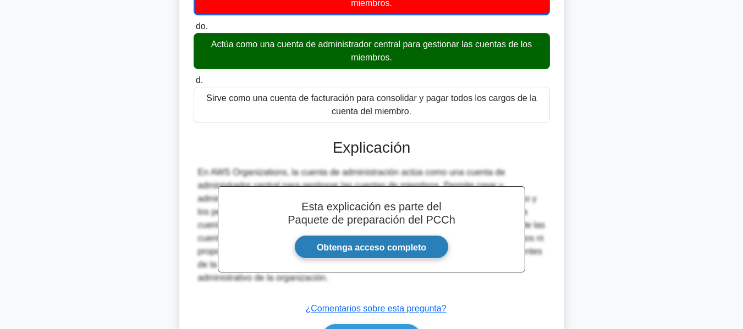
scroll to position [220, 0]
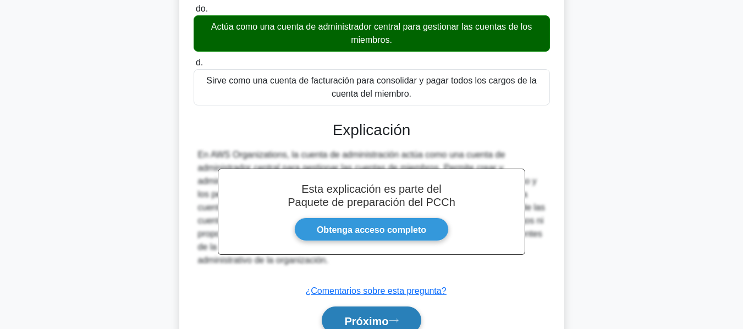
click at [375, 317] on font "Próximo" at bounding box center [366, 321] width 44 height 12
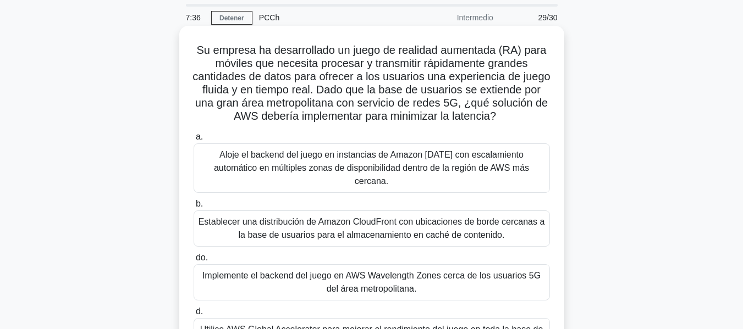
scroll to position [55, 0]
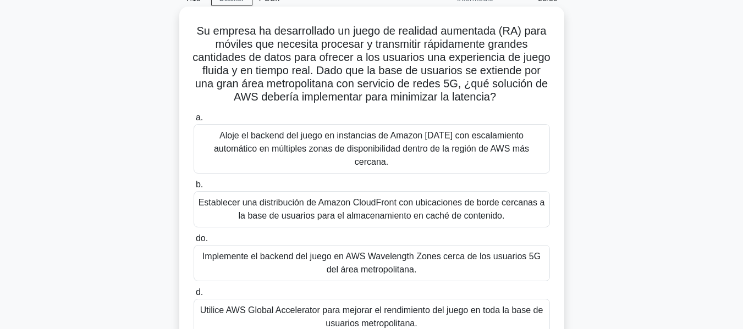
click at [305, 198] on font "Establecer una distribución de Amazon CloudFront con ubicaciones de borde cerca…" at bounding box center [371, 209] width 346 height 23
click at [194, 189] on input "b. Establecer una distribución de Amazon CloudFront con ubicaciones de borde ce…" at bounding box center [194, 184] width 0 height 7
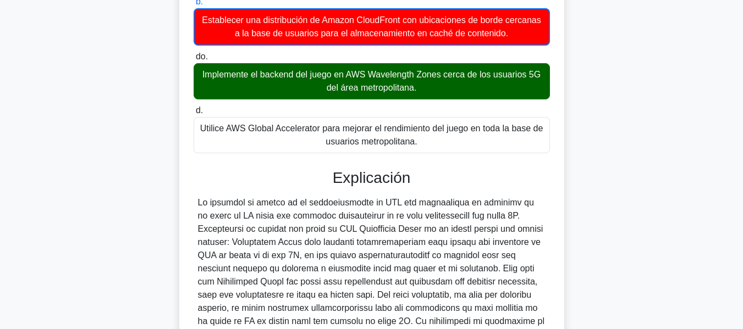
scroll to position [385, 0]
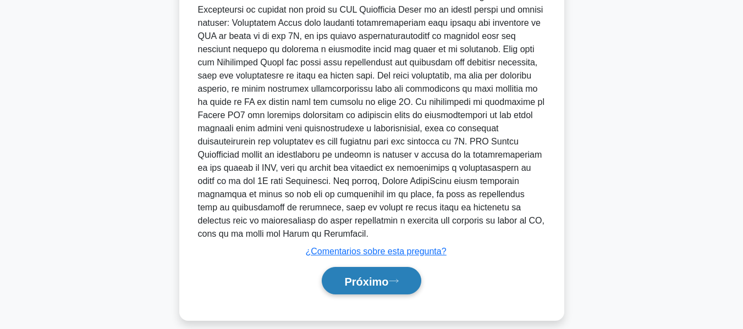
click at [366, 275] on font "Próximo" at bounding box center [366, 281] width 44 height 12
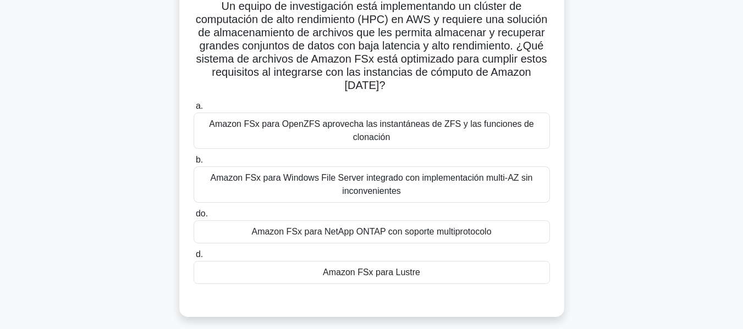
scroll to position [100, 0]
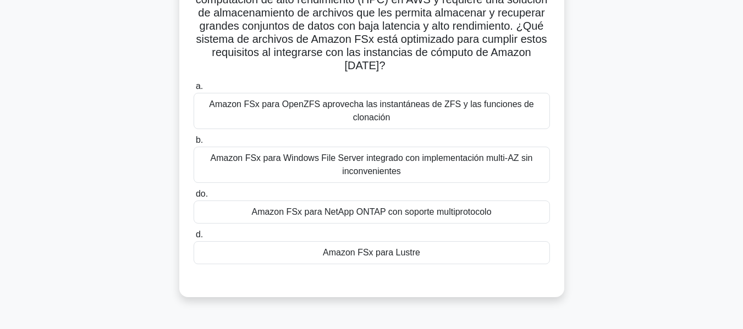
click at [316, 211] on font "Amazon FSx para NetApp ONTAP con soporte multiprotocolo" at bounding box center [371, 211] width 240 height 9
click at [194, 198] on input "do. Amazon FSx para NetApp ONTAP con soporte multiprotocolo" at bounding box center [194, 194] width 0 height 7
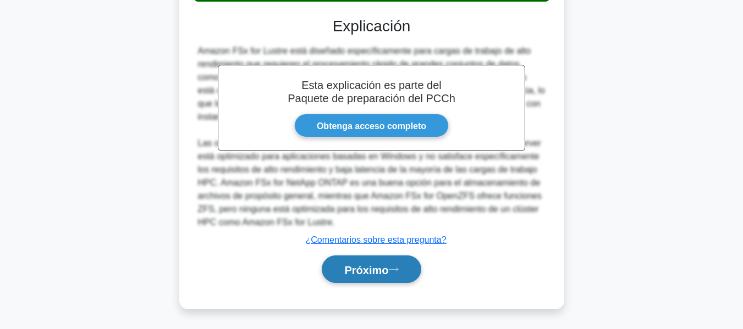
scroll to position [365, 0]
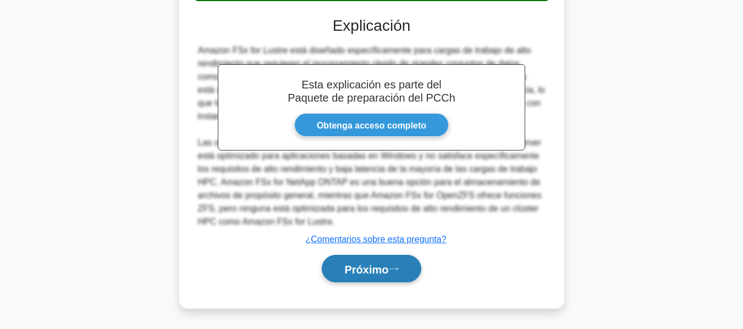
click at [357, 269] on font "Próximo" at bounding box center [366, 269] width 44 height 12
click at [371, 263] on font "Próximo" at bounding box center [366, 269] width 44 height 12
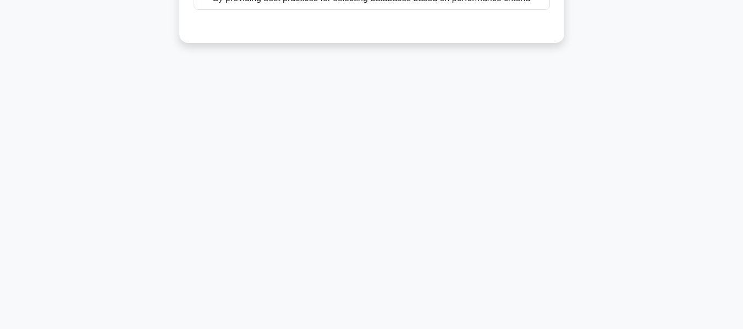
scroll to position [264, 0]
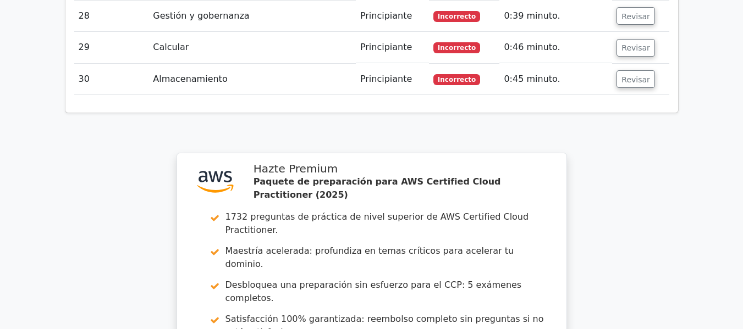
scroll to position [2584, 0]
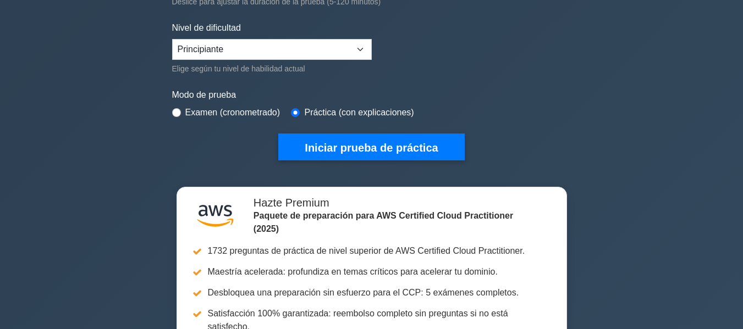
scroll to position [275, 0]
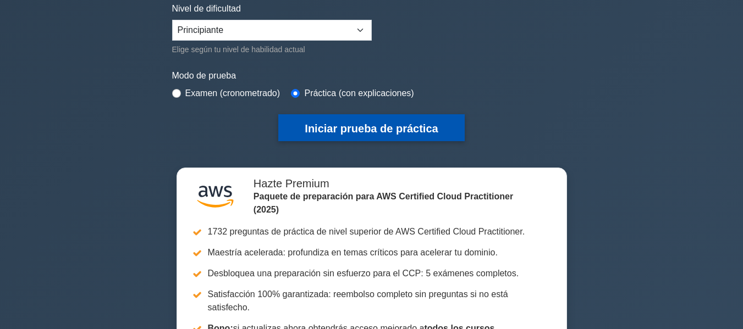
click at [361, 138] on button "Iniciar prueba de práctica" at bounding box center [371, 127] width 186 height 27
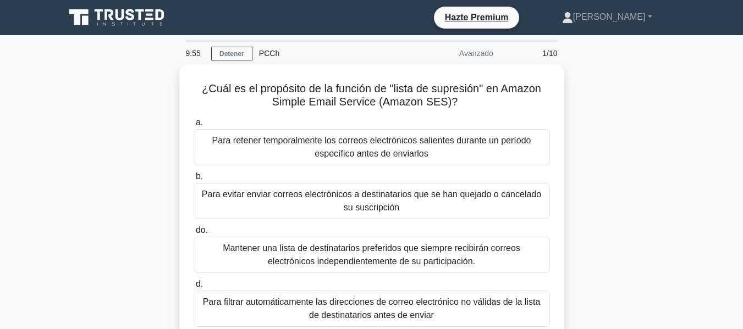
scroll to position [55, 0]
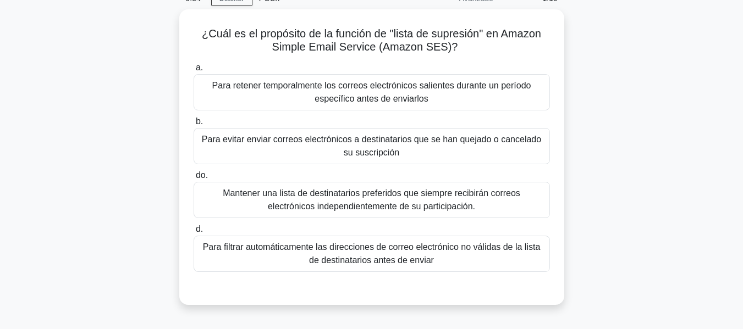
click at [157, 96] on div "¿Cuál es el propósito de la función de "lista de supresión" en Amazon Simple Em…" at bounding box center [371, 163] width 627 height 309
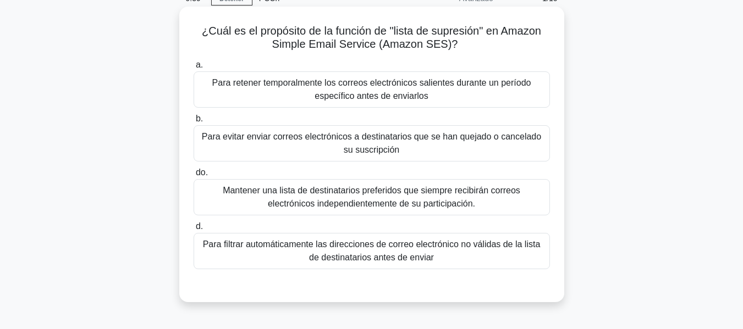
click at [225, 141] on font "Para evitar enviar correos electrónicos a destinatarios que se han quejado o ca…" at bounding box center [371, 143] width 339 height 23
click at [194, 123] on input "b. Para evitar enviar correos electrónicos a destinatarios que se han quejado o…" at bounding box center [194, 118] width 0 height 7
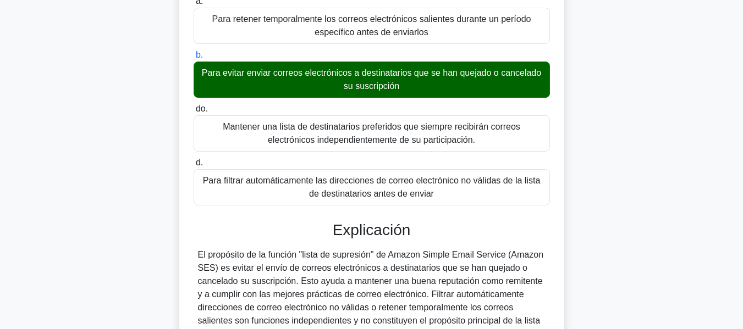
scroll to position [264, 0]
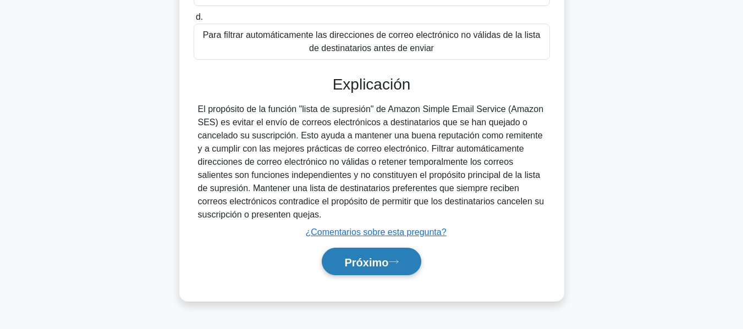
click at [373, 272] on button "Próximo" at bounding box center [371, 262] width 99 height 28
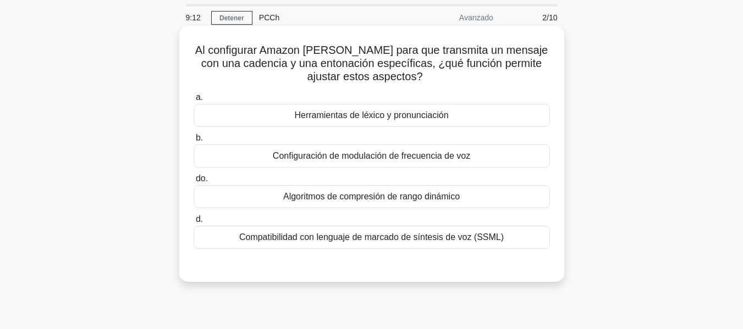
scroll to position [55, 0]
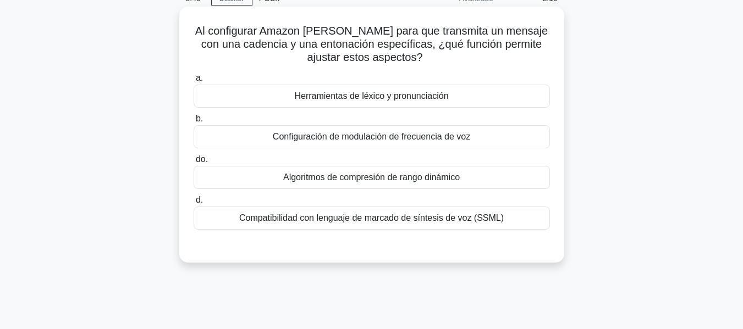
click at [339, 97] on font "Herramientas de léxico y pronunciación" at bounding box center [371, 95] width 154 height 9
click at [194, 82] on input "a. Herramientas de léxico y pronunciación" at bounding box center [194, 78] width 0 height 7
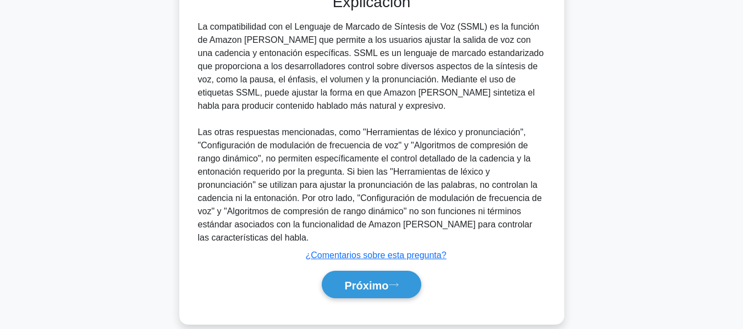
scroll to position [325, 0]
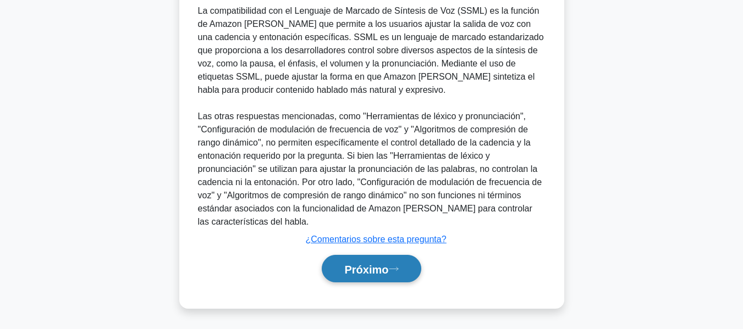
click at [383, 265] on font "Próximo" at bounding box center [366, 269] width 44 height 12
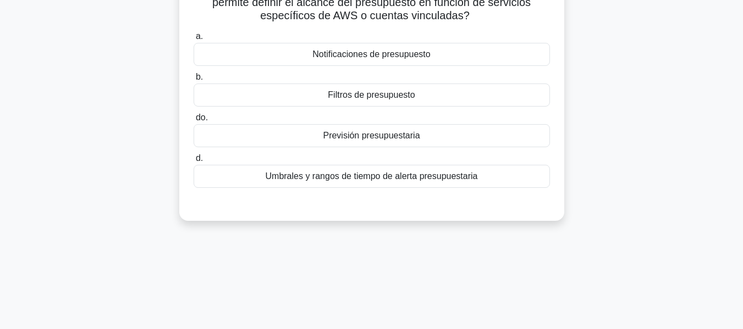
scroll to position [45, 0]
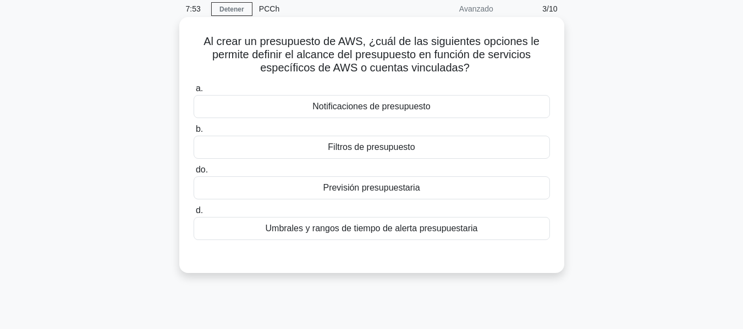
click at [333, 229] on font "Umbrales y rangos de tiempo de alerta presupuestaria" at bounding box center [372, 228] width 212 height 9
click at [194, 214] on input "d. Umbrales y rangos de tiempo de alerta presupuestaria" at bounding box center [194, 210] width 0 height 7
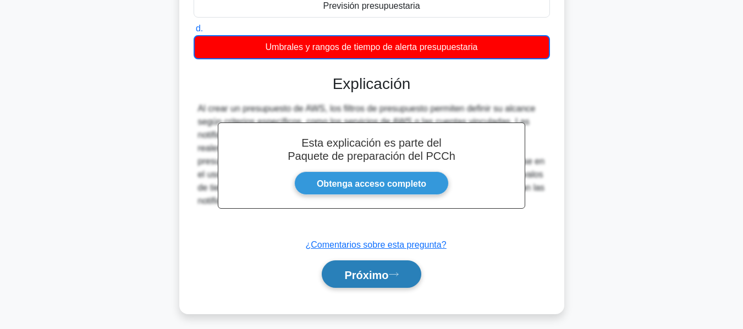
scroll to position [264, 0]
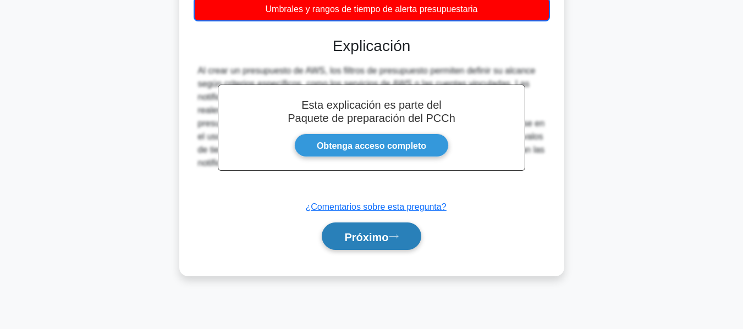
click at [398, 244] on button "Próximo" at bounding box center [371, 237] width 99 height 28
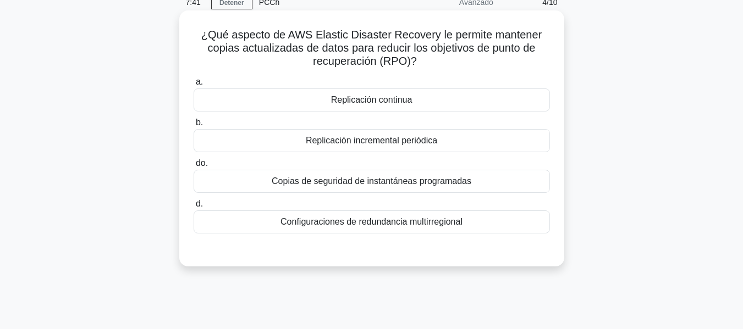
scroll to position [45, 0]
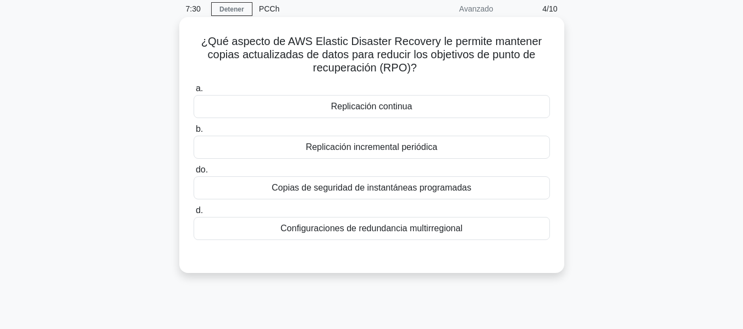
click at [360, 136] on div "Replicación incremental periódica" at bounding box center [372, 147] width 356 height 23
click at [194, 133] on input "b. Replicación incremental periódica" at bounding box center [194, 129] width 0 height 7
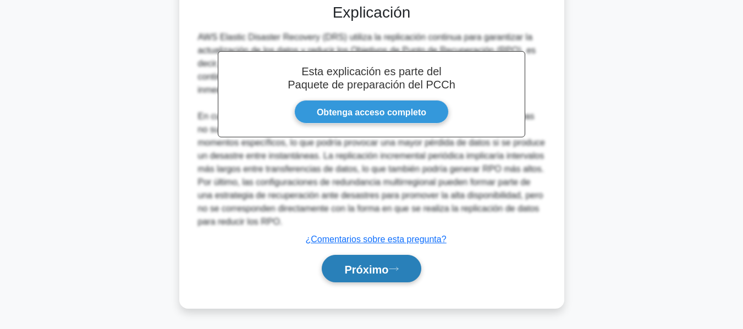
click at [361, 272] on font "Próximo" at bounding box center [366, 269] width 44 height 12
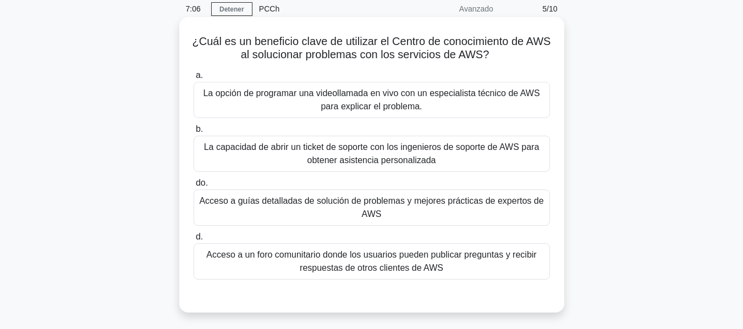
click at [334, 204] on font "Acceso a guías detalladas de solución de problemas y mejores prácticas de exper…" at bounding box center [371, 207] width 344 height 23
click at [194, 187] on input "do. Acceso a guías detalladas de solución de problemas y mejores prácticas de e…" at bounding box center [194, 183] width 0 height 7
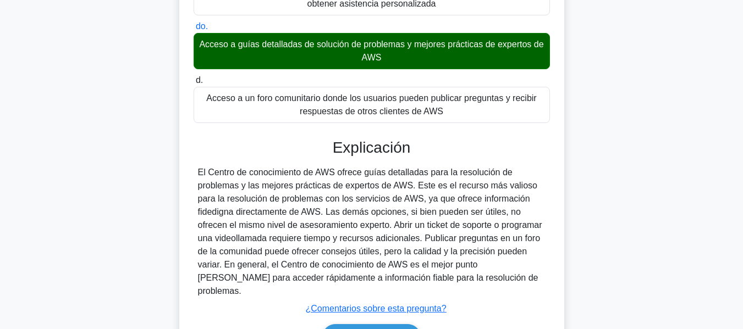
scroll to position [264, 0]
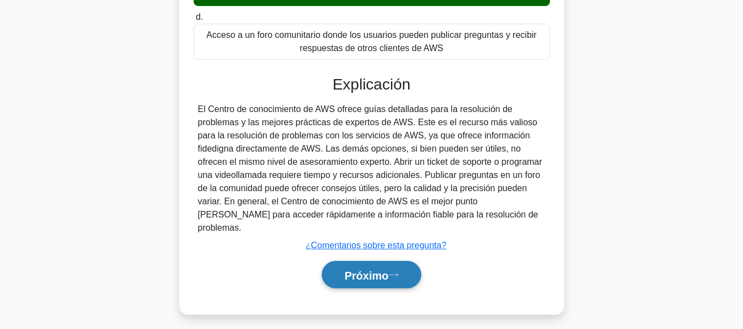
click at [334, 261] on button "Próximo" at bounding box center [371, 275] width 99 height 28
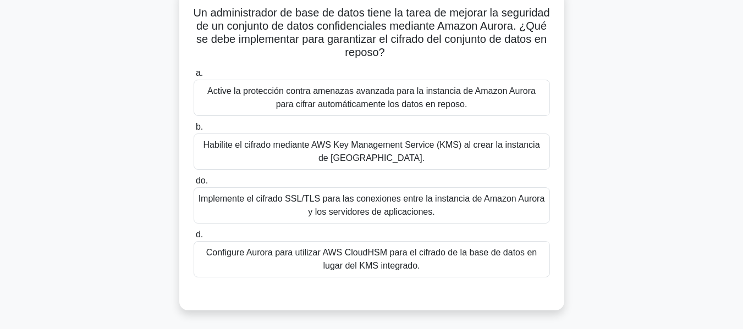
scroll to position [80, 0]
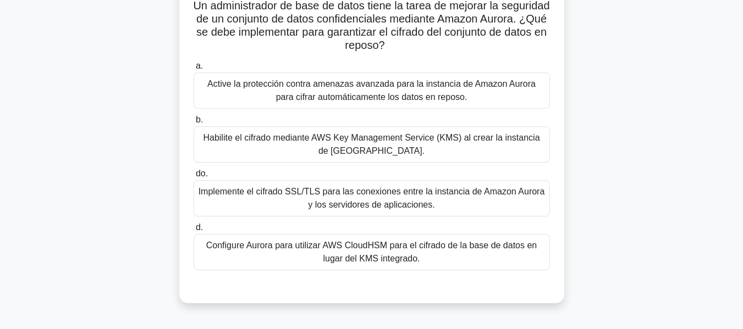
click at [391, 143] on font "Habilite el cifrado mediante AWS Key Management Service (KMS) al crear la insta…" at bounding box center [371, 144] width 336 height 23
click at [194, 124] on input "b. Habilite el cifrado mediante AWS Key Management Service (KMS) al crear la in…" at bounding box center [194, 120] width 0 height 7
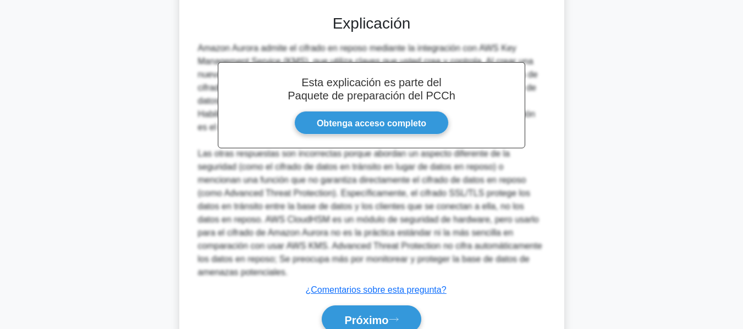
scroll to position [355, 0]
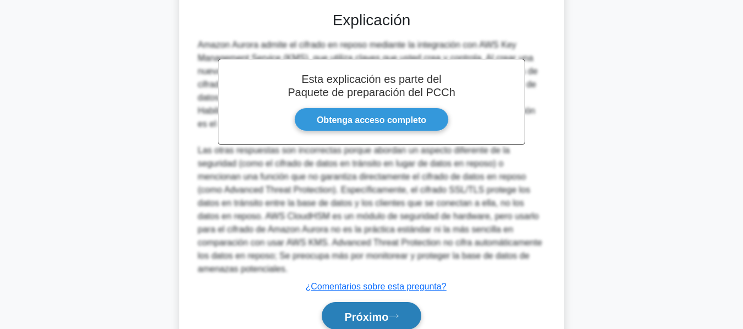
click at [381, 321] on font "Próximo" at bounding box center [366, 317] width 44 height 12
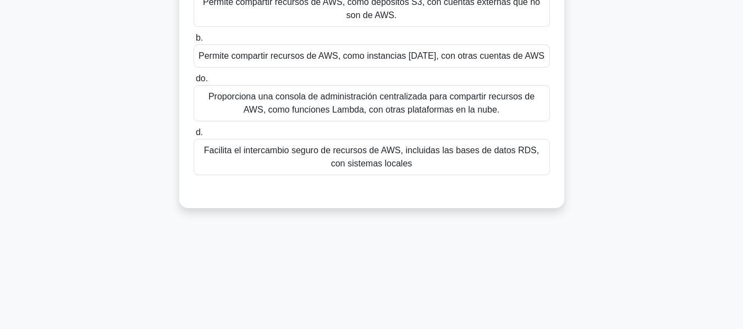
scroll to position [45, 0]
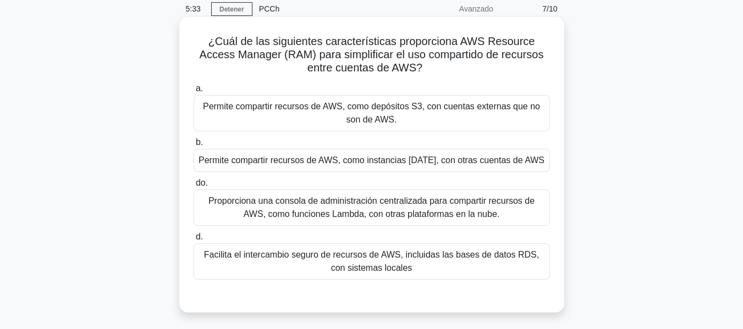
click at [387, 221] on font "Proporciona una consola de administración centralizada para compartir recursos …" at bounding box center [371, 208] width 346 height 26
click at [194, 187] on input "do. Proporciona una consola de administración centralizada para compartir recur…" at bounding box center [194, 183] width 0 height 7
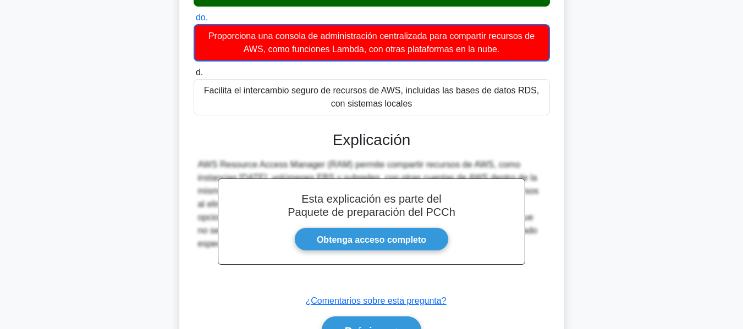
scroll to position [264, 0]
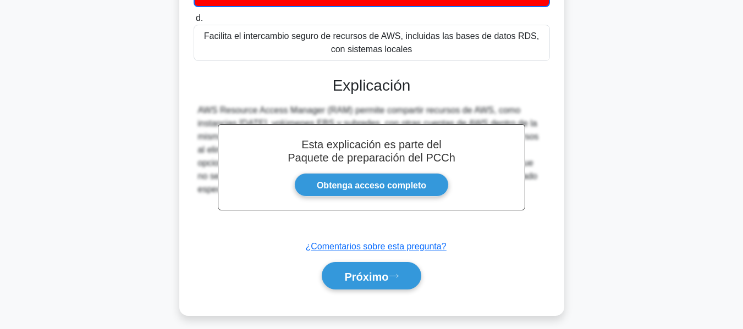
click at [382, 291] on div "Próximo" at bounding box center [372, 276] width 356 height 37
click at [364, 282] on font "Próximo" at bounding box center [366, 277] width 44 height 12
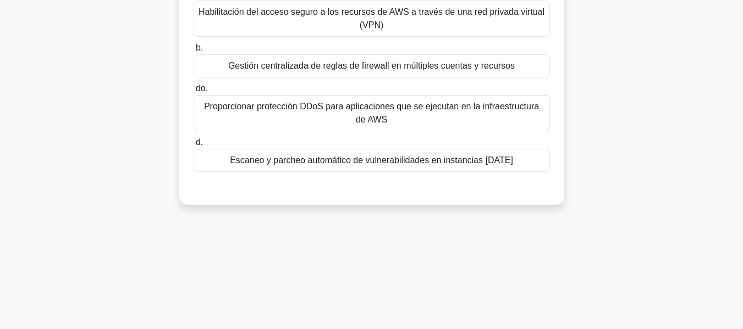
scroll to position [58, 0]
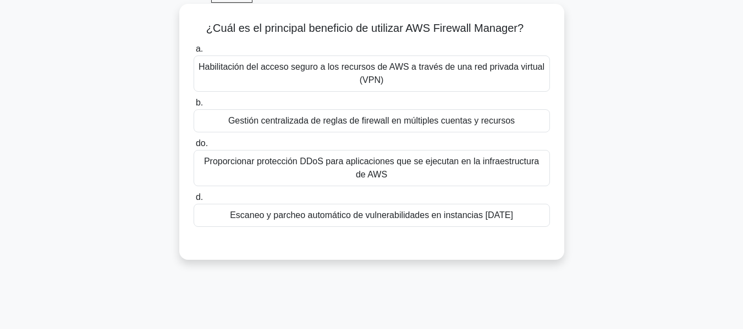
click at [322, 121] on font "Gestión centralizada de reglas de firewall en múltiples cuentas y recursos" at bounding box center [371, 120] width 286 height 9
click at [194, 107] on input "b. Gestión centralizada de reglas de firewall en múltiples cuentas y recursos" at bounding box center [194, 103] width 0 height 7
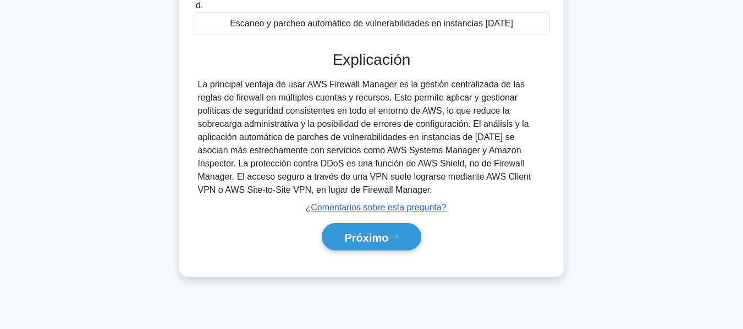
scroll to position [264, 0]
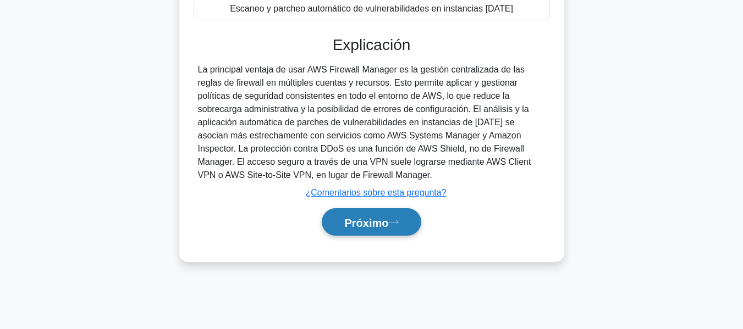
click at [371, 225] on font "Próximo" at bounding box center [366, 223] width 44 height 12
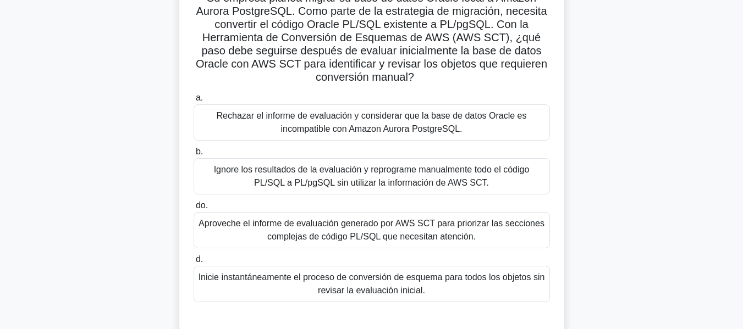
scroll to position [162, 0]
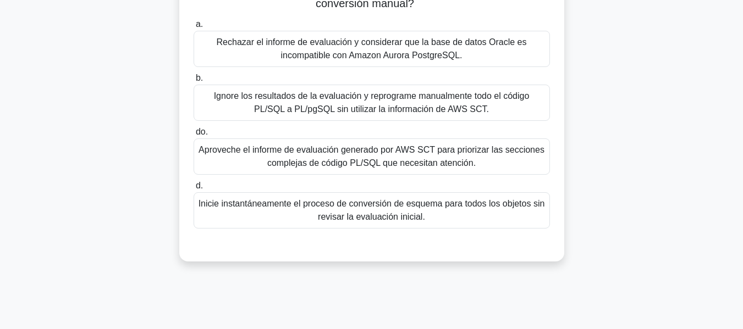
click at [405, 157] on font "Aproveche el informe de evaluación generado por AWS SCT para priorizar las secc…" at bounding box center [371, 156] width 346 height 26
click at [194, 136] on input "do. Aproveche el informe de evaluación generado por AWS SCT para priorizar las …" at bounding box center [194, 132] width 0 height 7
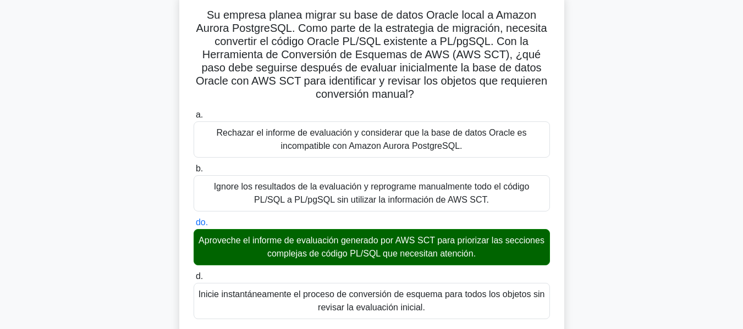
scroll to position [52, 0]
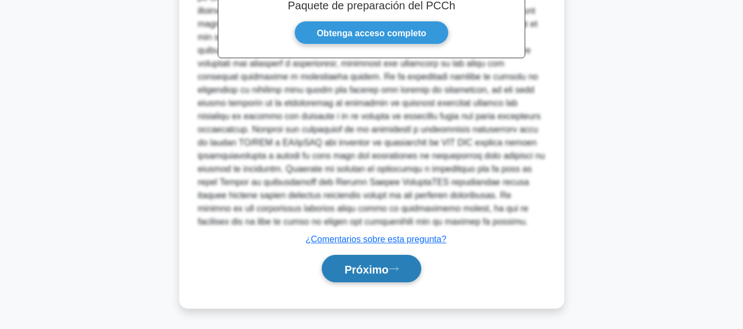
click at [363, 270] on font "Próximo" at bounding box center [366, 269] width 44 height 12
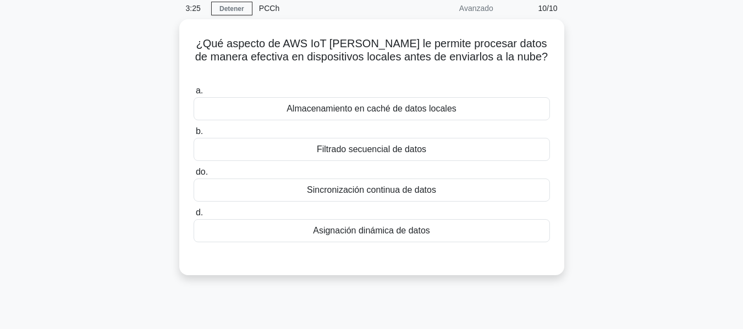
scroll to position [0, 0]
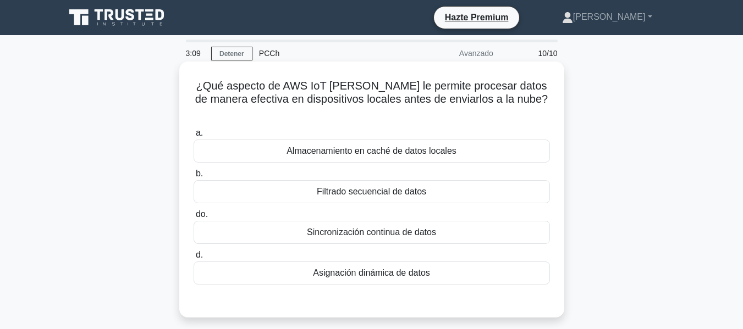
click at [369, 228] on font "Sincronización continua de datos" at bounding box center [371, 232] width 129 height 9
click at [194, 218] on input "do. Sincronización continua de datos" at bounding box center [194, 214] width 0 height 7
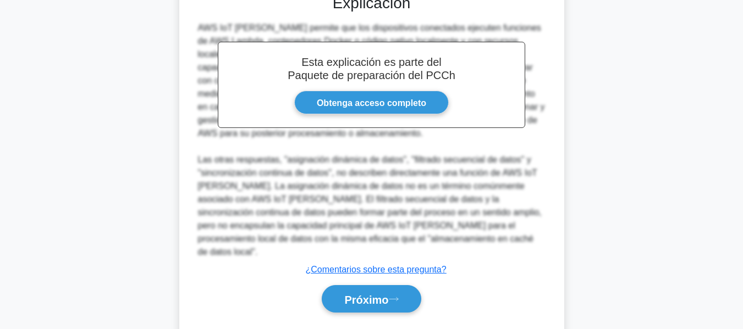
scroll to position [312, 0]
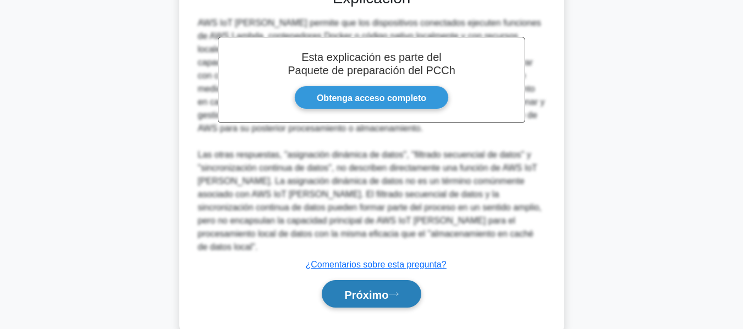
click at [373, 289] on font "Próximo" at bounding box center [366, 295] width 44 height 12
